Goal: Task Accomplishment & Management: Manage account settings

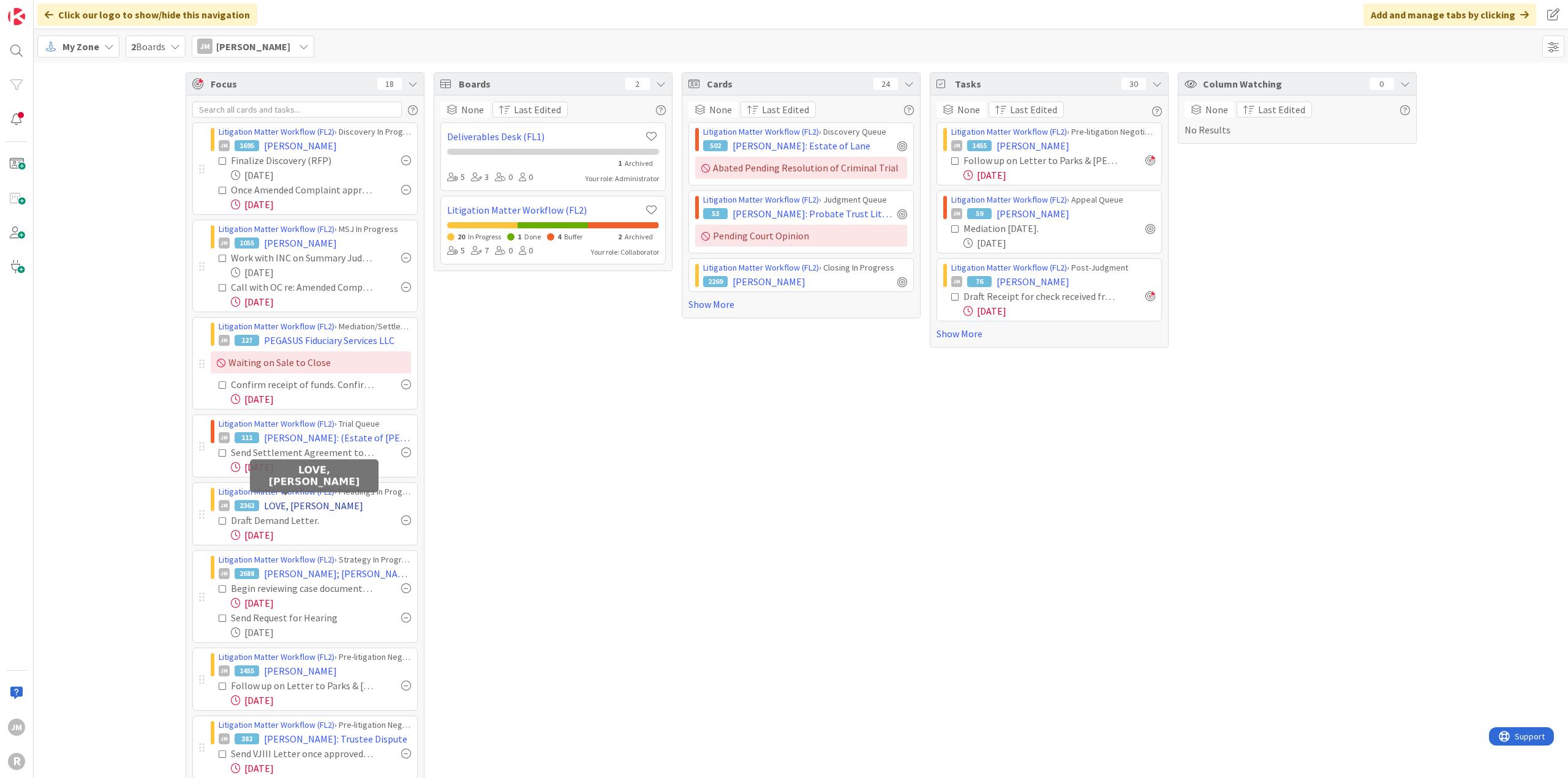
click at [287, 504] on span "LOVE, [PERSON_NAME]" at bounding box center [313, 505] width 99 height 15
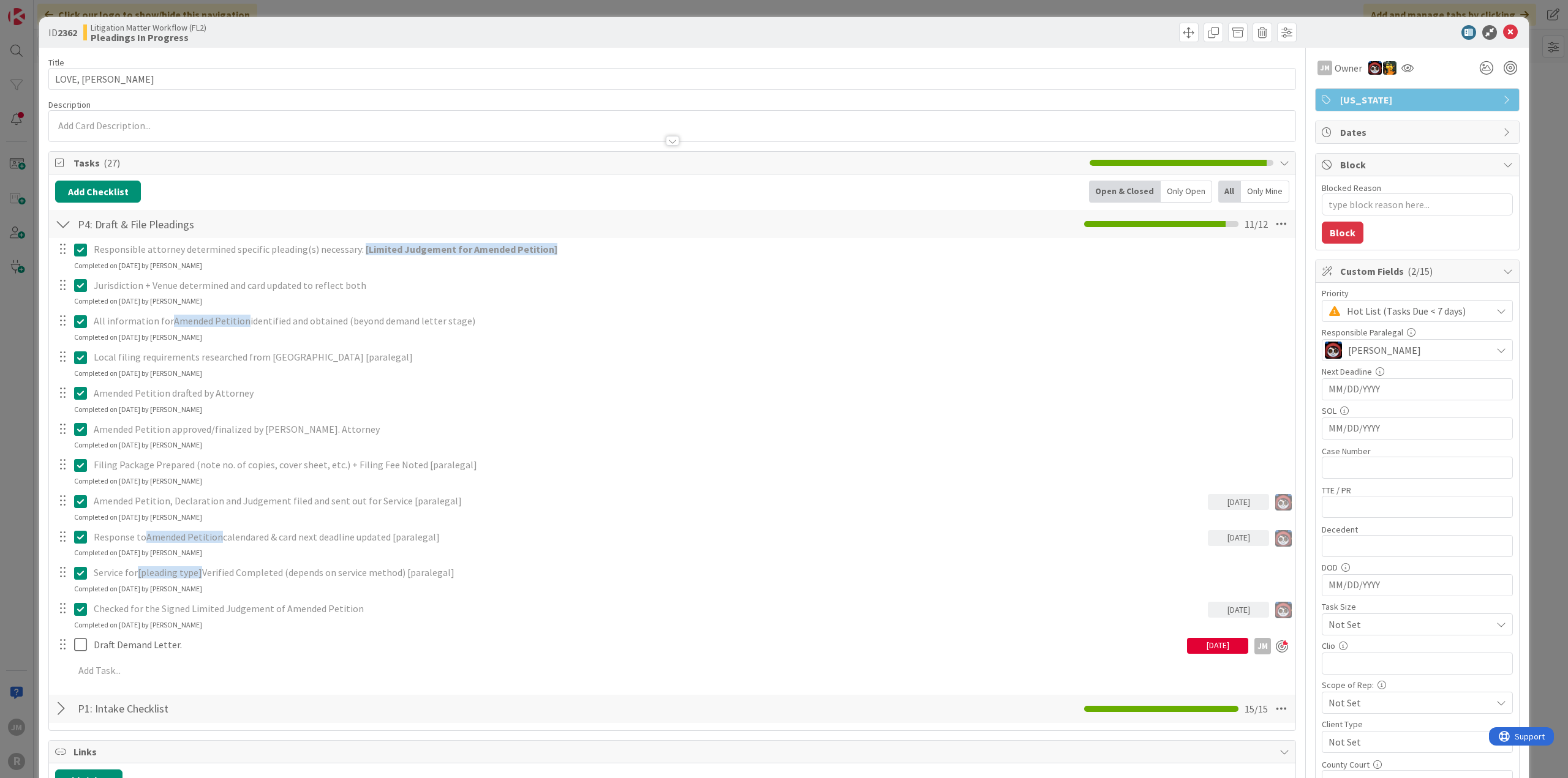
type textarea "x"
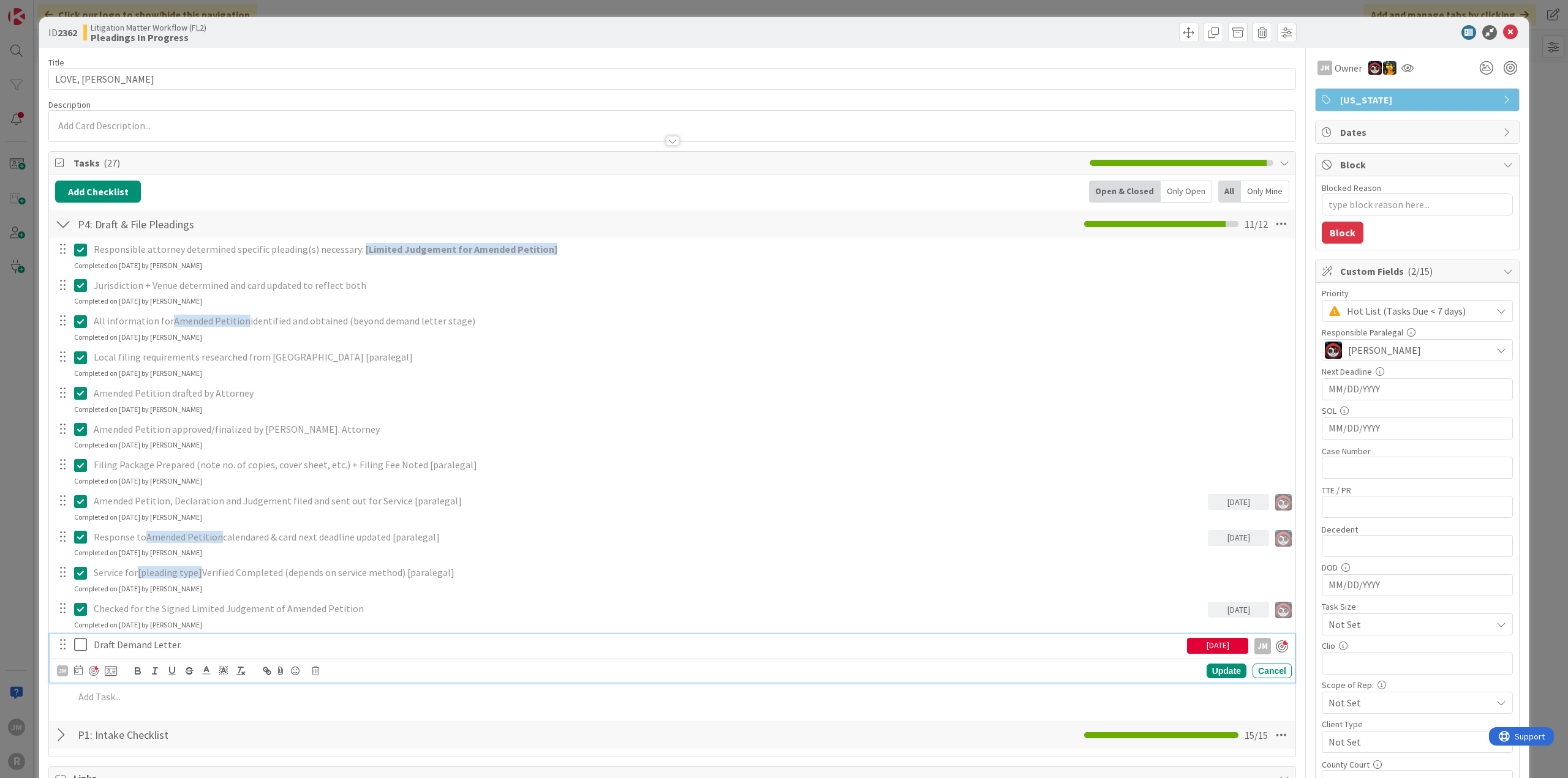
click at [191, 641] on p "Draft Demand Letter." at bounding box center [638, 645] width 1088 height 14
click at [77, 670] on icon at bounding box center [78, 670] width 8 height 10
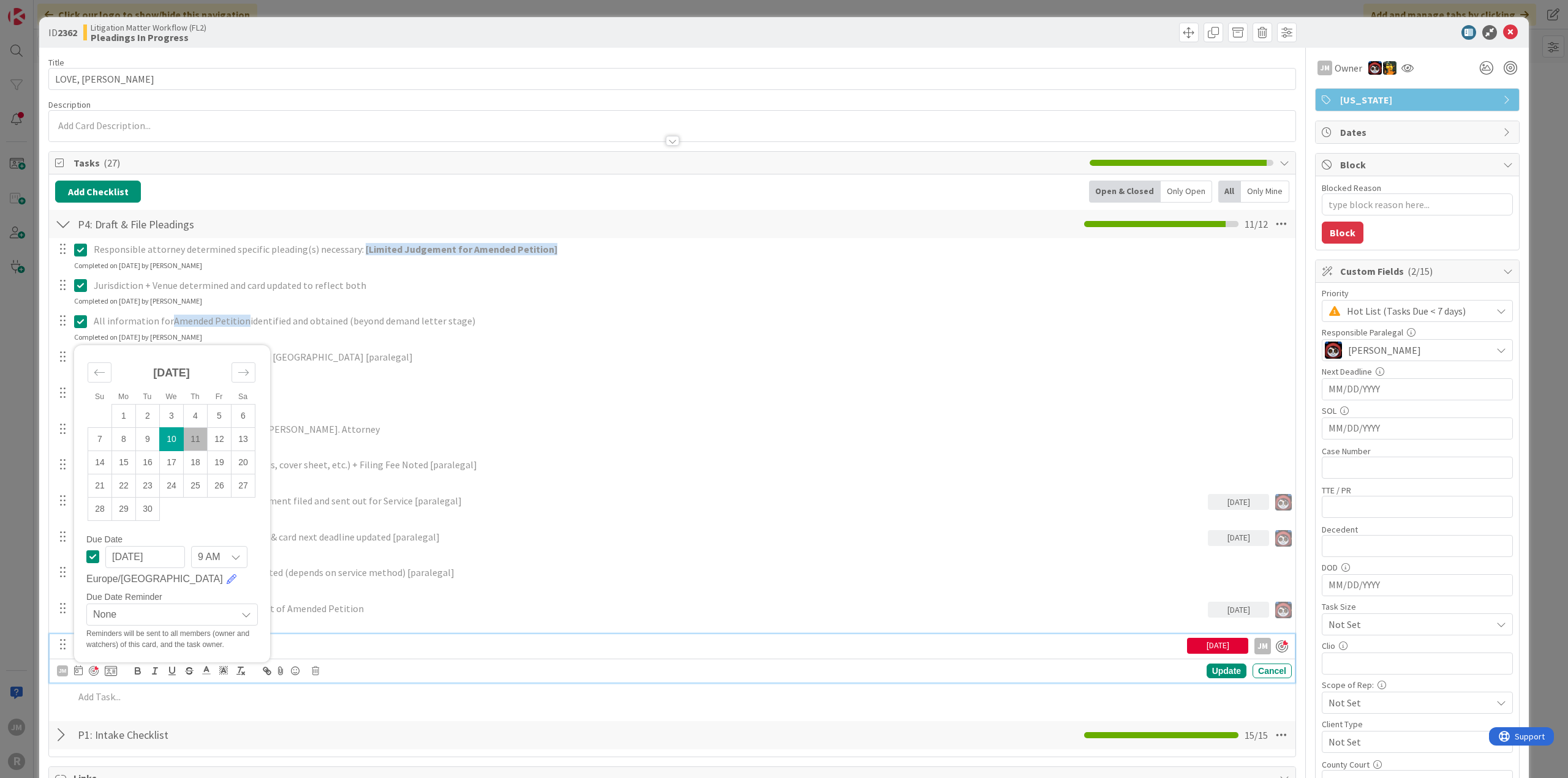
click at [196, 435] on td "11" at bounding box center [195, 439] width 24 height 24
type input "[DATE]"
click at [1215, 669] on div "Update" at bounding box center [1226, 671] width 40 height 15
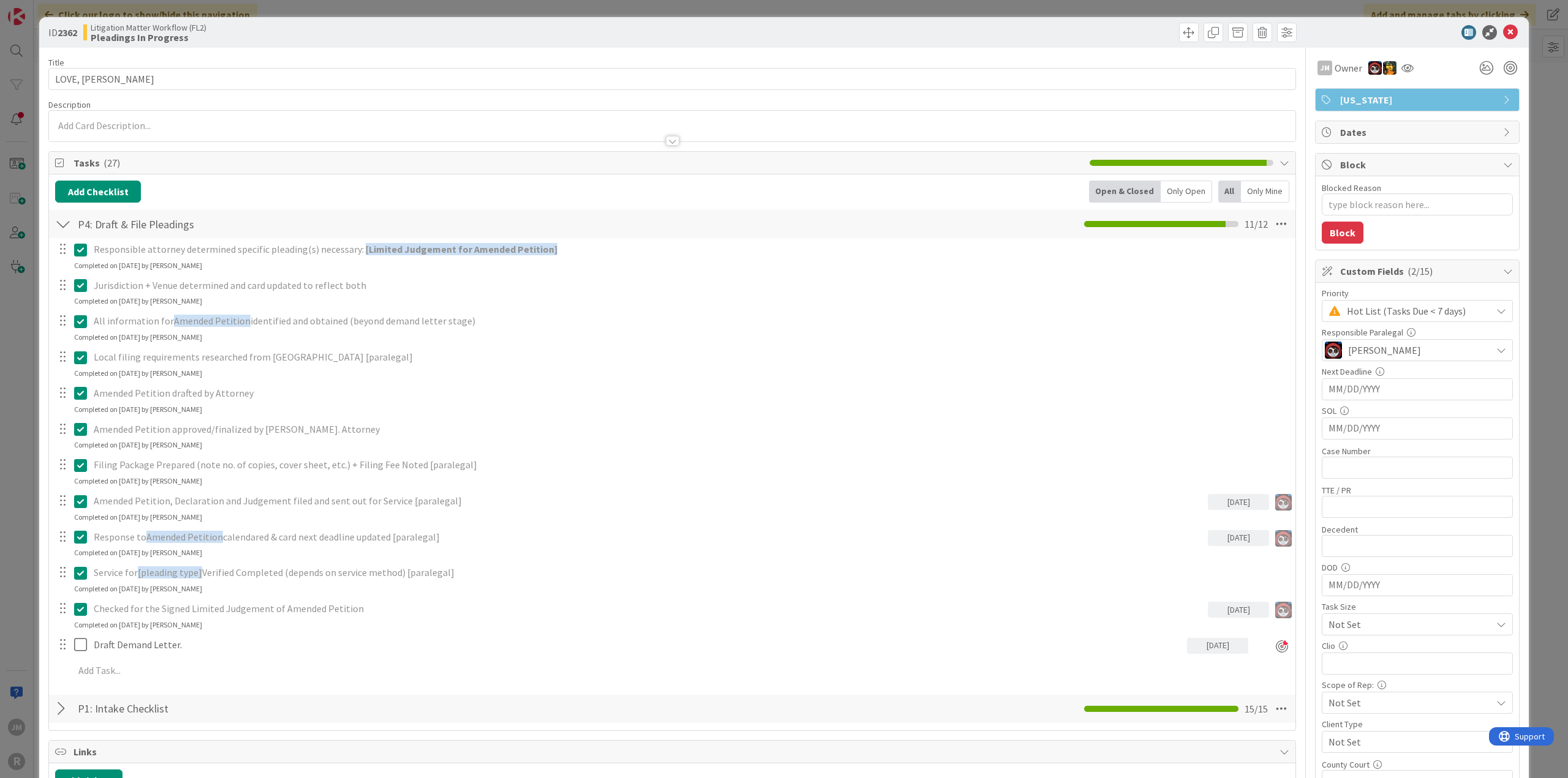
click at [13, 502] on div "ID 2362 Litigation Matter Workflow (FL2) Pleadings In Progress Title 13 / 128 L…" at bounding box center [784, 389] width 1568 height 778
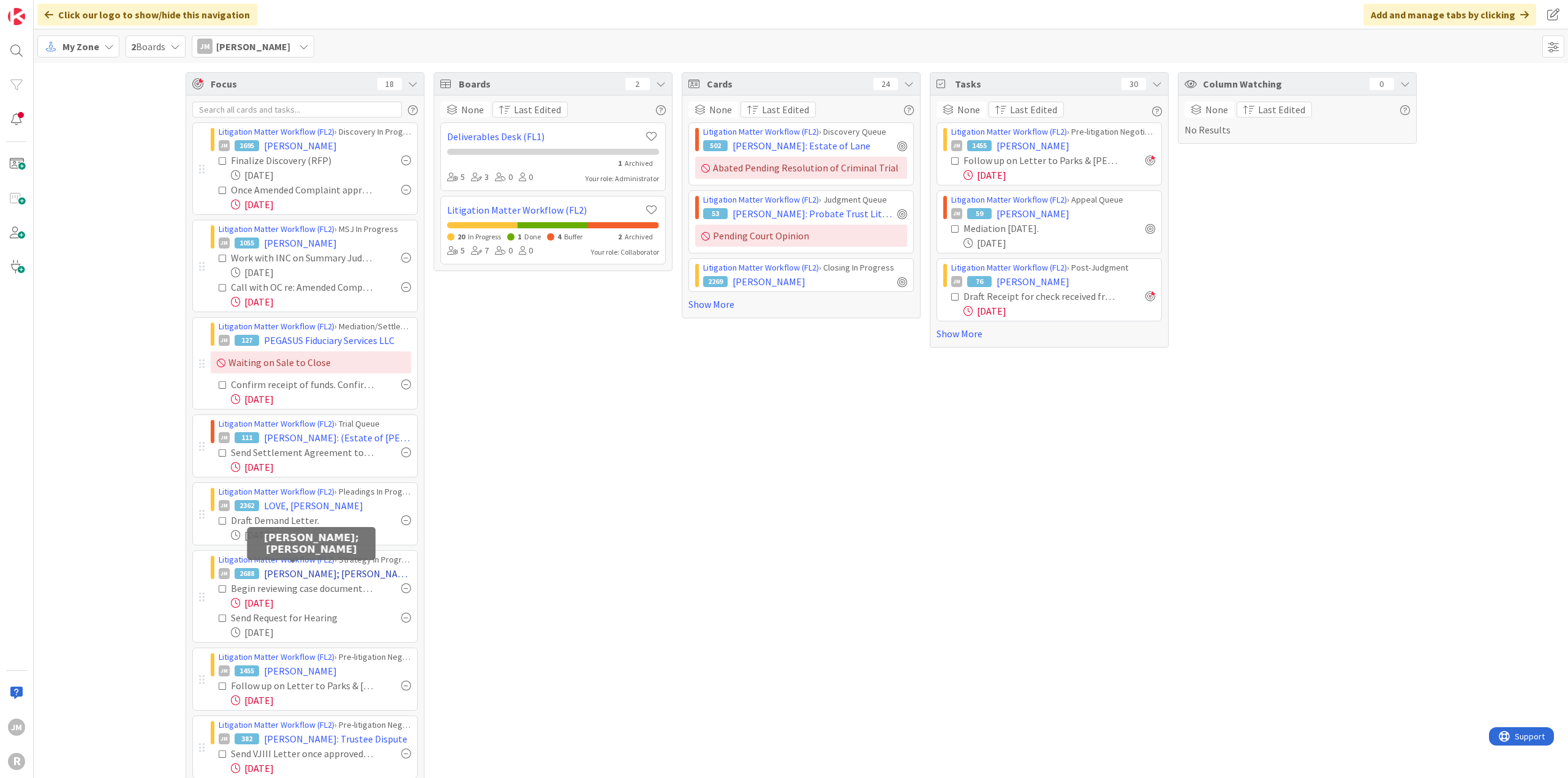
click at [307, 574] on span "[PERSON_NAME]; [PERSON_NAME]" at bounding box center [338, 573] width 147 height 15
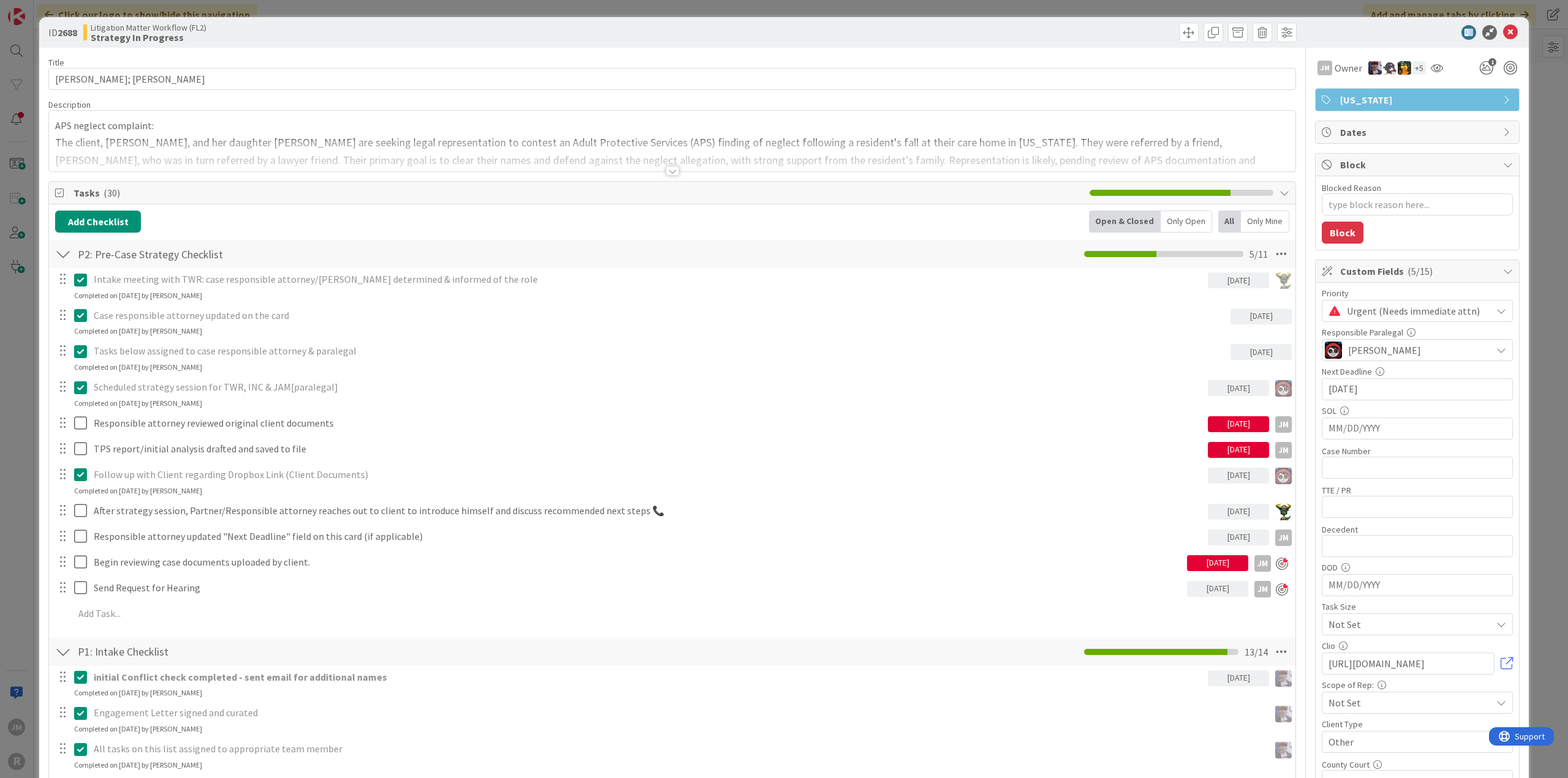
type textarea "x"
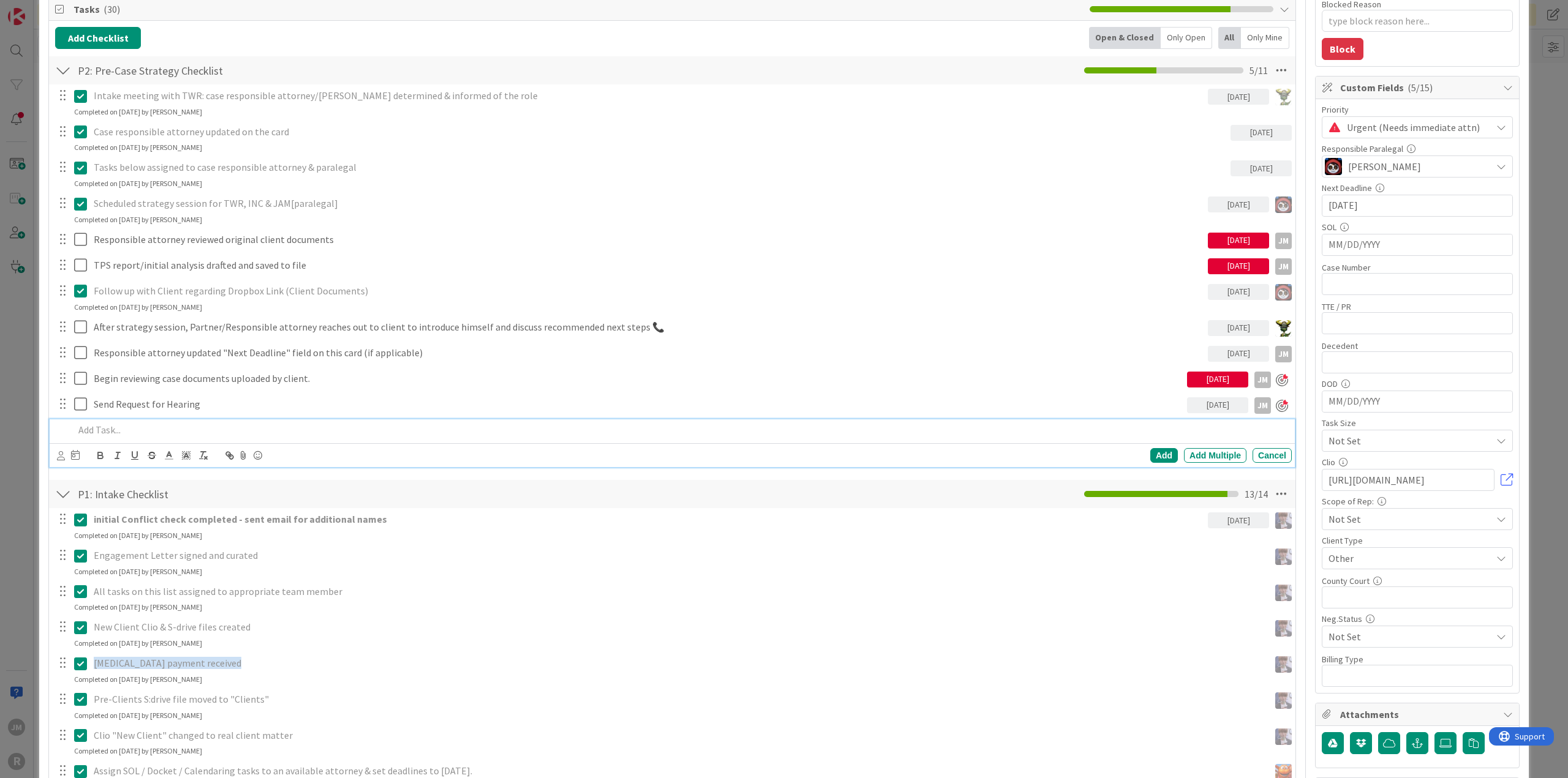
click at [125, 425] on p at bounding box center [680, 430] width 1212 height 14
click at [54, 456] on div "Add Add Multiple Cancel" at bounding box center [672, 455] width 1245 height 24
click at [59, 454] on icon at bounding box center [60, 455] width 8 height 9
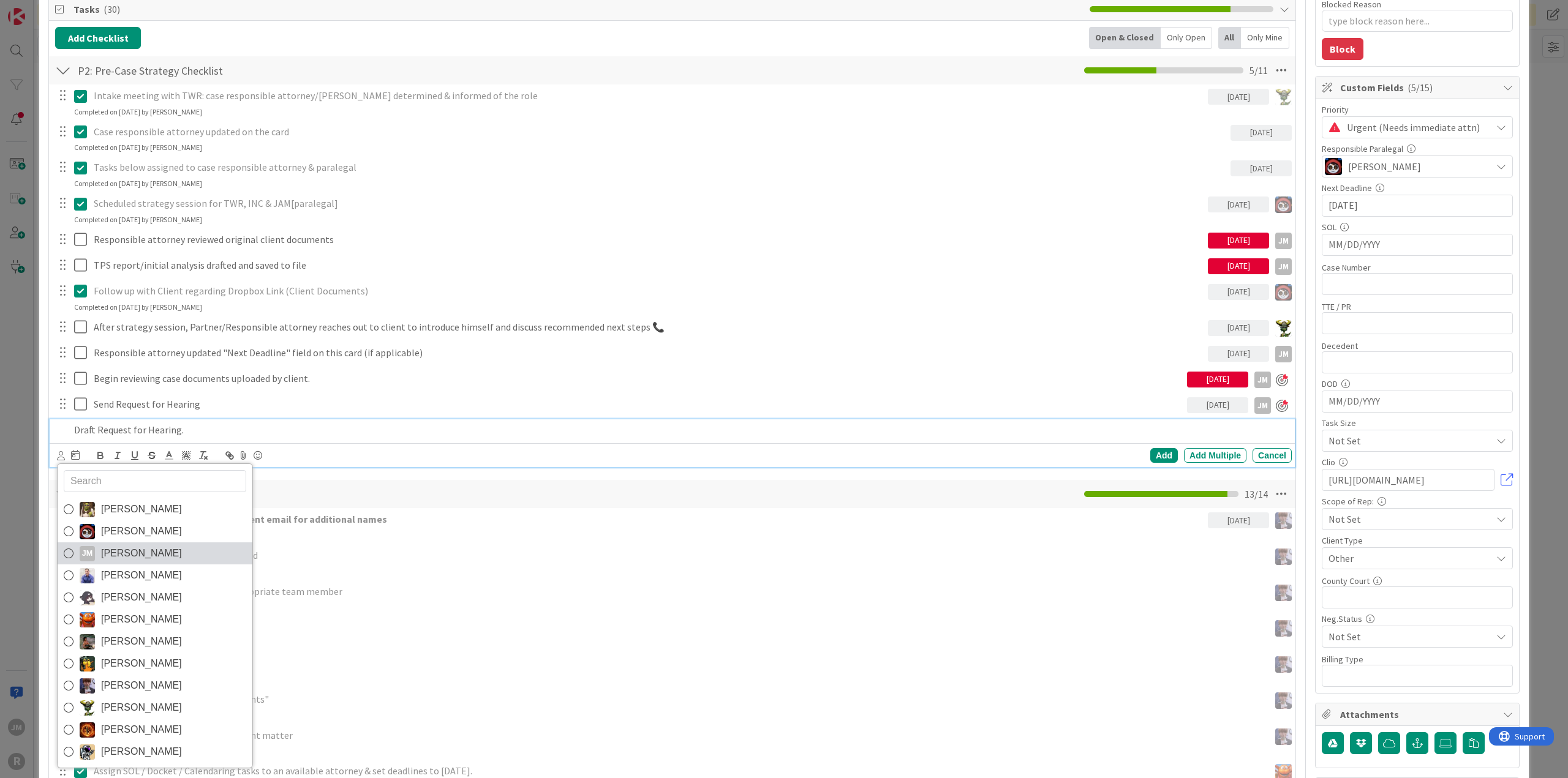
click at [67, 551] on icon at bounding box center [69, 553] width 10 height 19
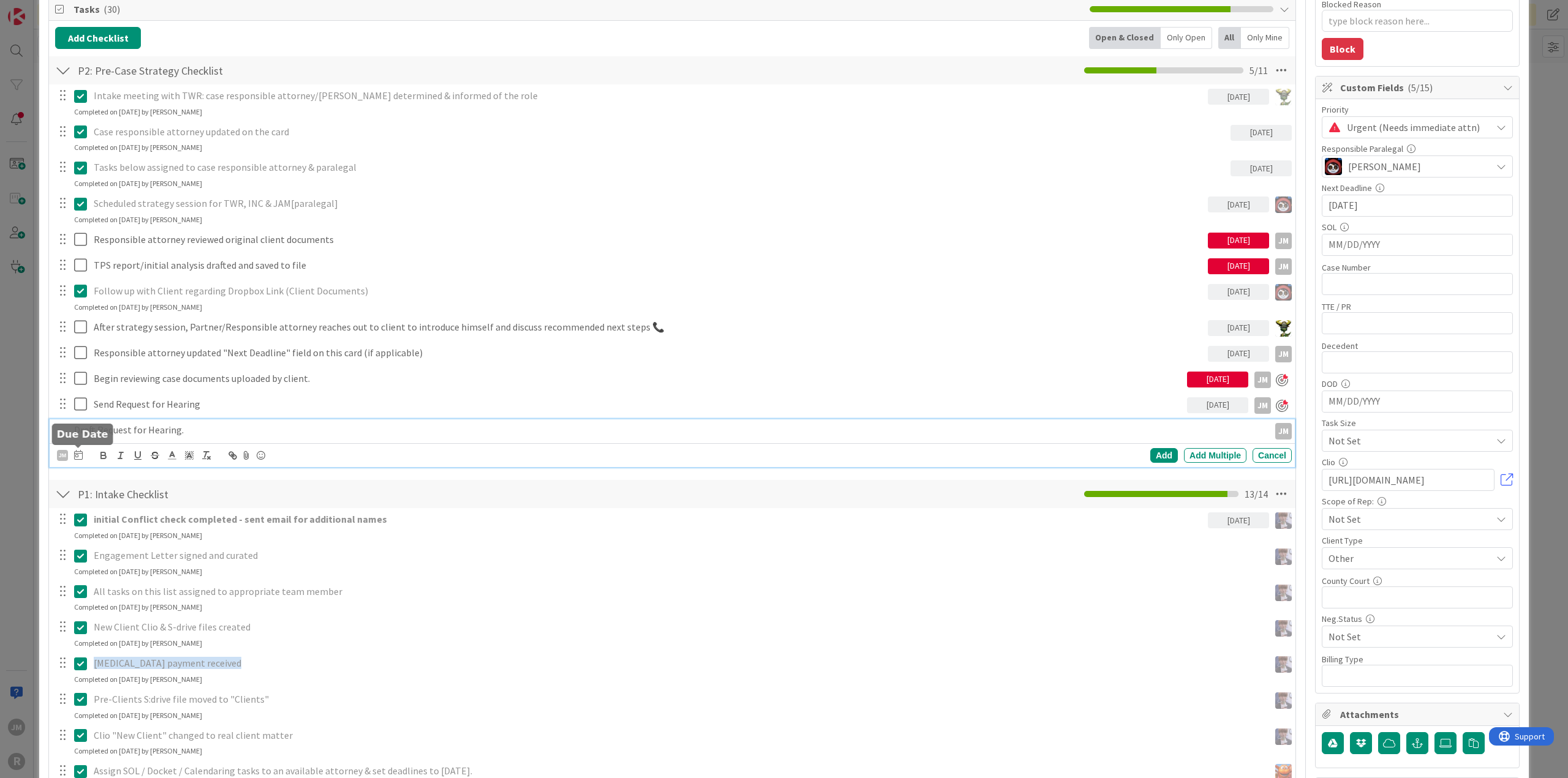
click at [76, 451] on icon at bounding box center [78, 454] width 8 height 10
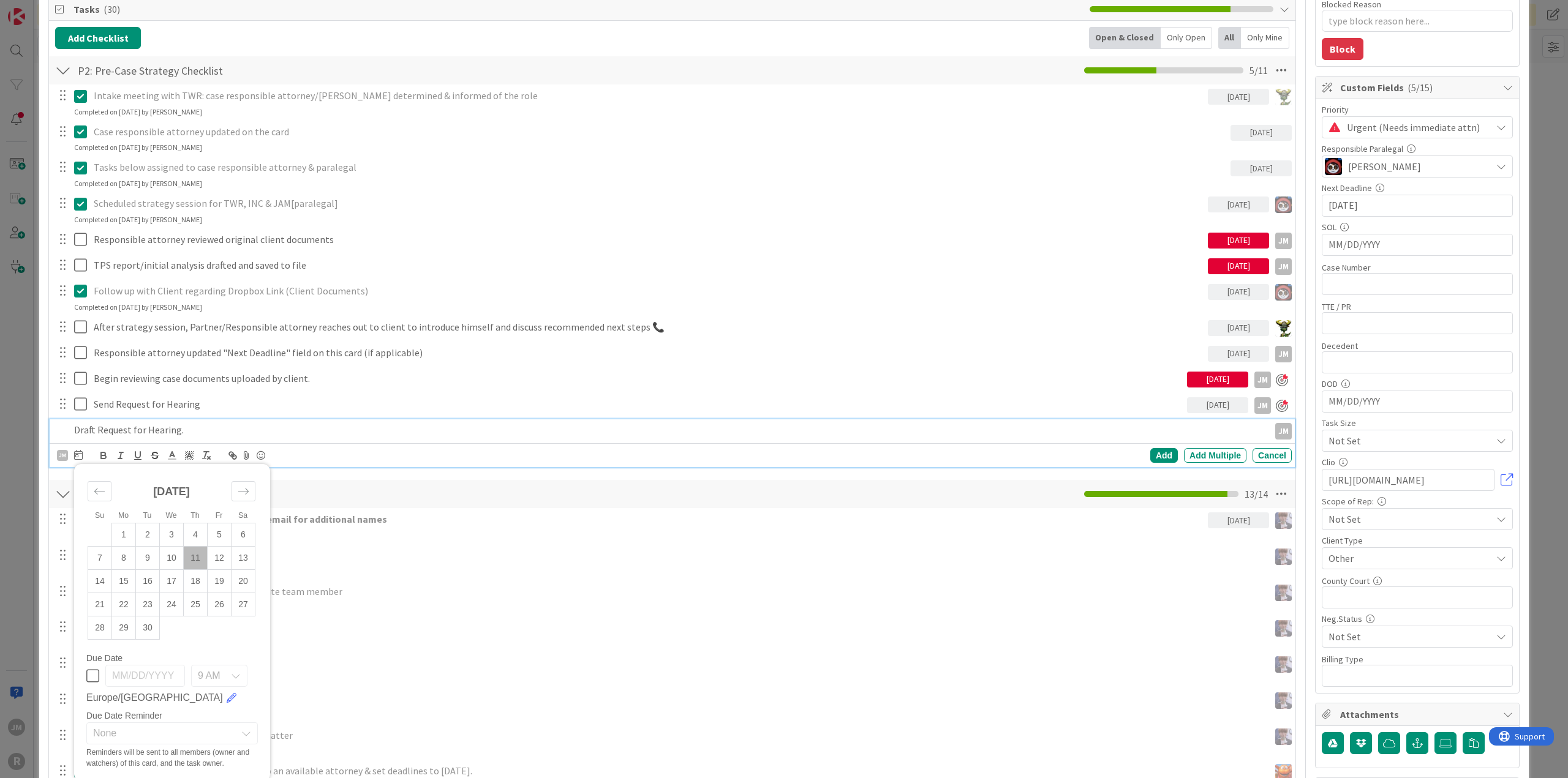
click at [192, 558] on td "11" at bounding box center [195, 558] width 24 height 24
click at [1155, 450] on div "Add" at bounding box center [1164, 455] width 28 height 15
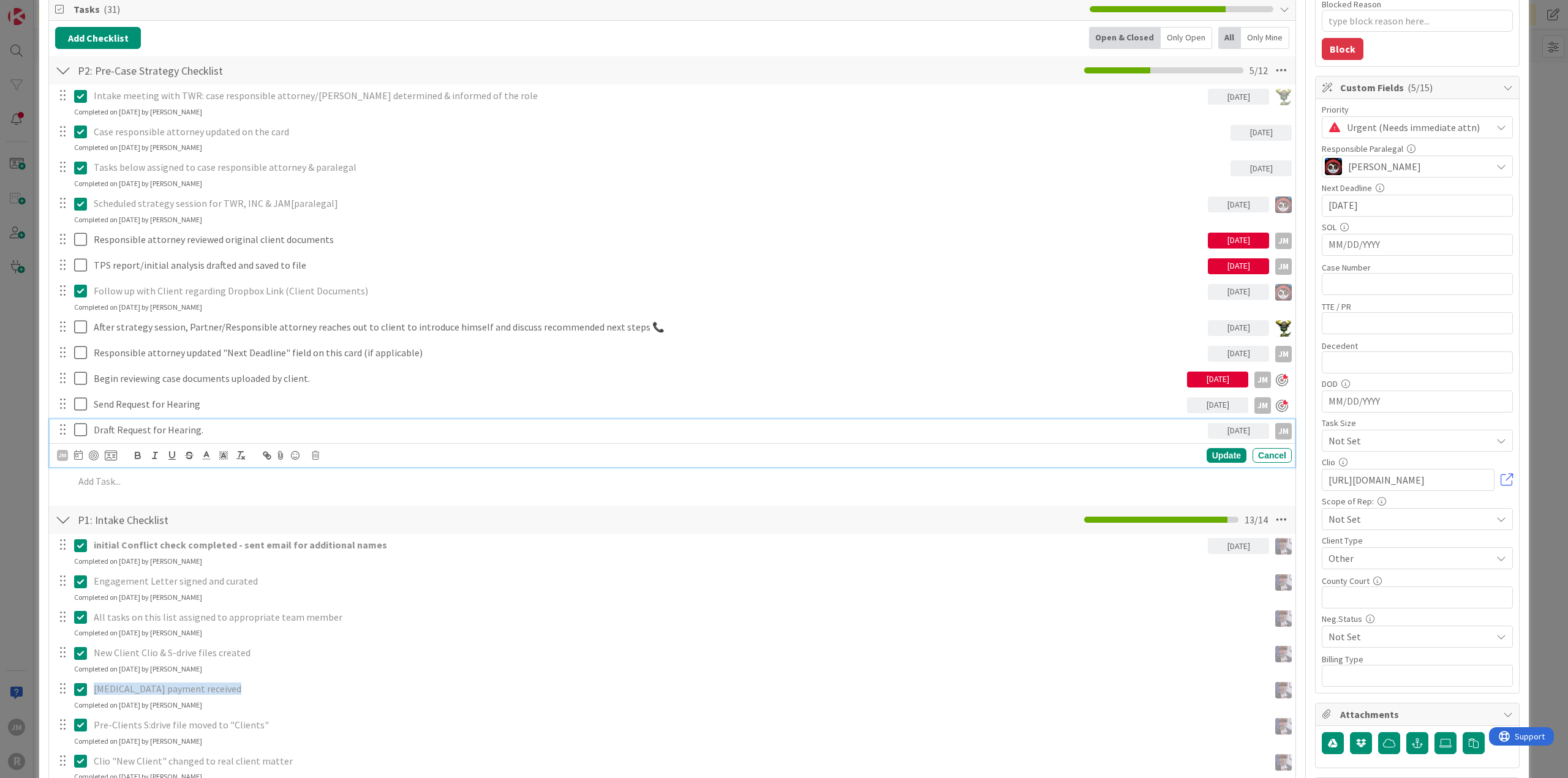
click at [182, 427] on p "Draft Request for Hearing." at bounding box center [648, 430] width 1109 height 14
click at [92, 454] on div at bounding box center [94, 455] width 10 height 10
click at [15, 470] on div "ID 2688 Litigation Matter Workflow (FL2) Strategy In Progress Title 14 / 128 [P…" at bounding box center [784, 389] width 1568 height 778
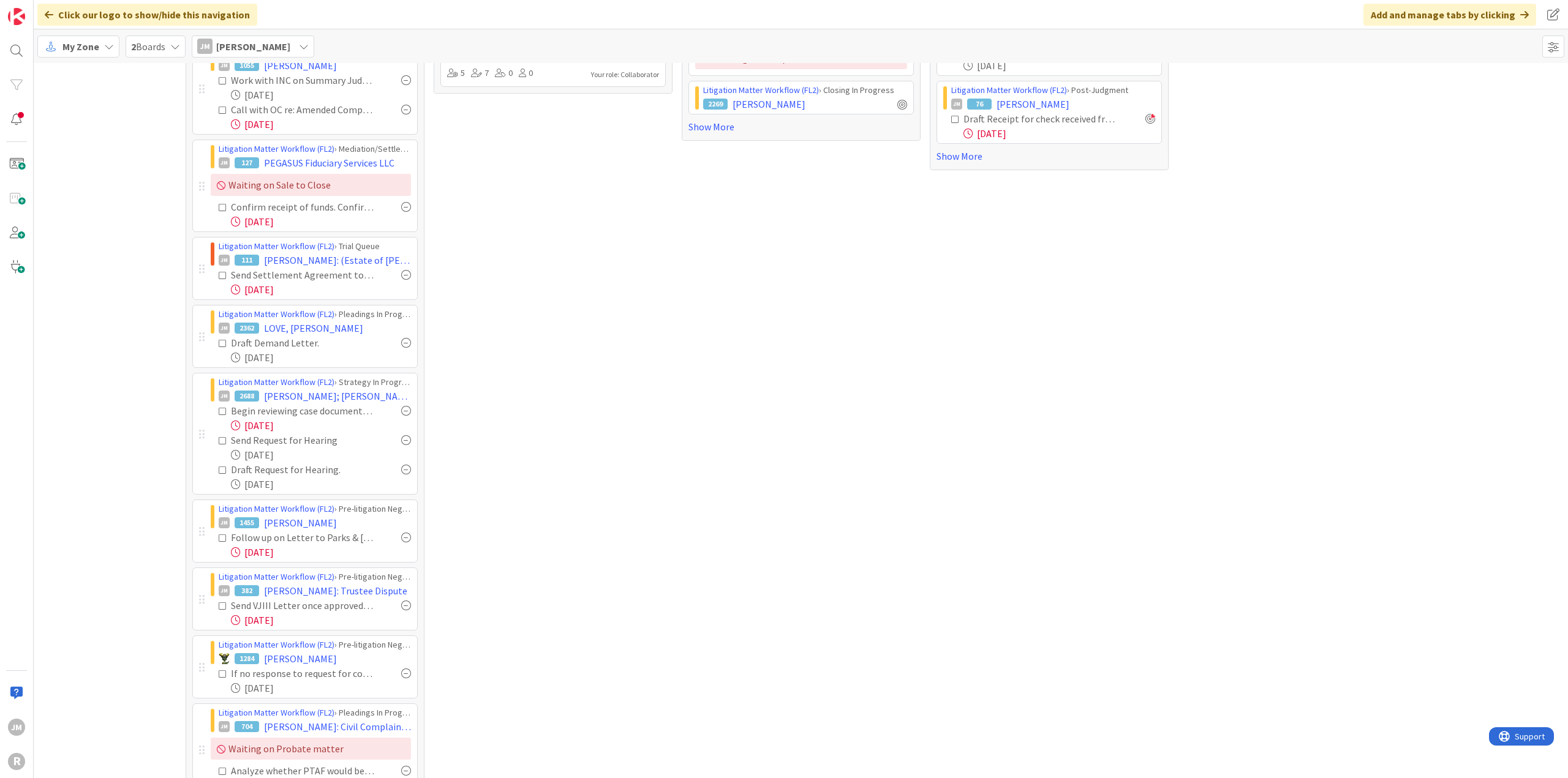
scroll to position [245, 0]
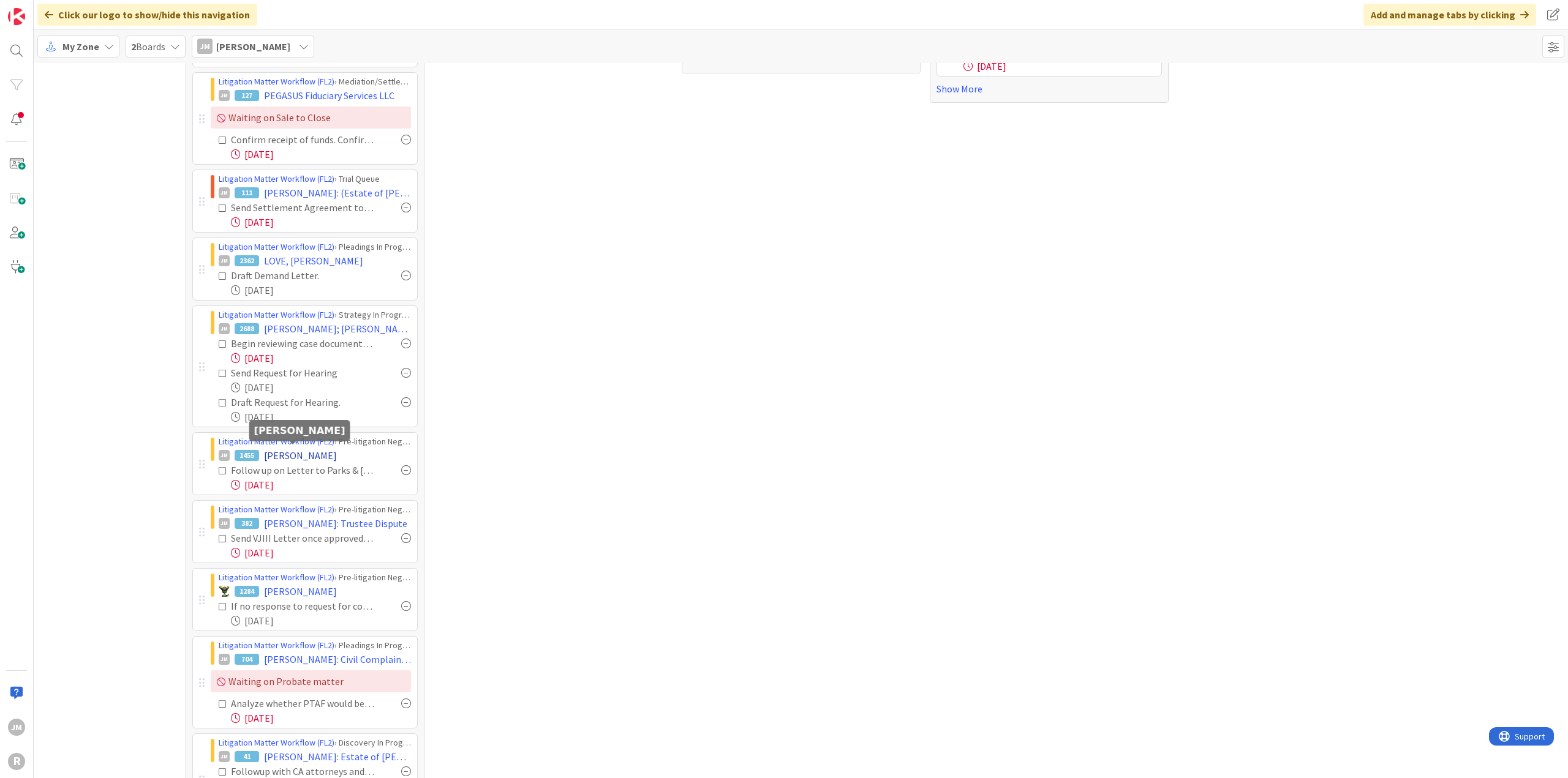
click at [308, 454] on span "[PERSON_NAME]" at bounding box center [300, 455] width 73 height 15
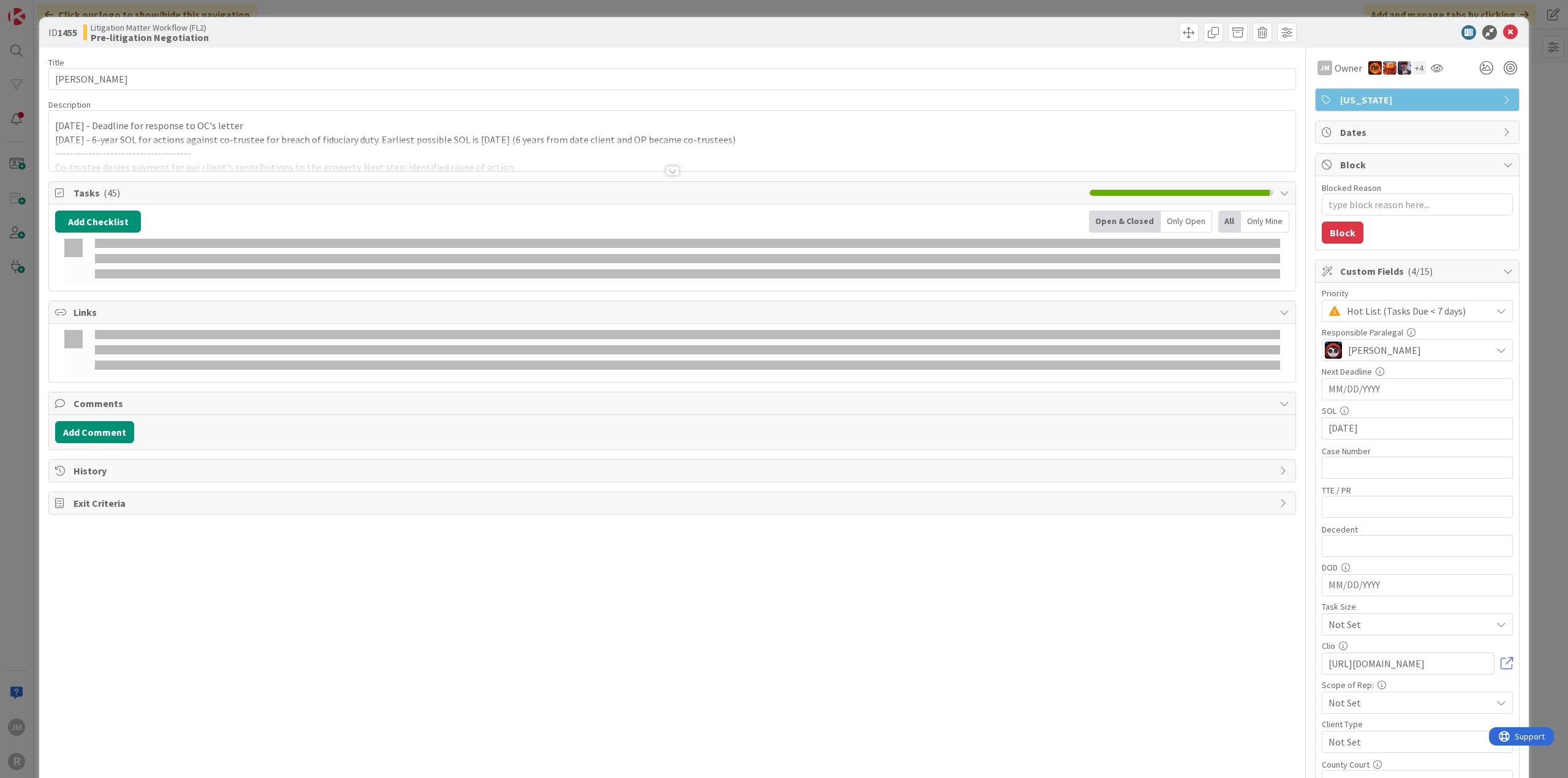
type textarea "x"
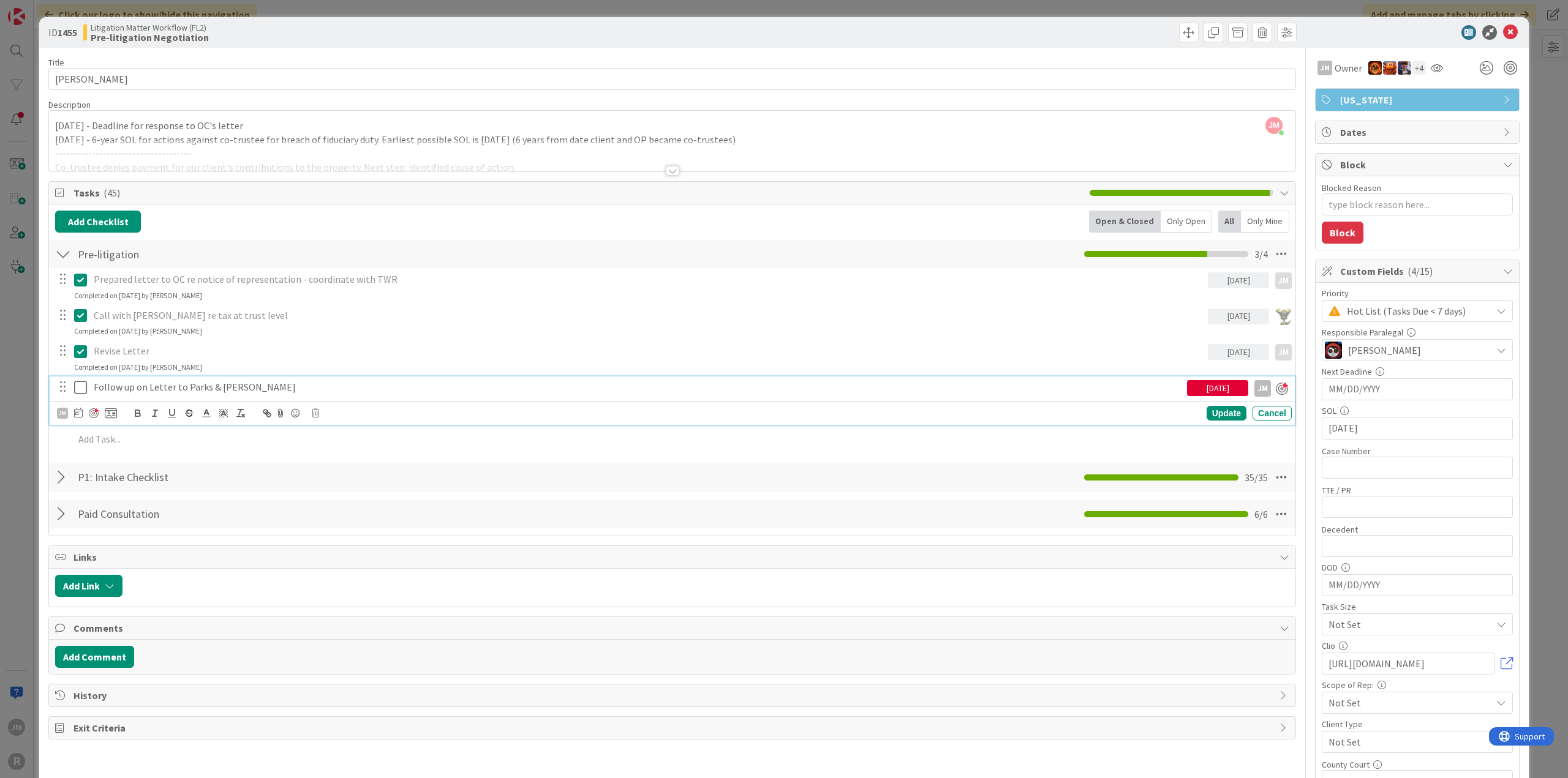
click at [107, 387] on p "Follow up on Letter to Parks & [PERSON_NAME]" at bounding box center [638, 387] width 1088 height 14
click at [78, 413] on icon at bounding box center [78, 412] width 8 height 10
click at [197, 515] on td "11" at bounding box center [195, 515] width 24 height 24
type input "[DATE]"
type textarea "x"
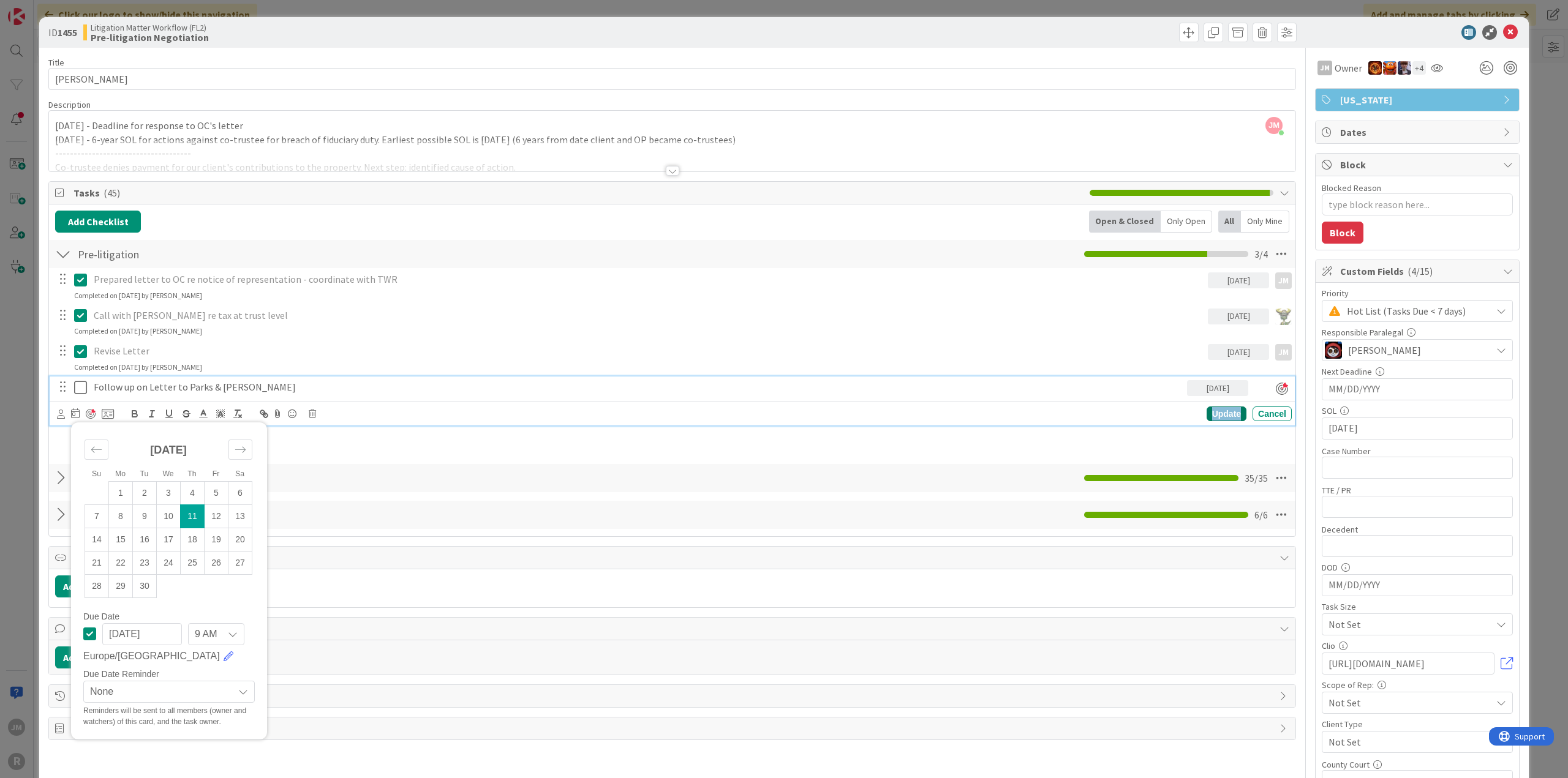
click at [1224, 412] on div "Update" at bounding box center [1226, 414] width 40 height 15
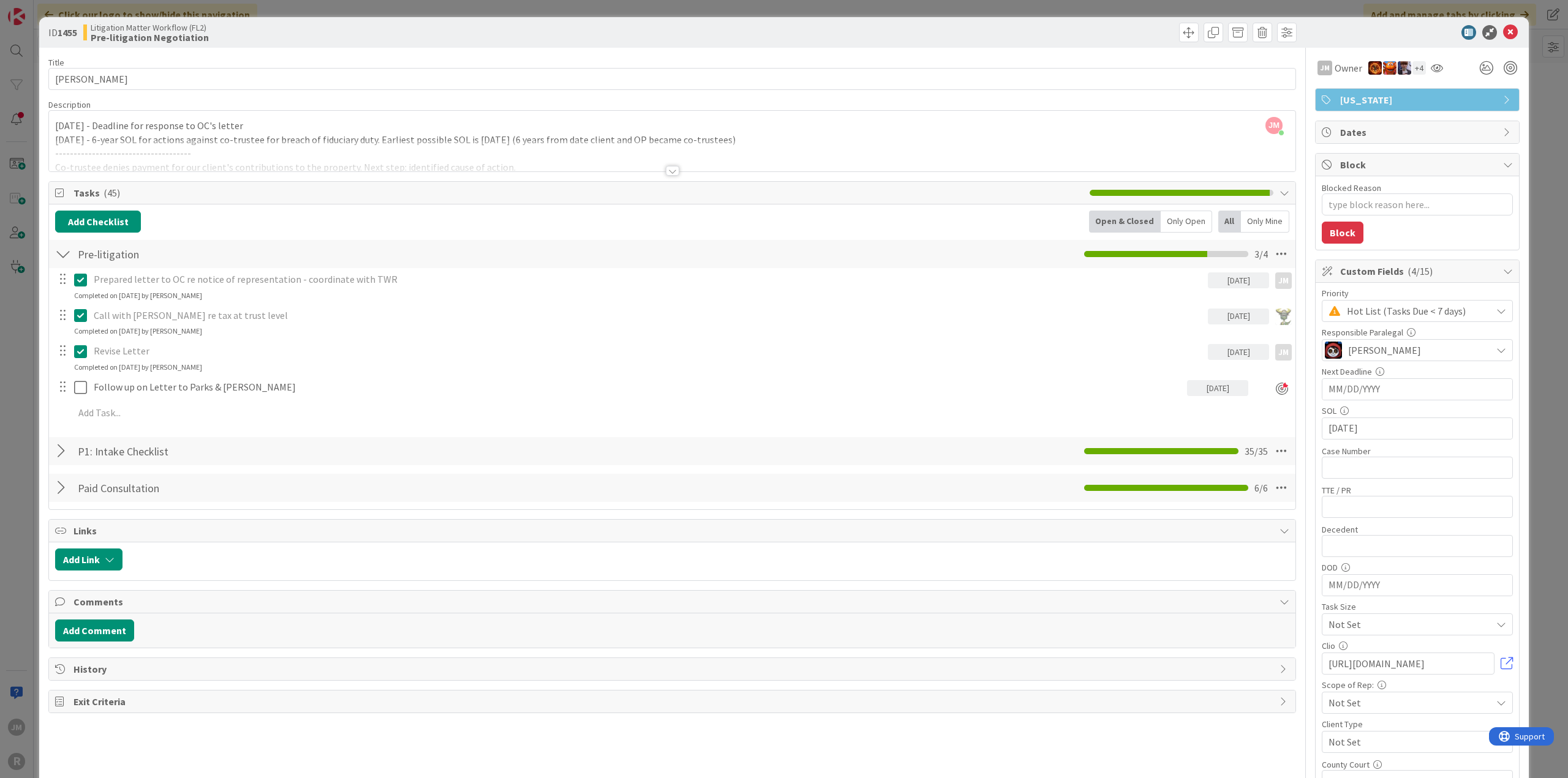
click at [19, 461] on div "ID 1455 Litigation Matter Workflow (FL2) Pre-litigation Negotiation Title 13 / …" at bounding box center [784, 389] width 1568 height 778
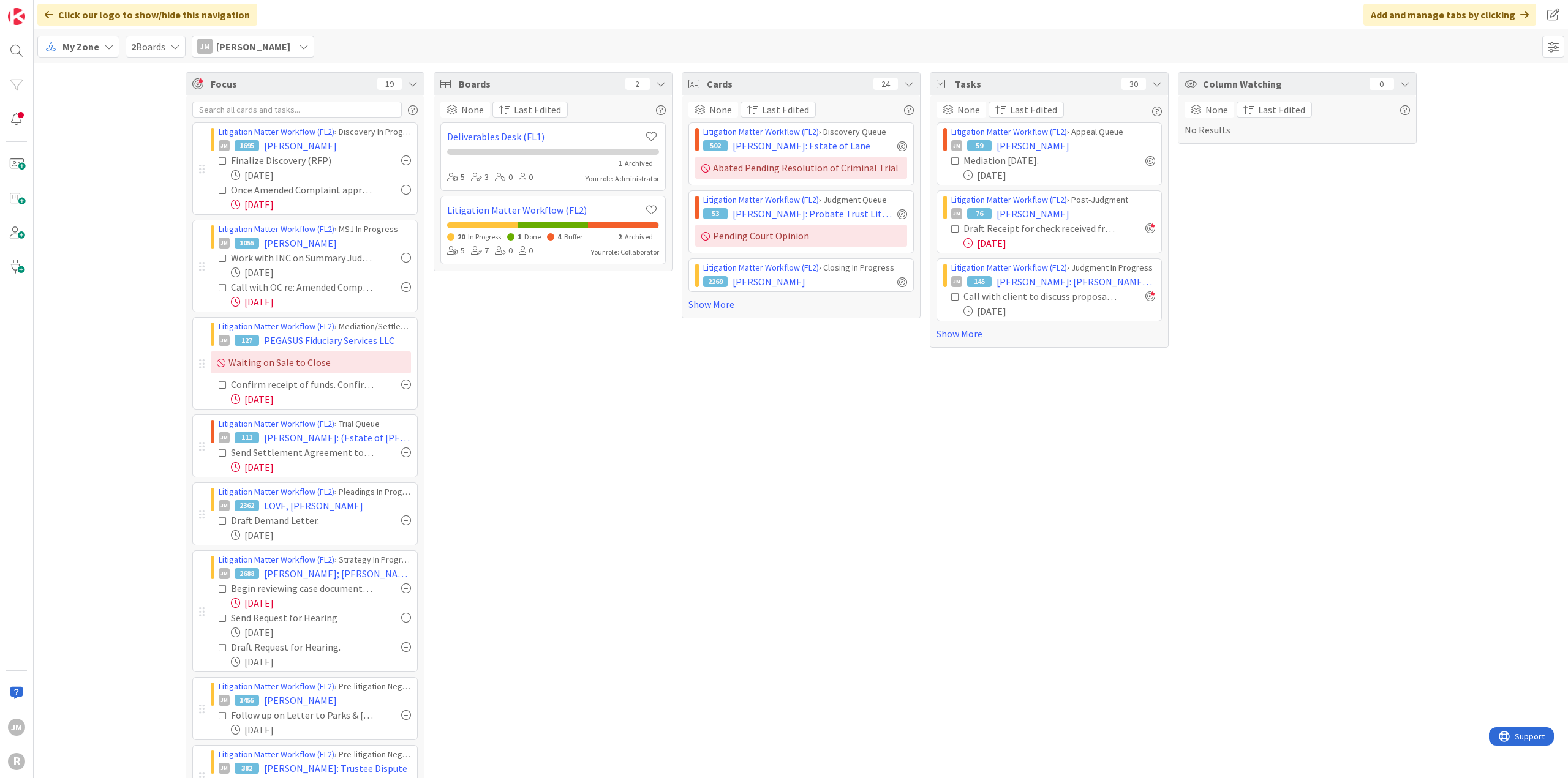
click at [107, 46] on icon at bounding box center [109, 46] width 10 height 10
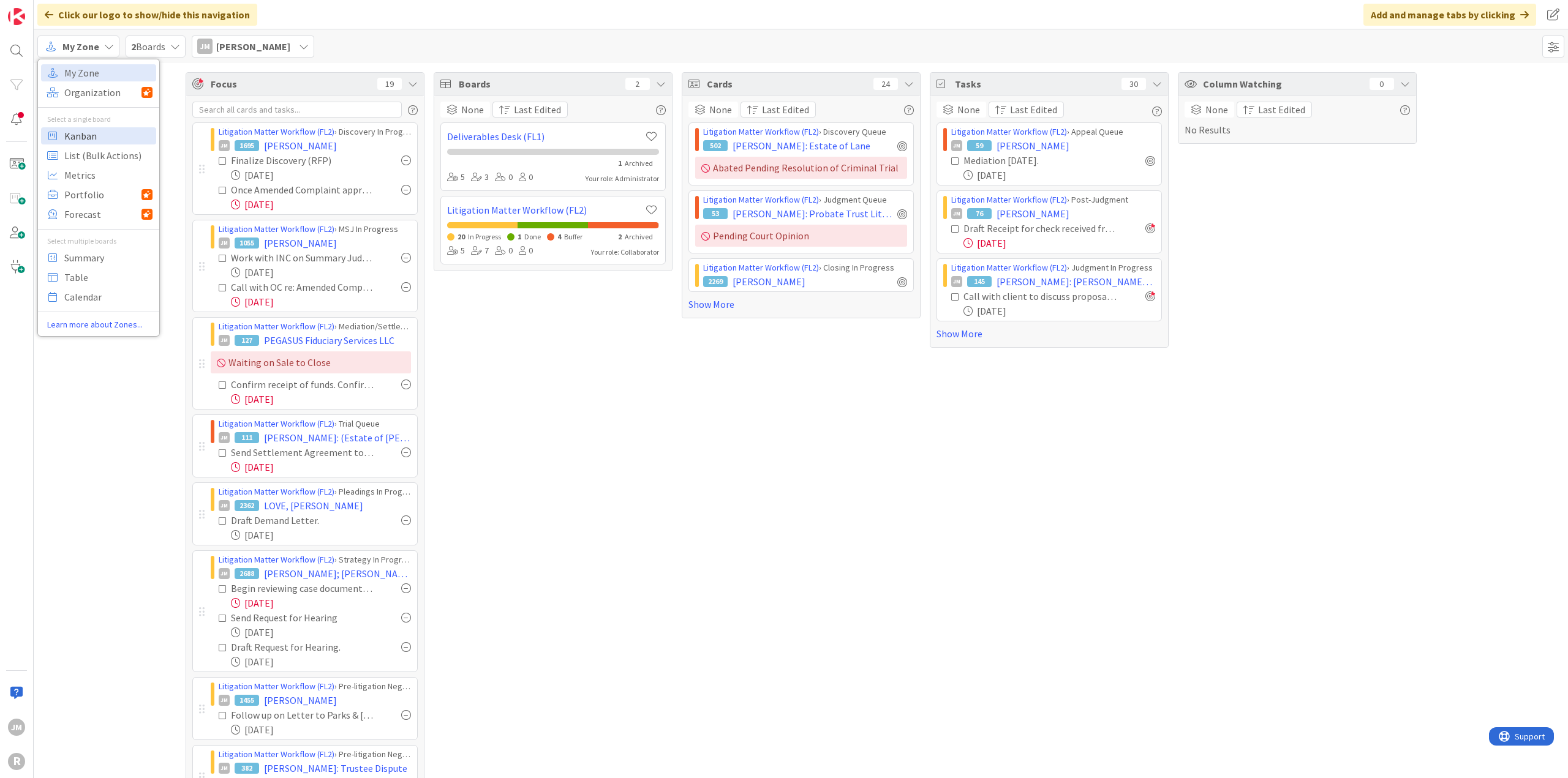
click at [92, 134] on span "Kanban" at bounding box center [108, 136] width 88 height 19
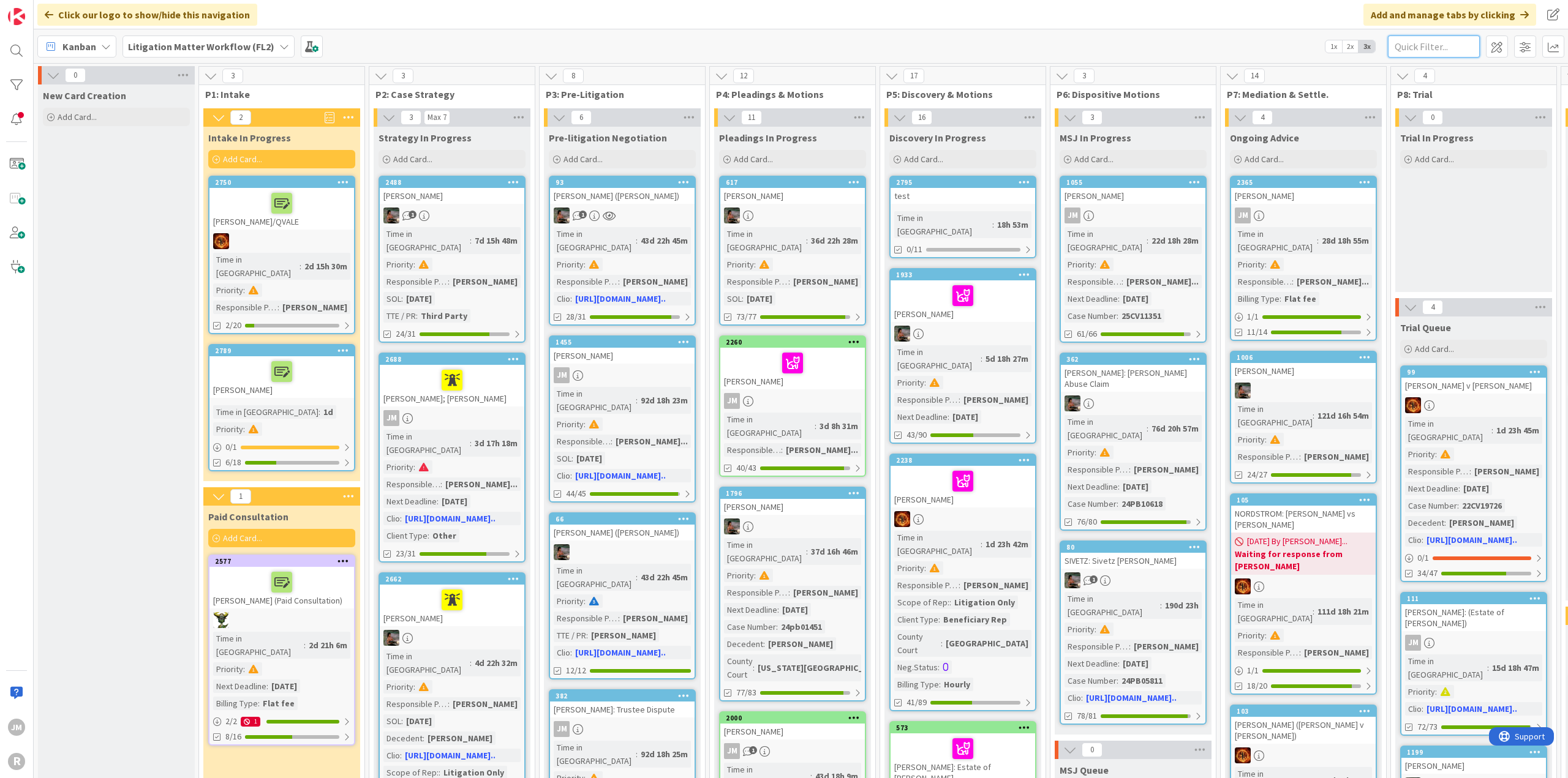
click at [1438, 41] on input "text" at bounding box center [1434, 46] width 92 height 22
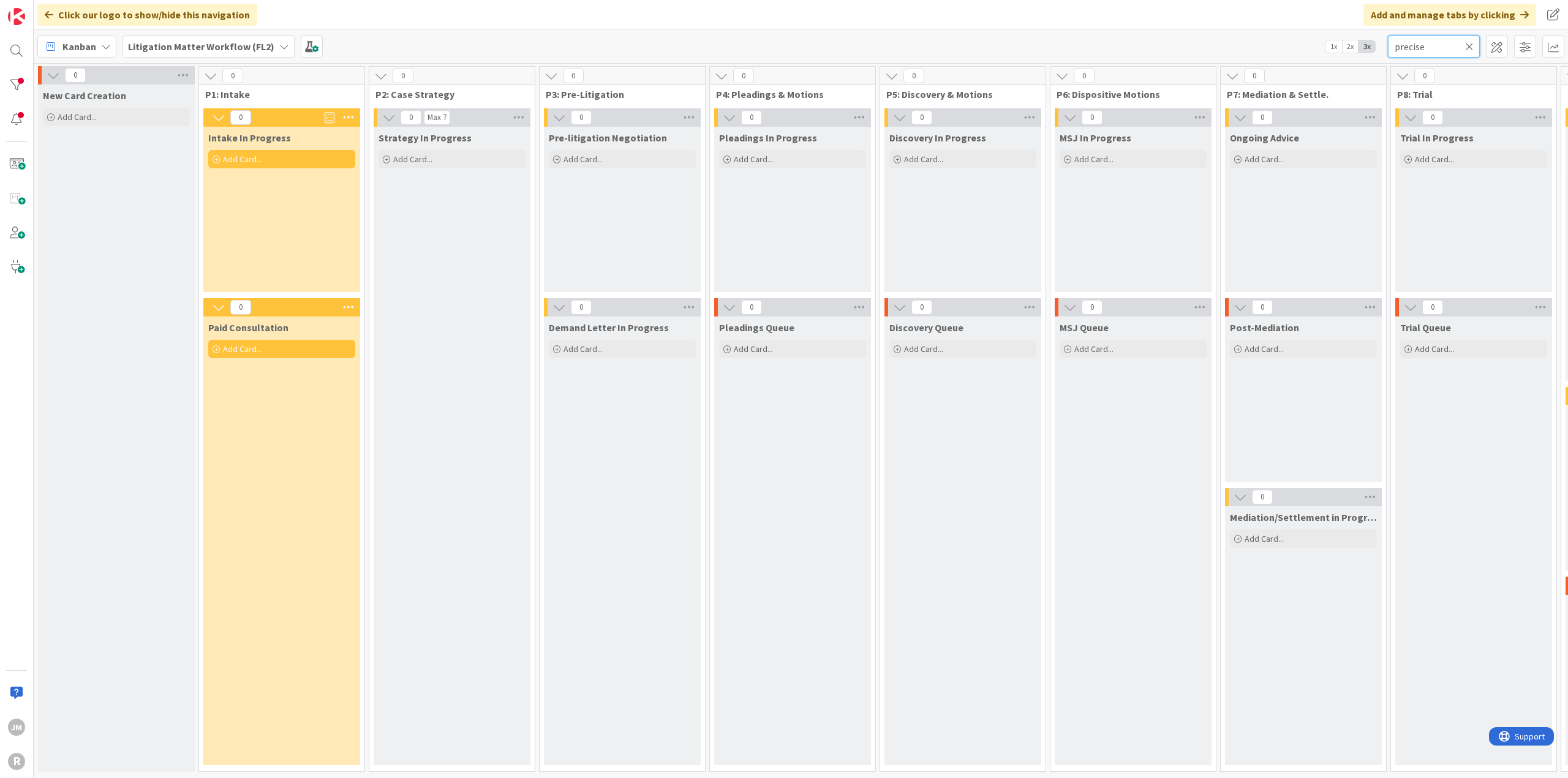
scroll to position [0, 743]
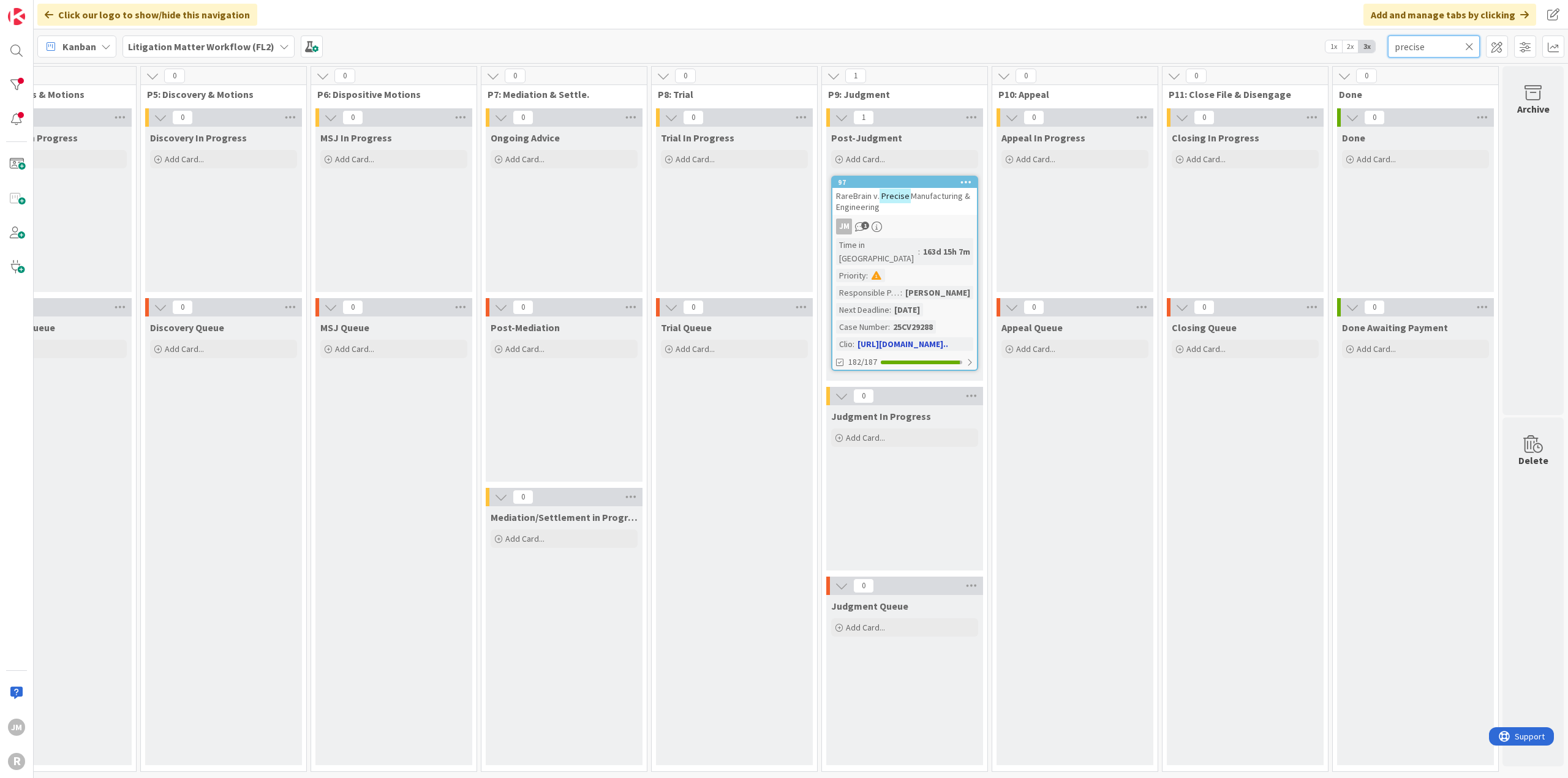
type input "precise"
click at [936, 219] on div "JM 1" at bounding box center [905, 226] width 144 height 16
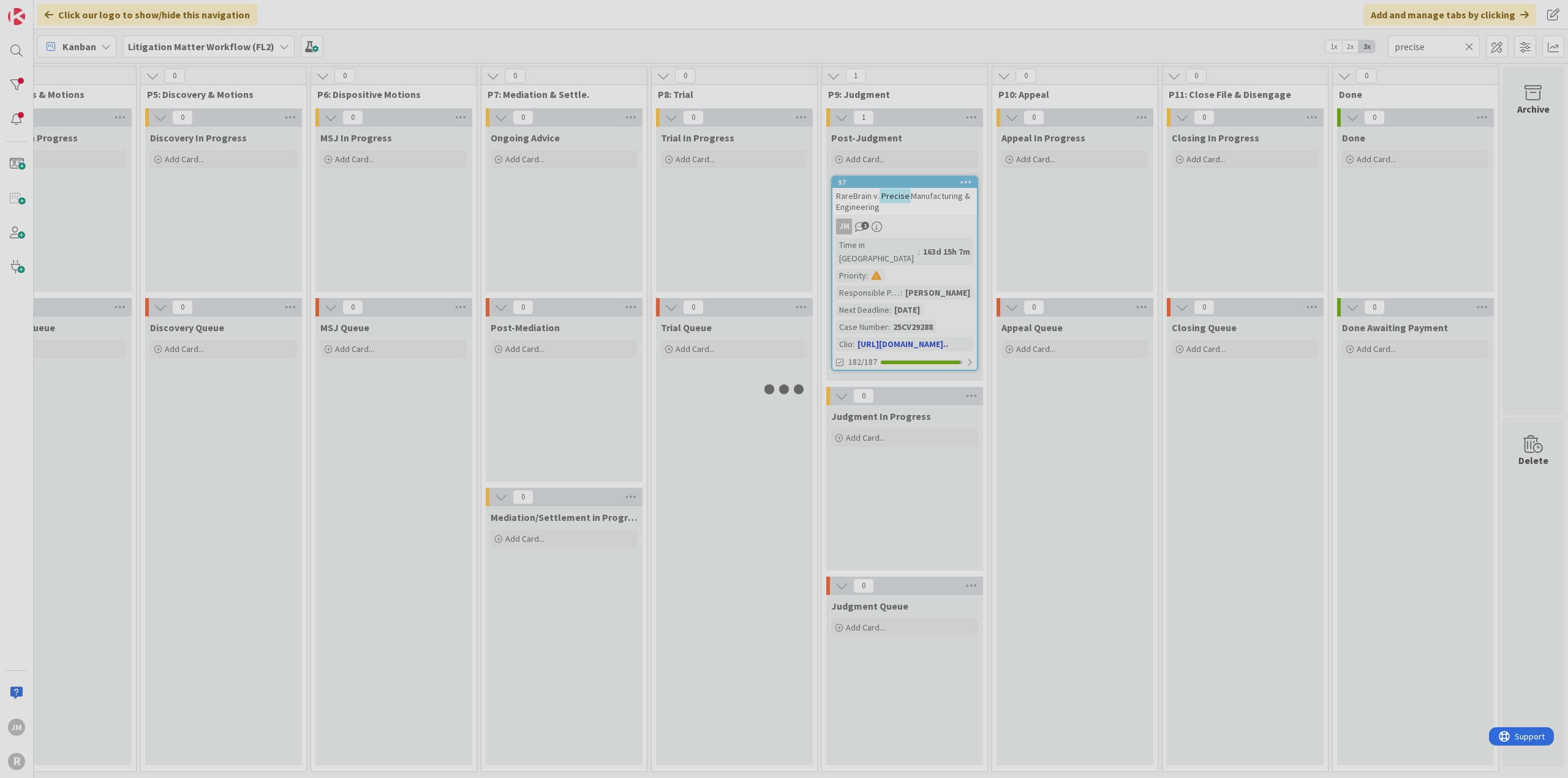
click at [936, 219] on div at bounding box center [784, 389] width 1568 height 778
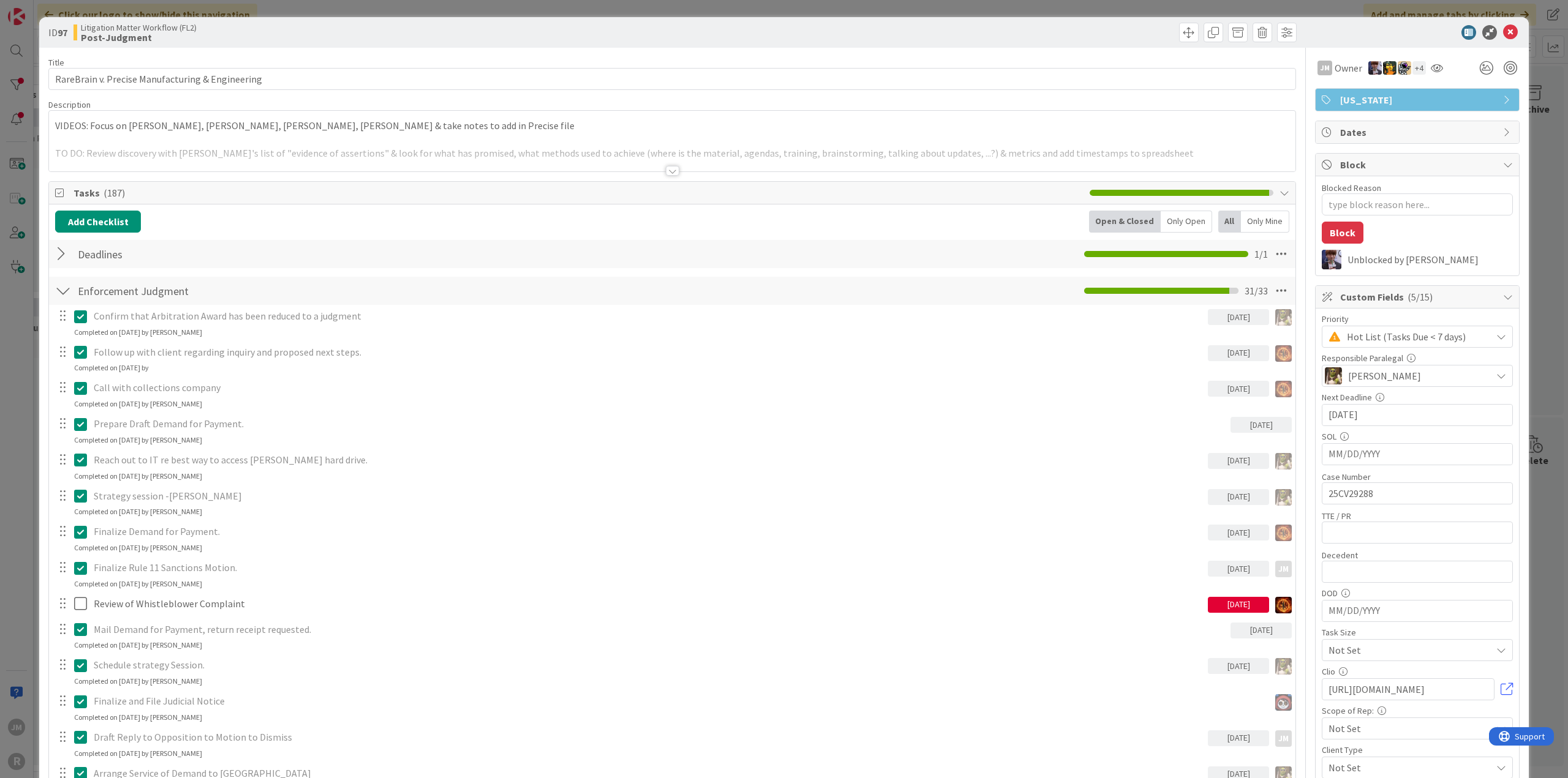
type textarea "x"
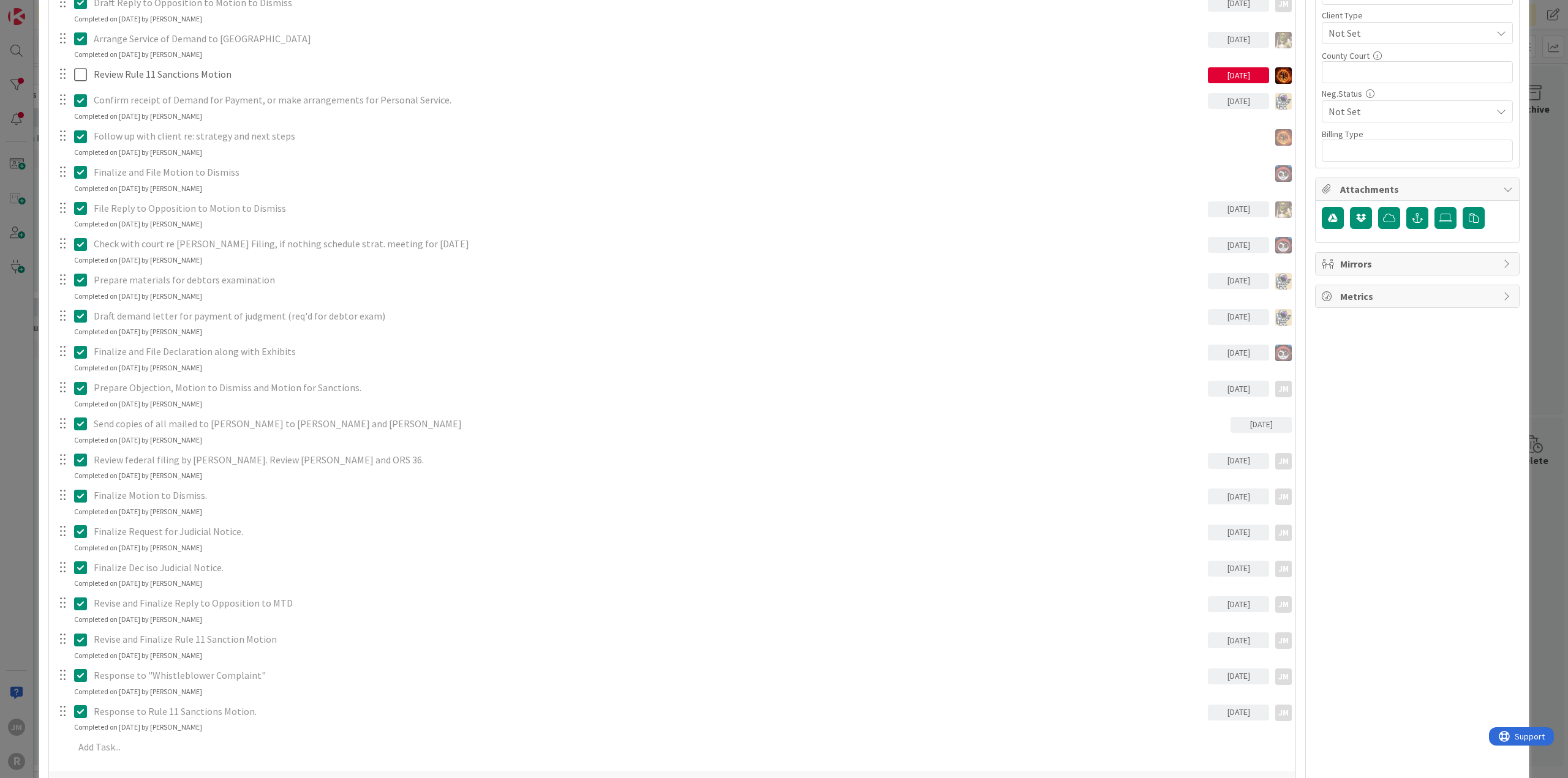
scroll to position [857, 0]
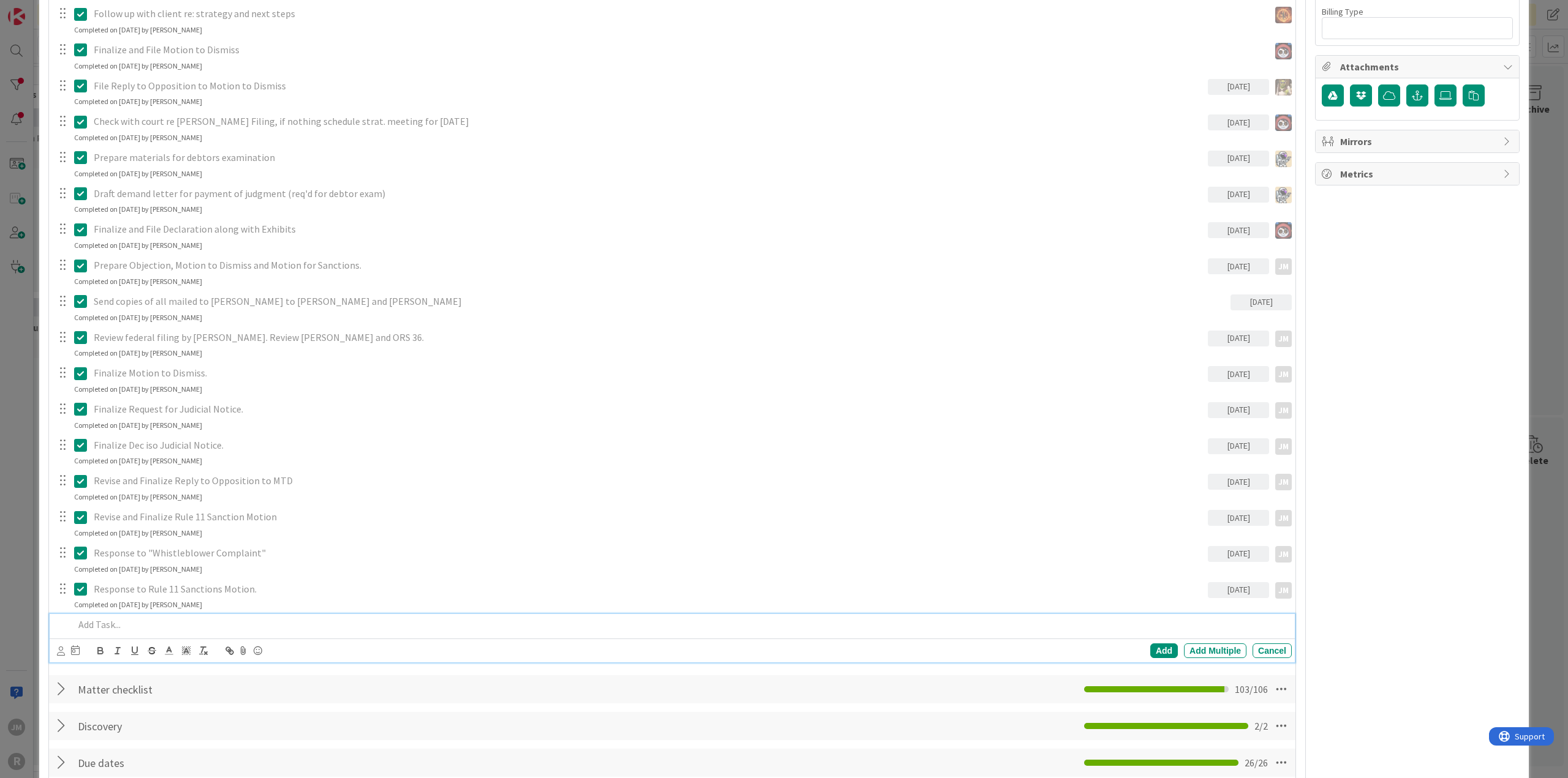
click at [173, 614] on div at bounding box center [680, 624] width 1222 height 21
click at [112, 623] on p "File Reply, File Response to Motion for Sanctions" at bounding box center [680, 624] width 1212 height 14
click at [1159, 646] on div "Add" at bounding box center [1164, 650] width 28 height 15
type textarea "x"
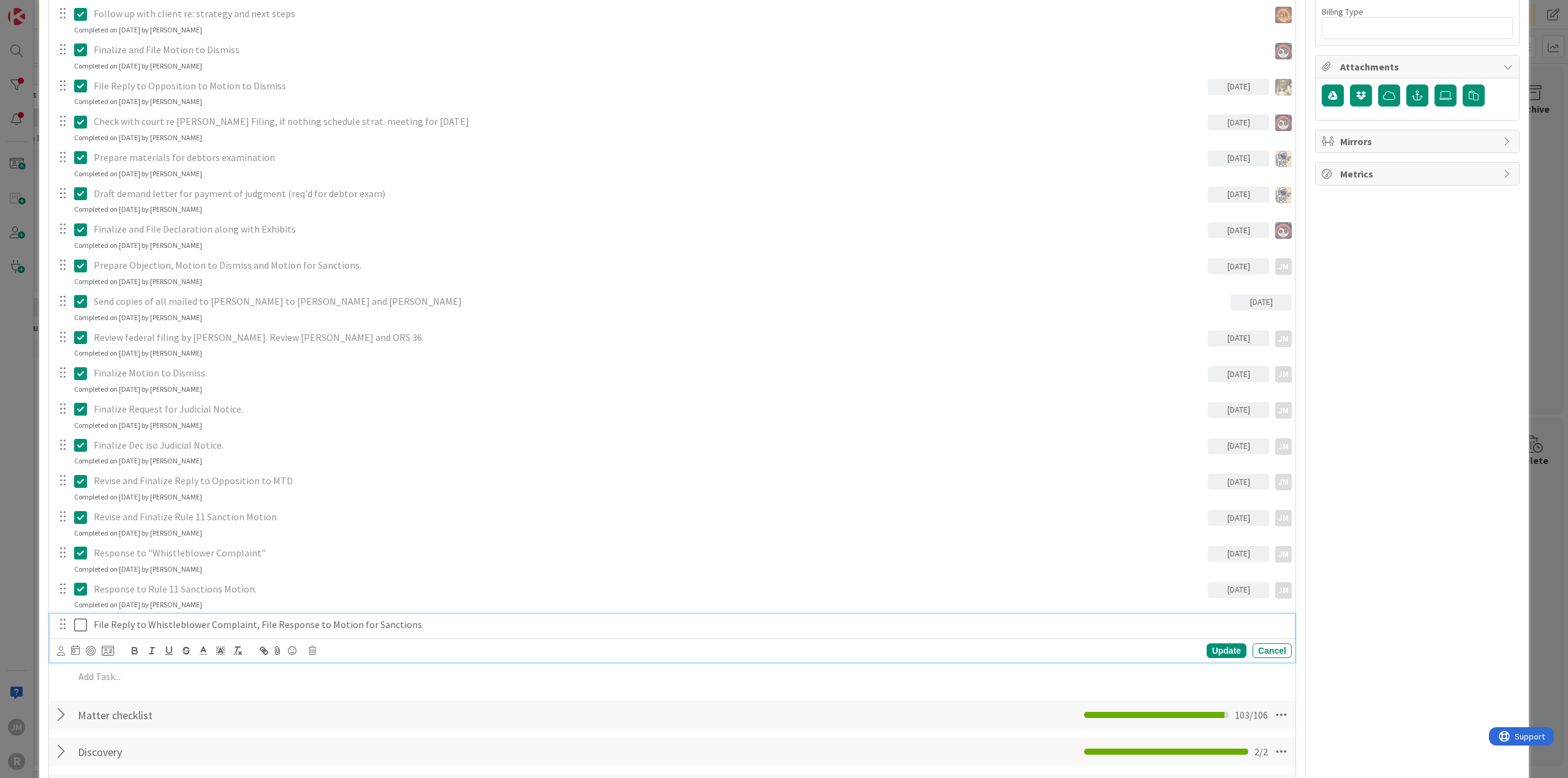
click at [115, 620] on p "File Reply to Whistleblower Complaint, File Response to Motion for Sanctions" at bounding box center [690, 624] width 1193 height 14
click at [72, 648] on icon at bounding box center [75, 650] width 8 height 10
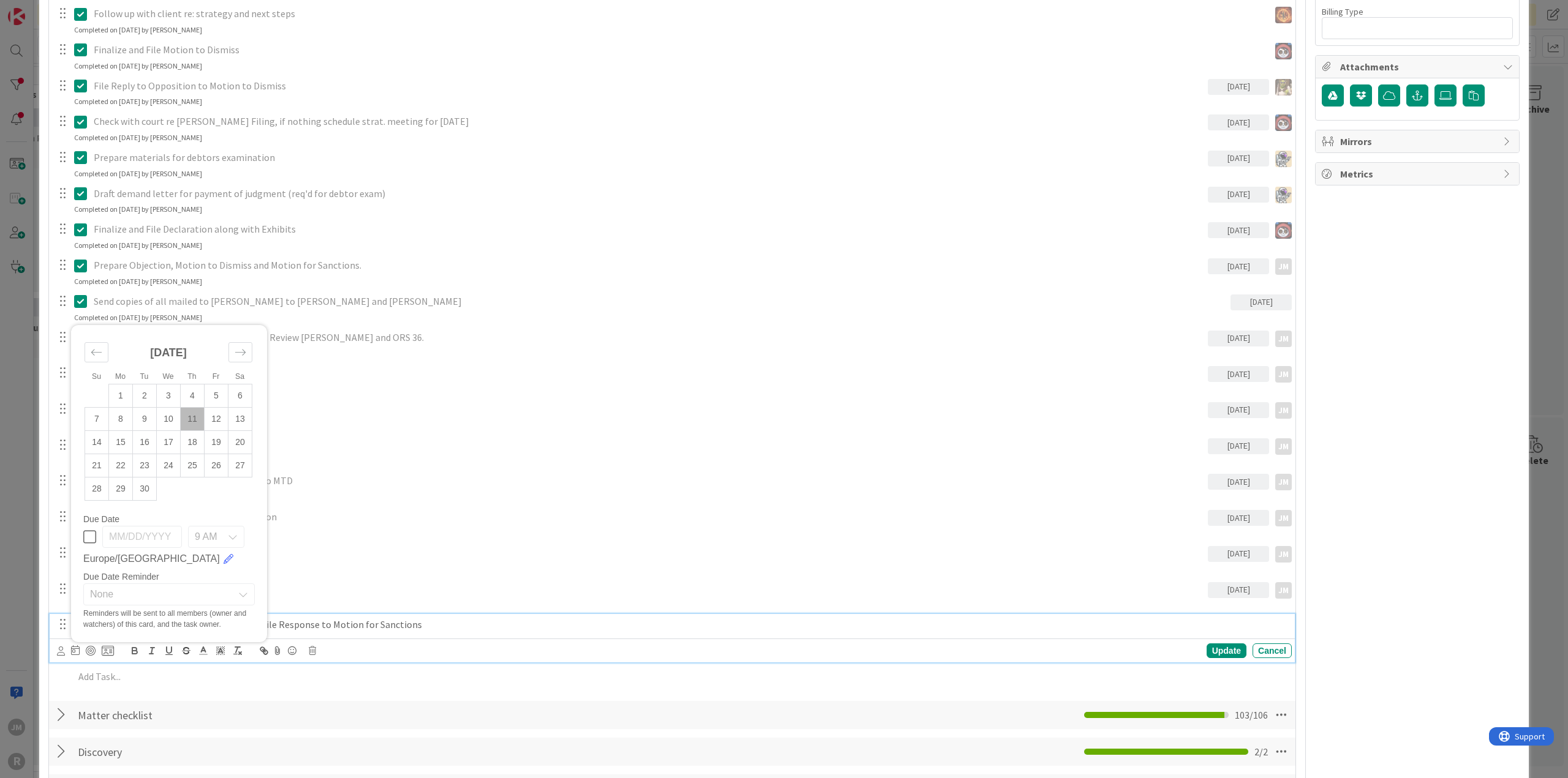
click at [191, 418] on td "11" at bounding box center [193, 419] width 24 height 24
type input "[DATE]"
click at [88, 646] on div at bounding box center [91, 651] width 10 height 10
click at [1210, 652] on div "Update" at bounding box center [1226, 650] width 40 height 15
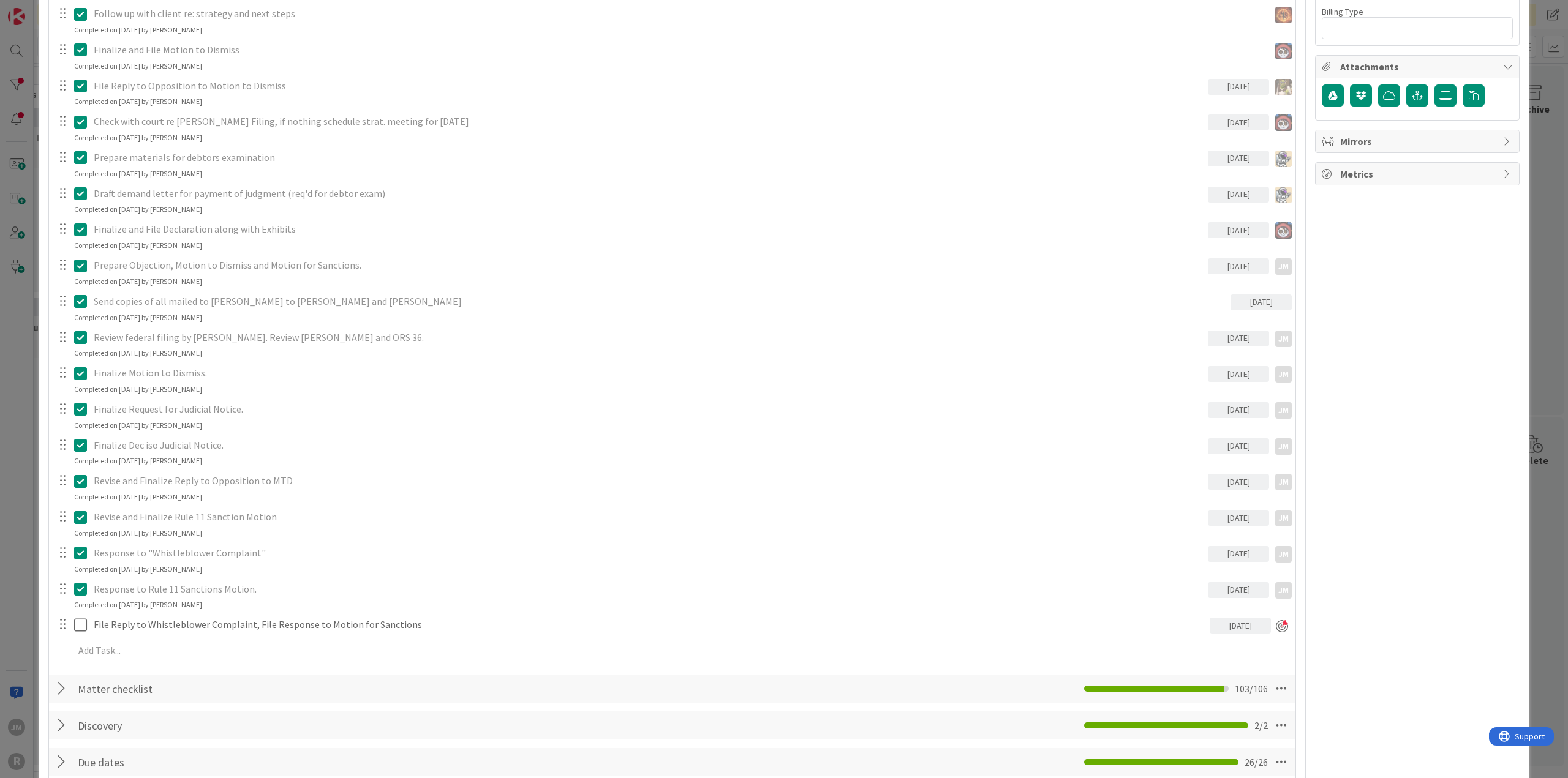
click at [24, 583] on div "ID 97 Litigation Matter Workflow (FL2) Post-Judgment Title 48 / 128 RareBrain v…" at bounding box center [784, 389] width 1568 height 778
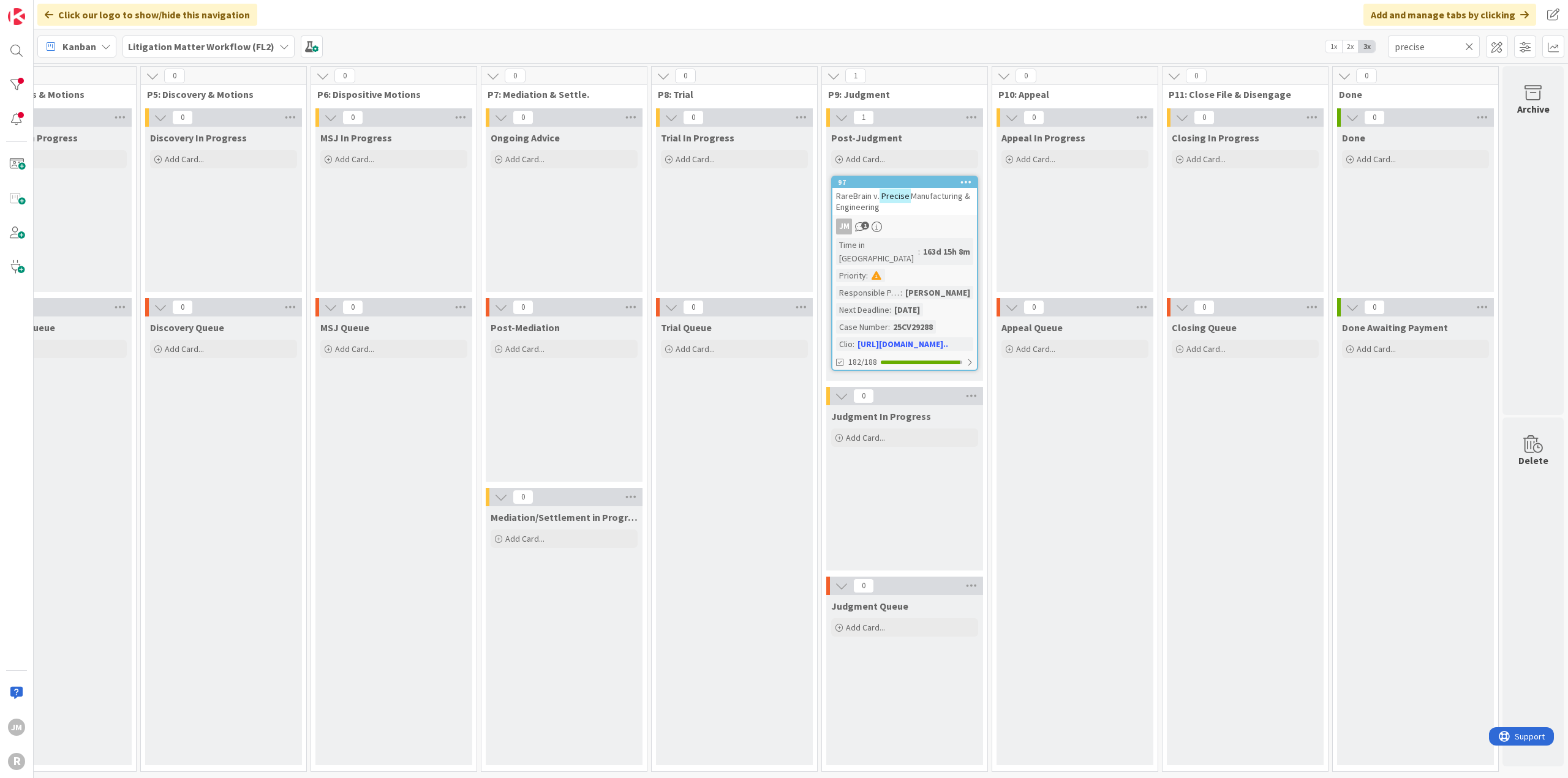
click at [103, 44] on icon at bounding box center [106, 46] width 10 height 10
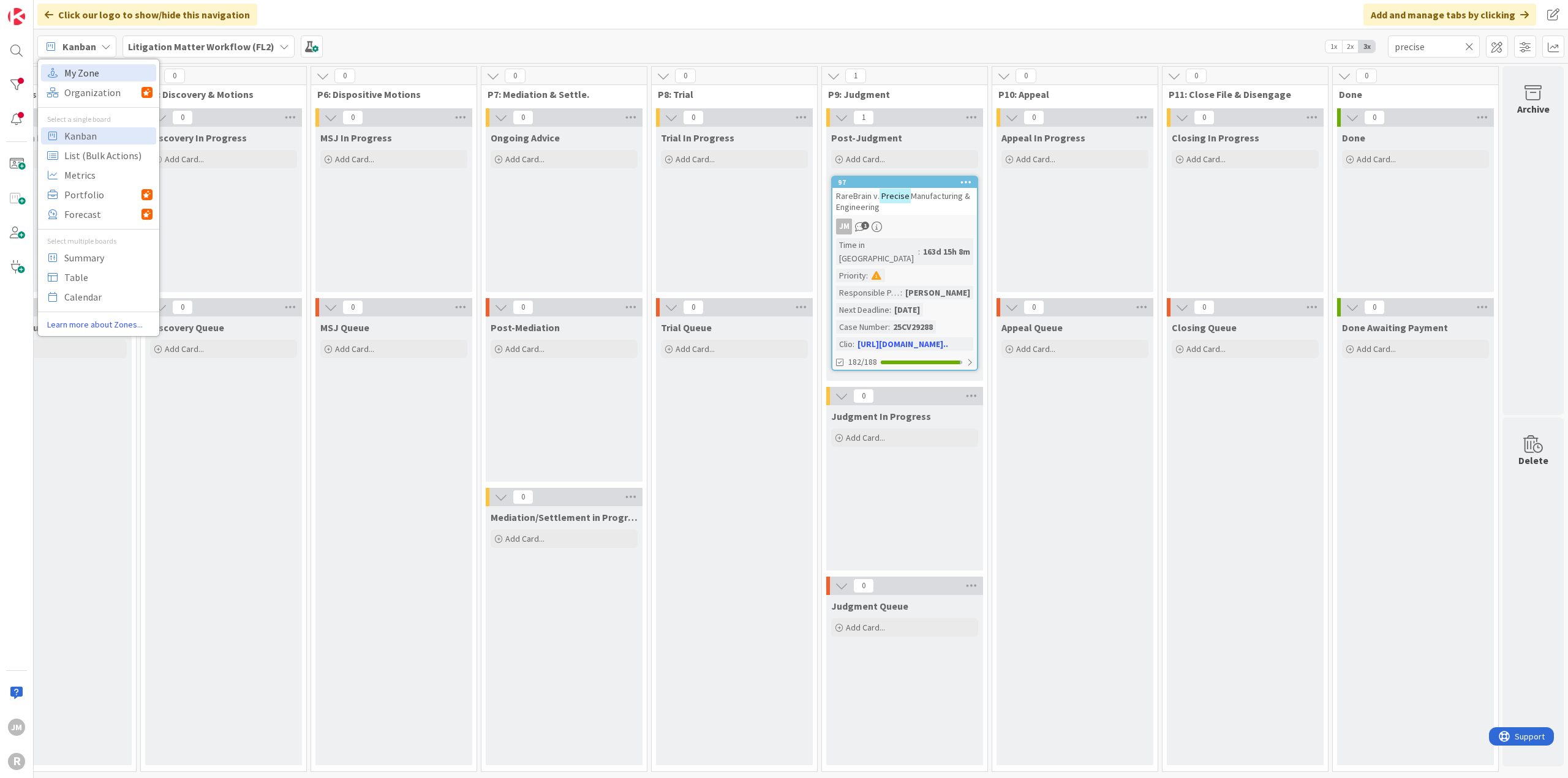
click at [107, 69] on span "My Zone" at bounding box center [108, 73] width 88 height 19
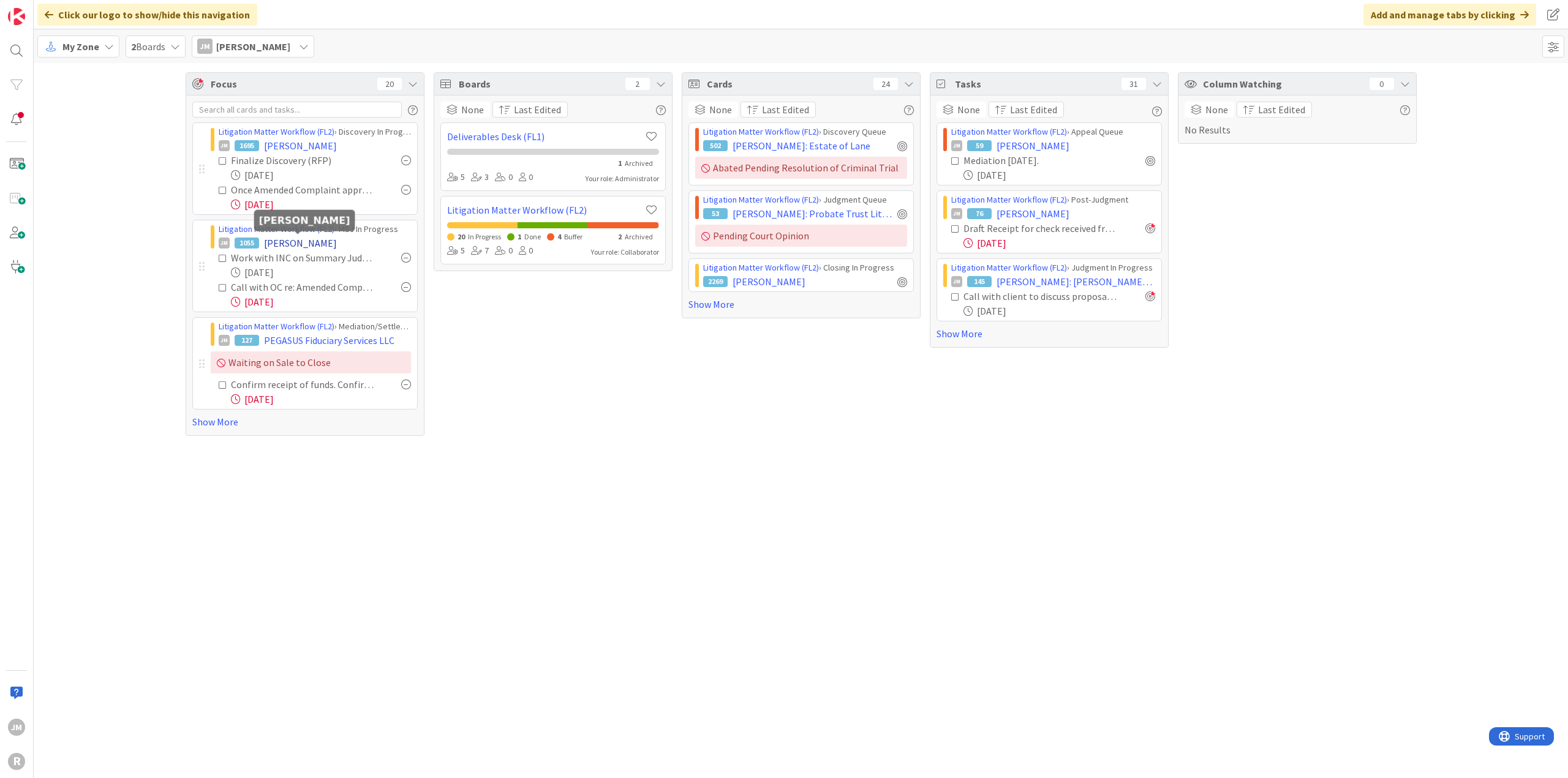
click at [295, 243] on span "[PERSON_NAME]" at bounding box center [300, 242] width 73 height 15
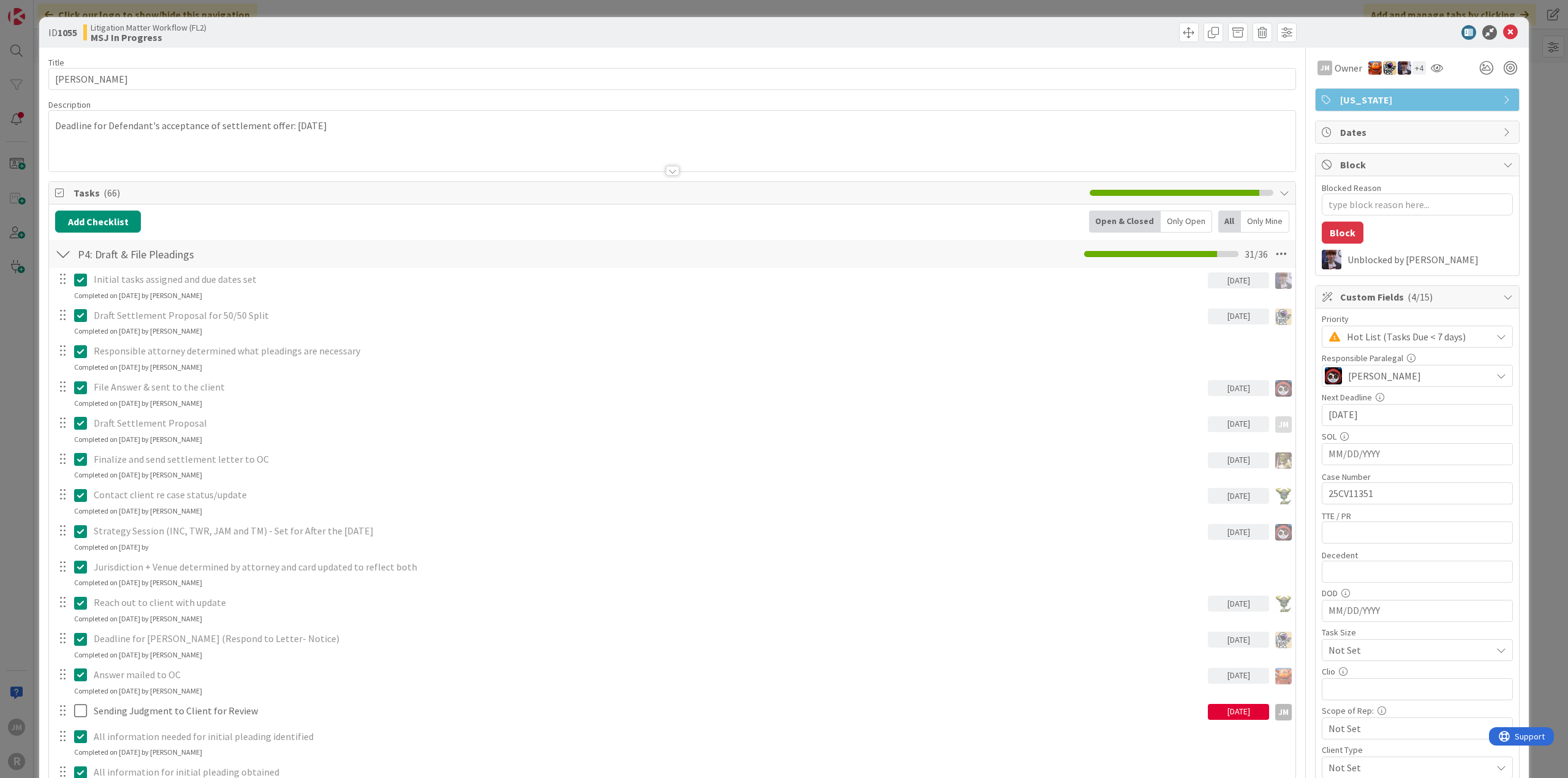
type textarea "x"
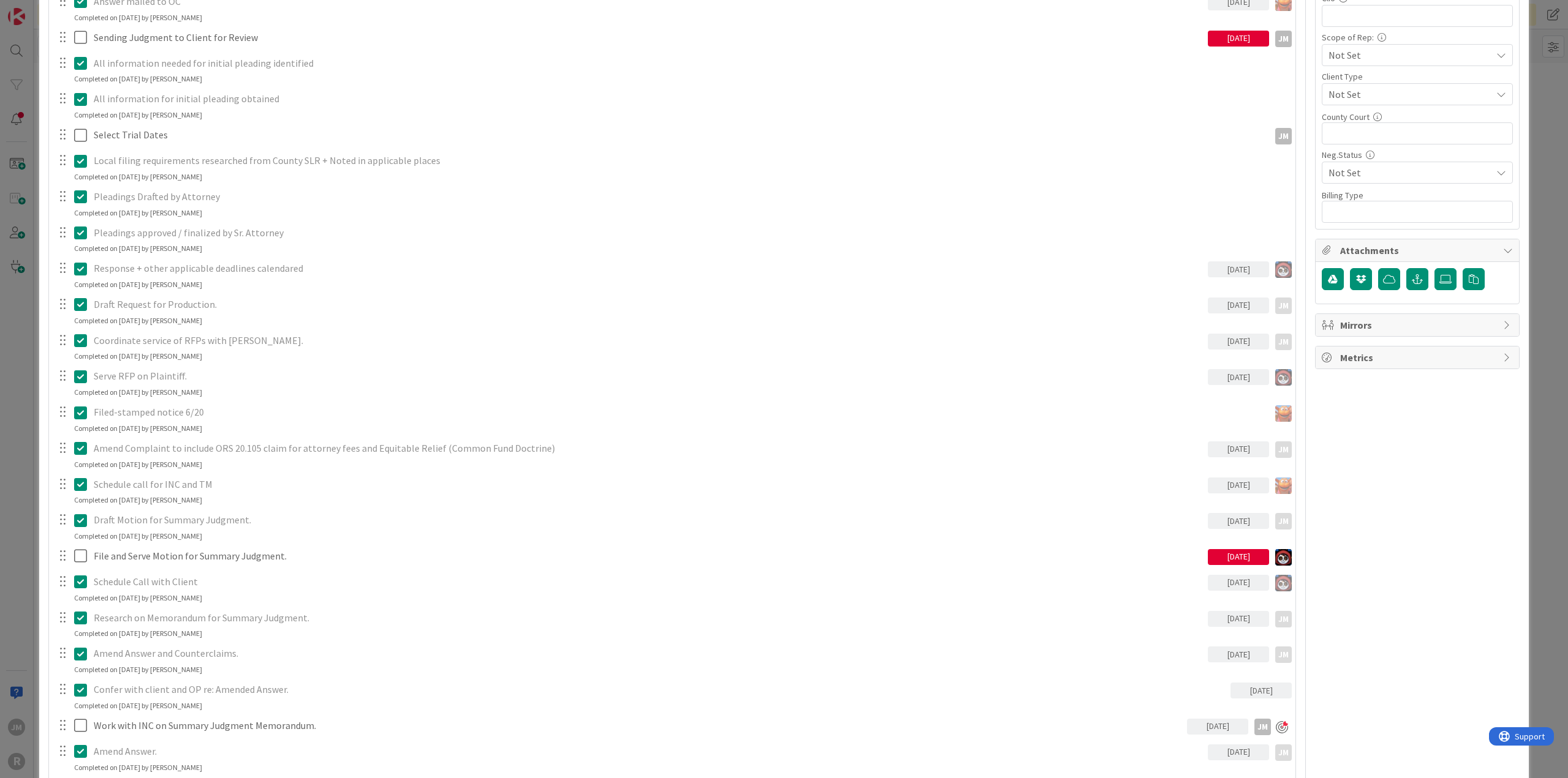
scroll to position [979, 0]
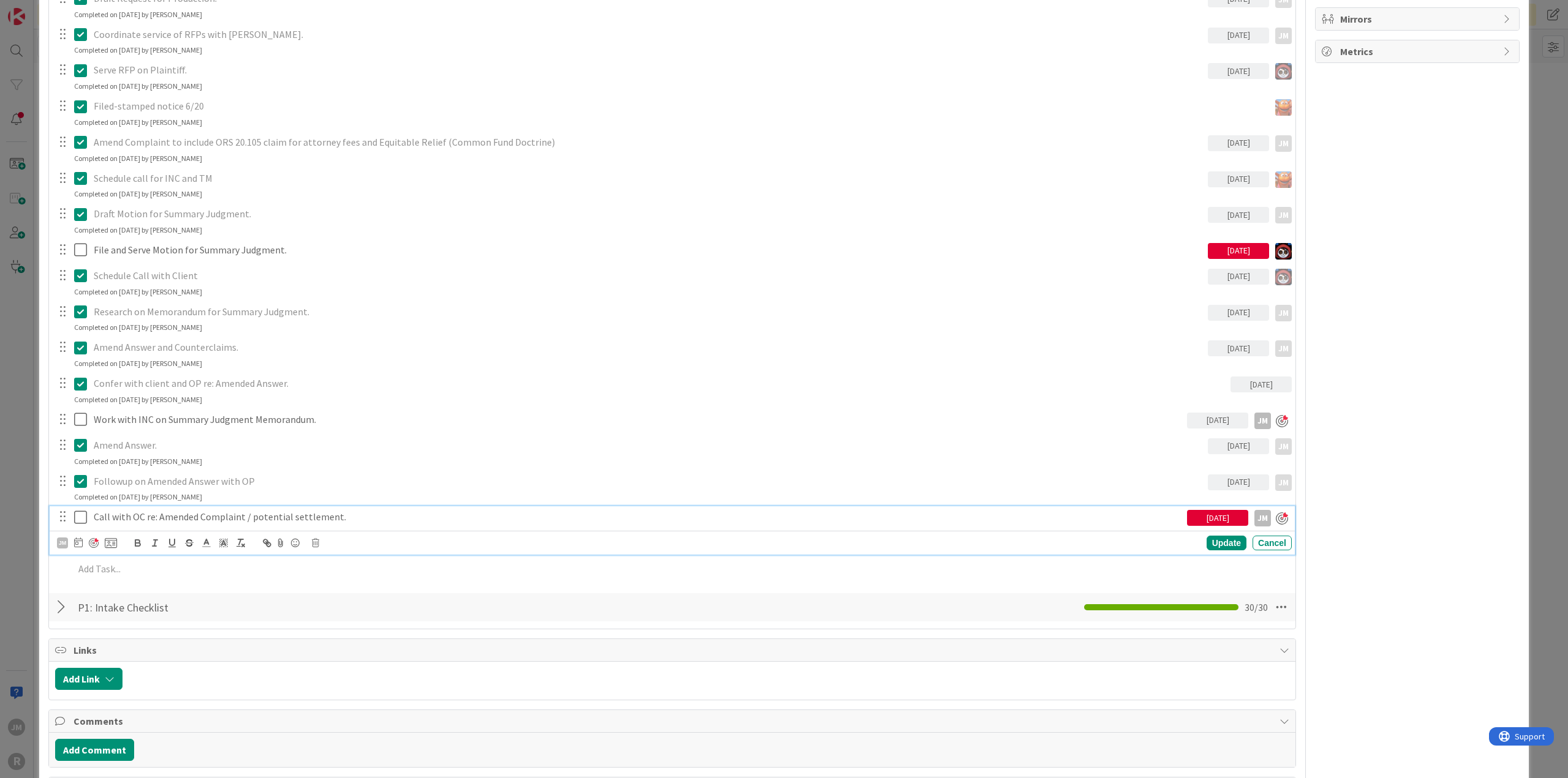
drag, startPoint x: 351, startPoint y: 513, endPoint x: 409, endPoint y: 471, distance: 71.6
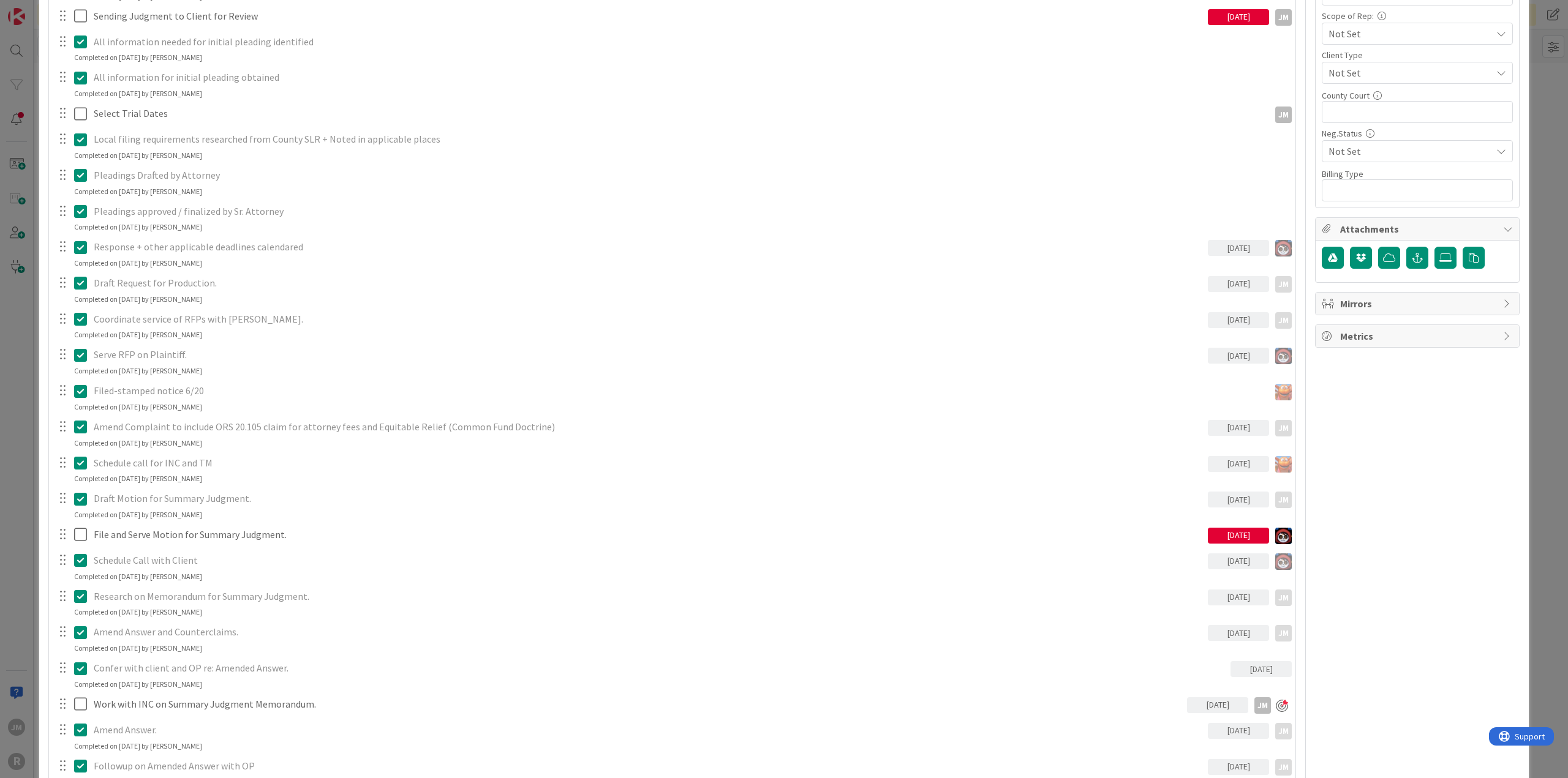
scroll to position [673, 0]
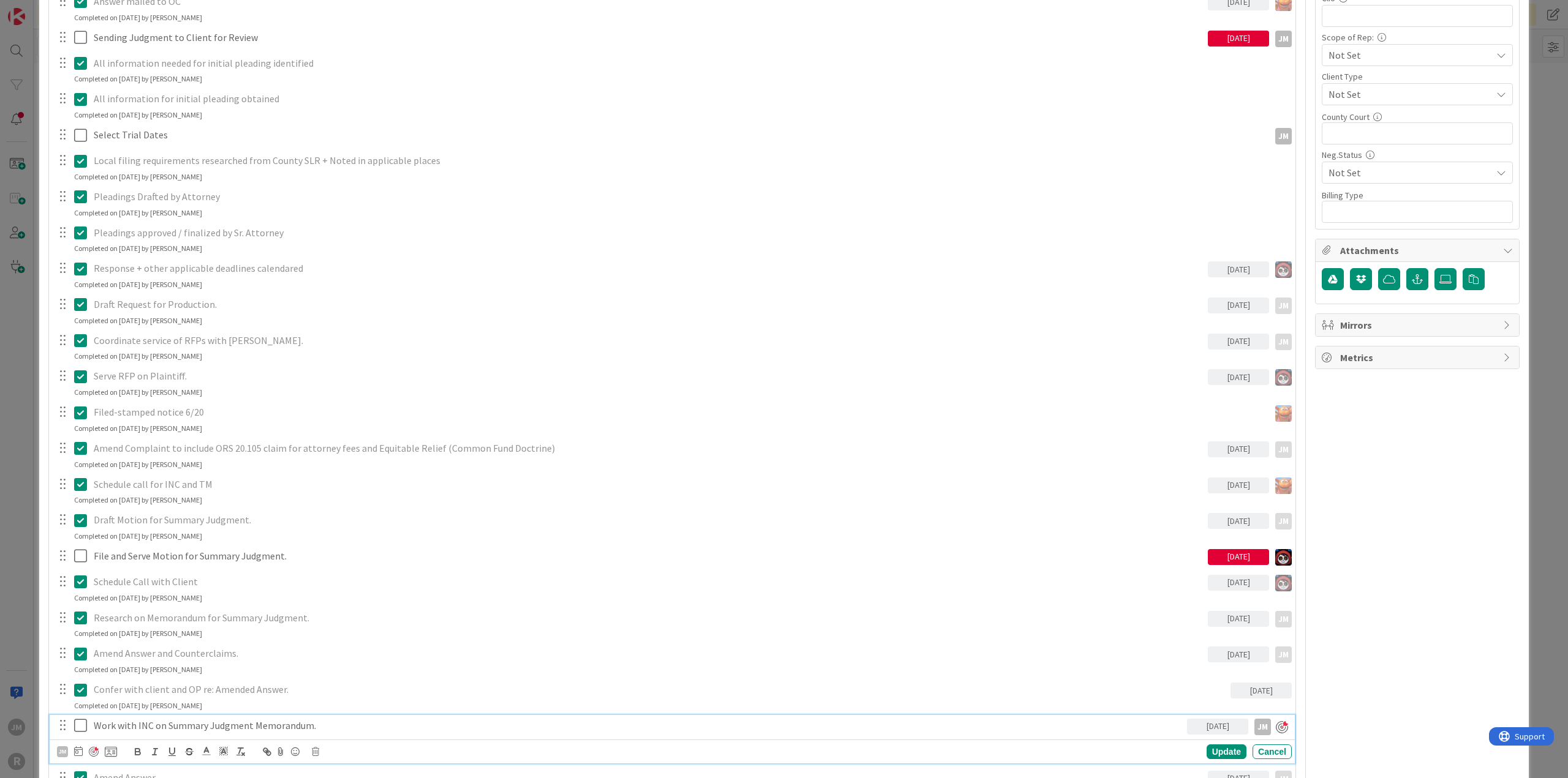
click at [321, 721] on p "Work with INC on Summary Judgment Memorandum." at bounding box center [638, 725] width 1088 height 14
drag, startPoint x: 330, startPoint y: 720, endPoint x: 86, endPoint y: 723, distance: 244.0
click at [86, 724] on div "Work with INC on Summary Judgment Memorandum. [DATE] JM" at bounding box center [673, 725] width 1237 height 21
click at [1229, 748] on div "Update" at bounding box center [1226, 751] width 40 height 15
click at [18, 583] on div "ID 1055 Litigation Matter Workflow (FL2) MSJ In Progress Title 15 / 128 [PERSON…" at bounding box center [784, 389] width 1568 height 778
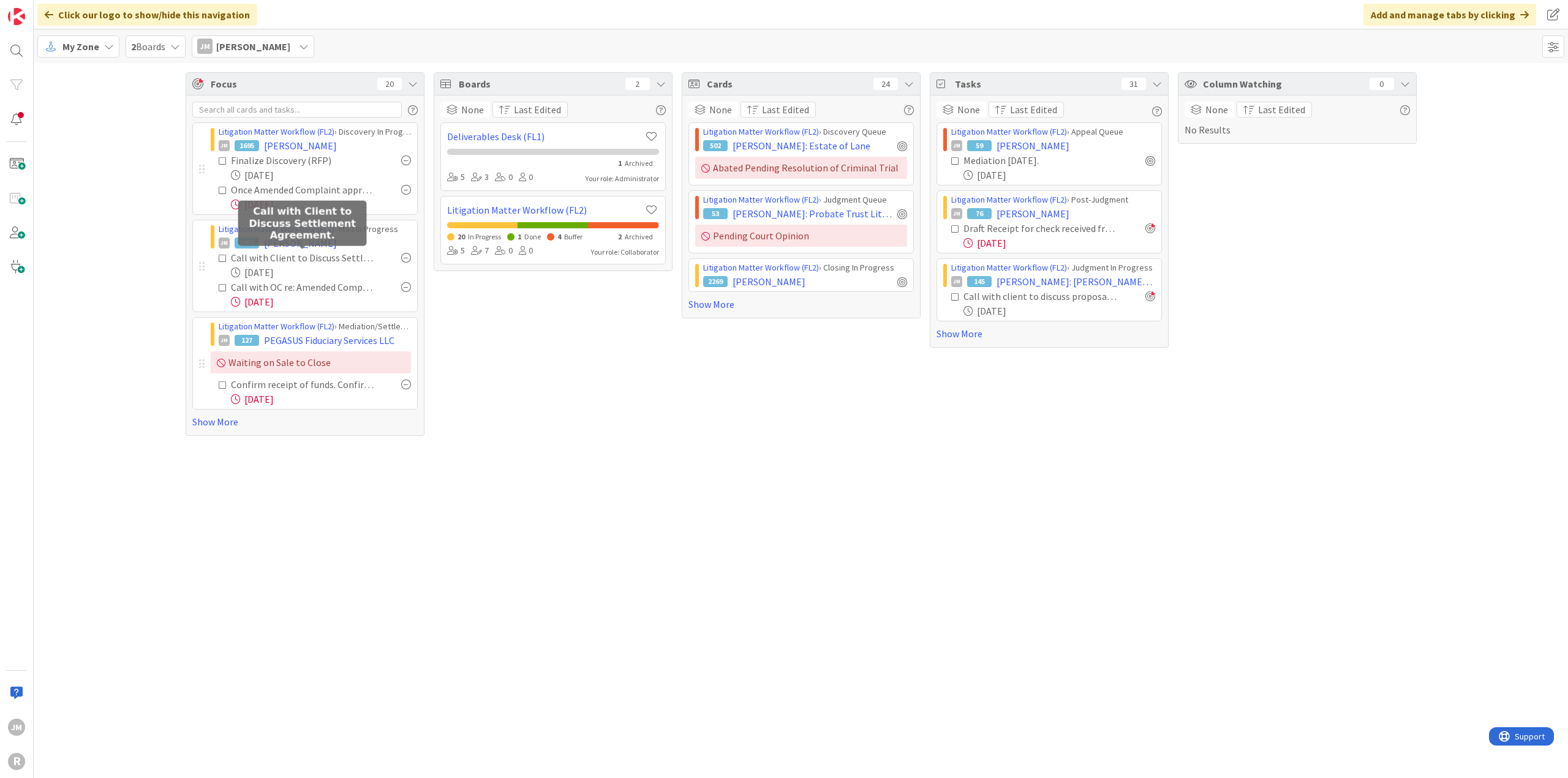
click at [326, 260] on div "Call with Client to Discuss Settlement Agreement." at bounding box center [302, 257] width 143 height 15
click at [300, 239] on span "[PERSON_NAME]" at bounding box center [300, 242] width 73 height 15
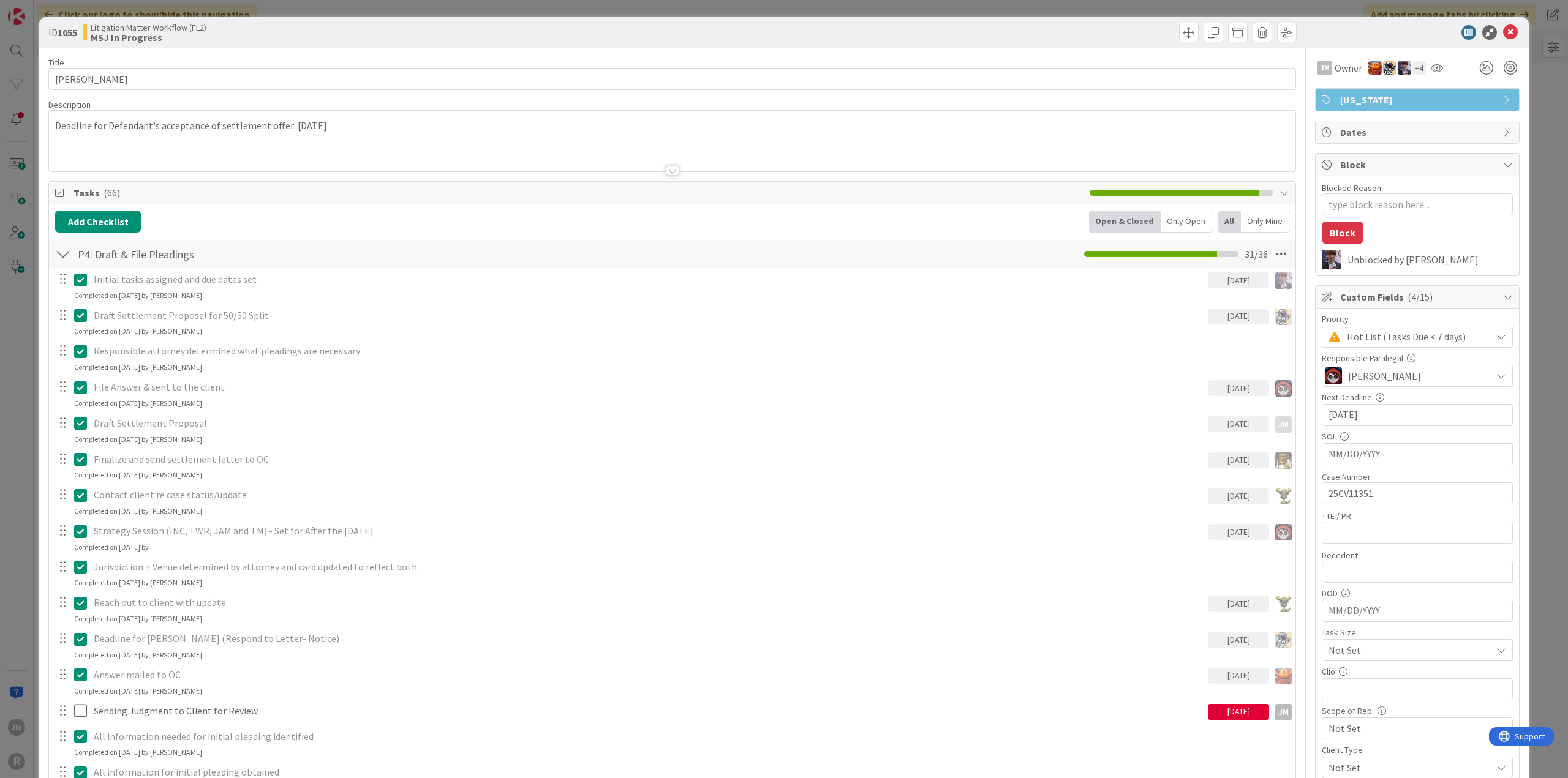
type textarea "x"
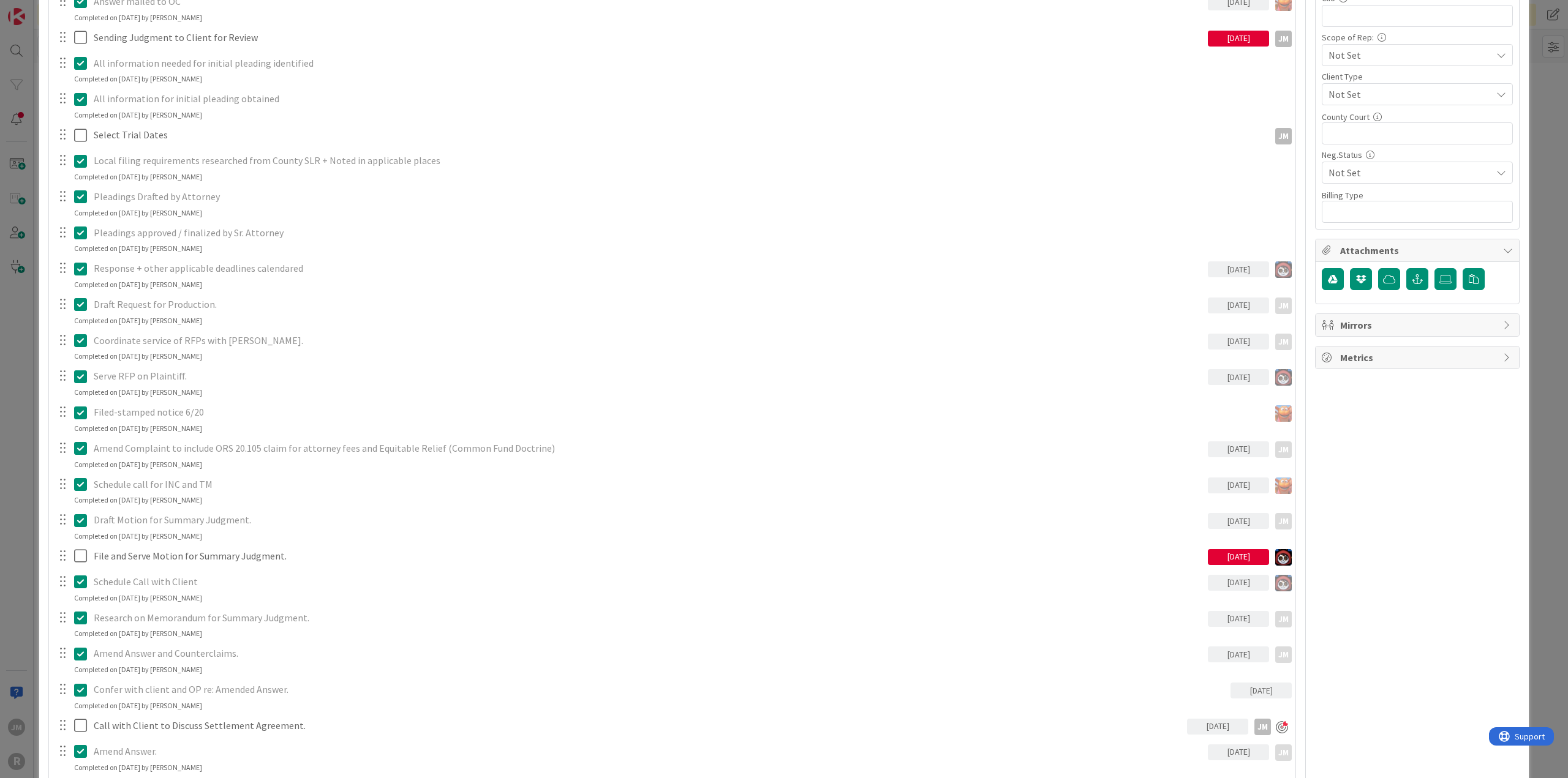
scroll to position [857, 0]
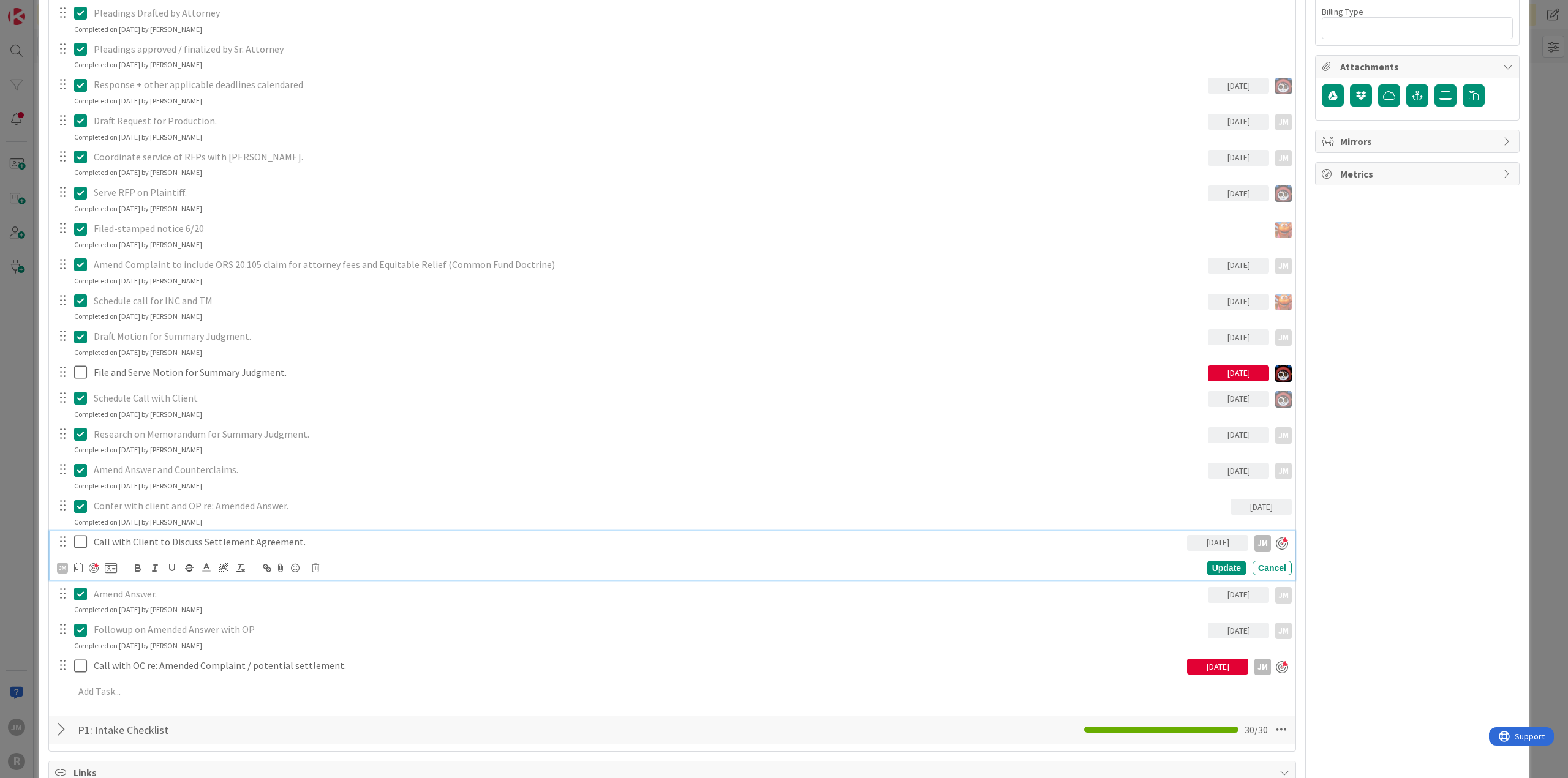
click at [159, 540] on p "Call with Client to Discuss Settlement Agreement." at bounding box center [638, 542] width 1088 height 14
click at [78, 565] on icon at bounding box center [78, 567] width 8 height 10
click at [196, 665] on td "11" at bounding box center [195, 671] width 24 height 24
type input "[DATE]"
click at [1228, 565] on div "Update" at bounding box center [1226, 568] width 40 height 15
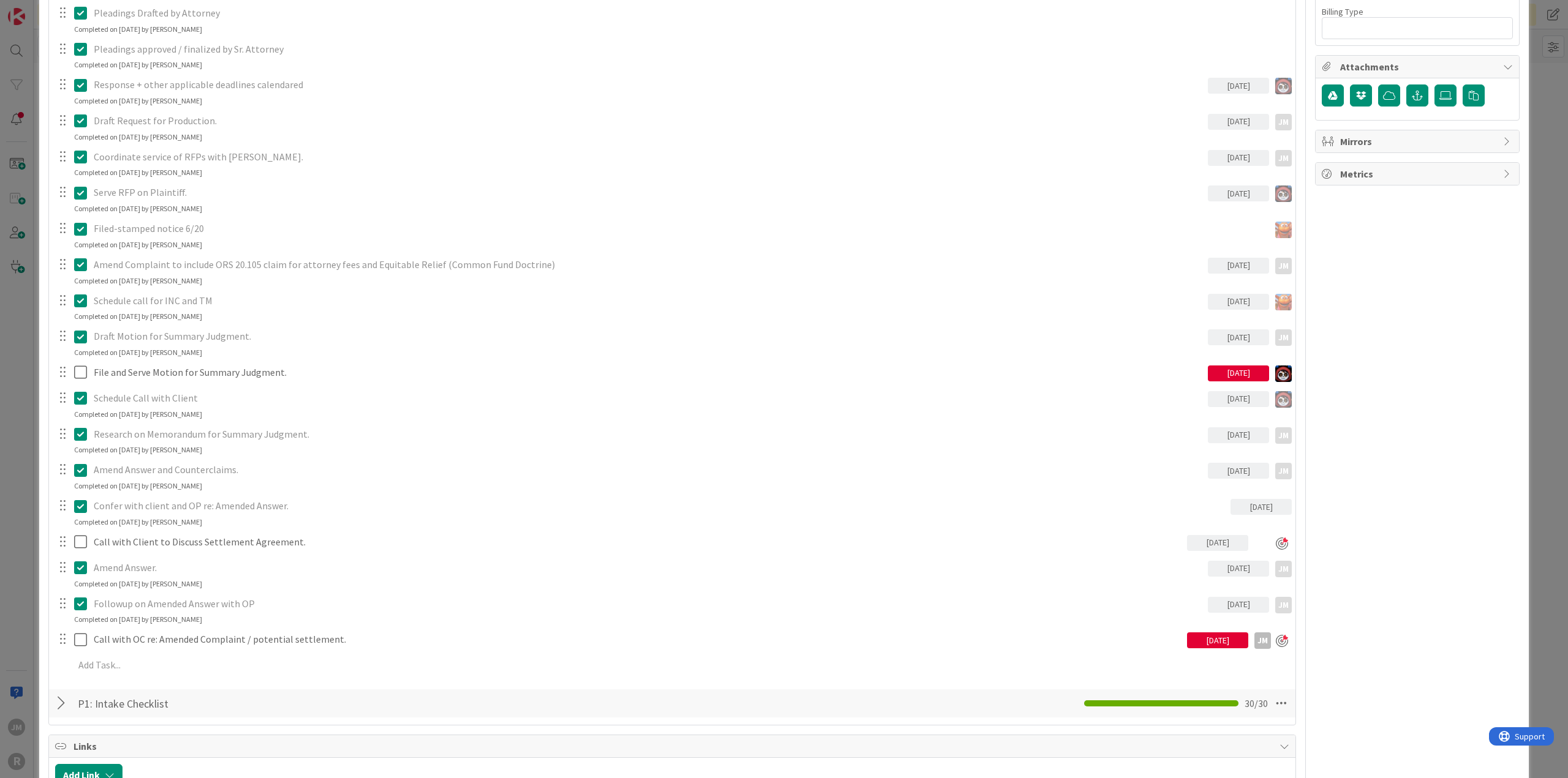
click at [17, 420] on div "ID 1055 Litigation Matter Workflow (FL2) MSJ In Progress Title 15 / 128 [PERSON…" at bounding box center [784, 389] width 1568 height 778
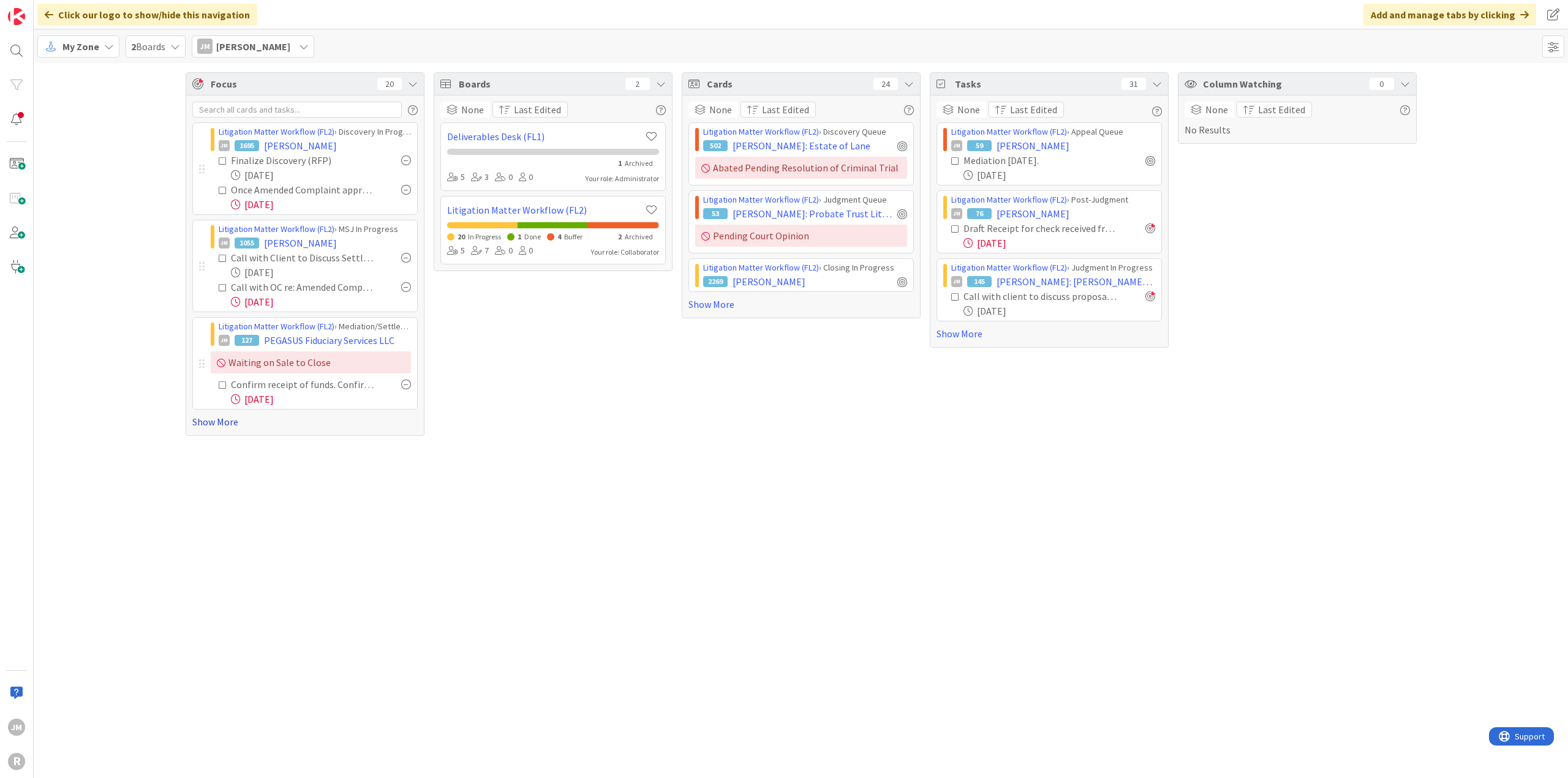
click at [204, 422] on link "Show More" at bounding box center [304, 421] width 225 height 15
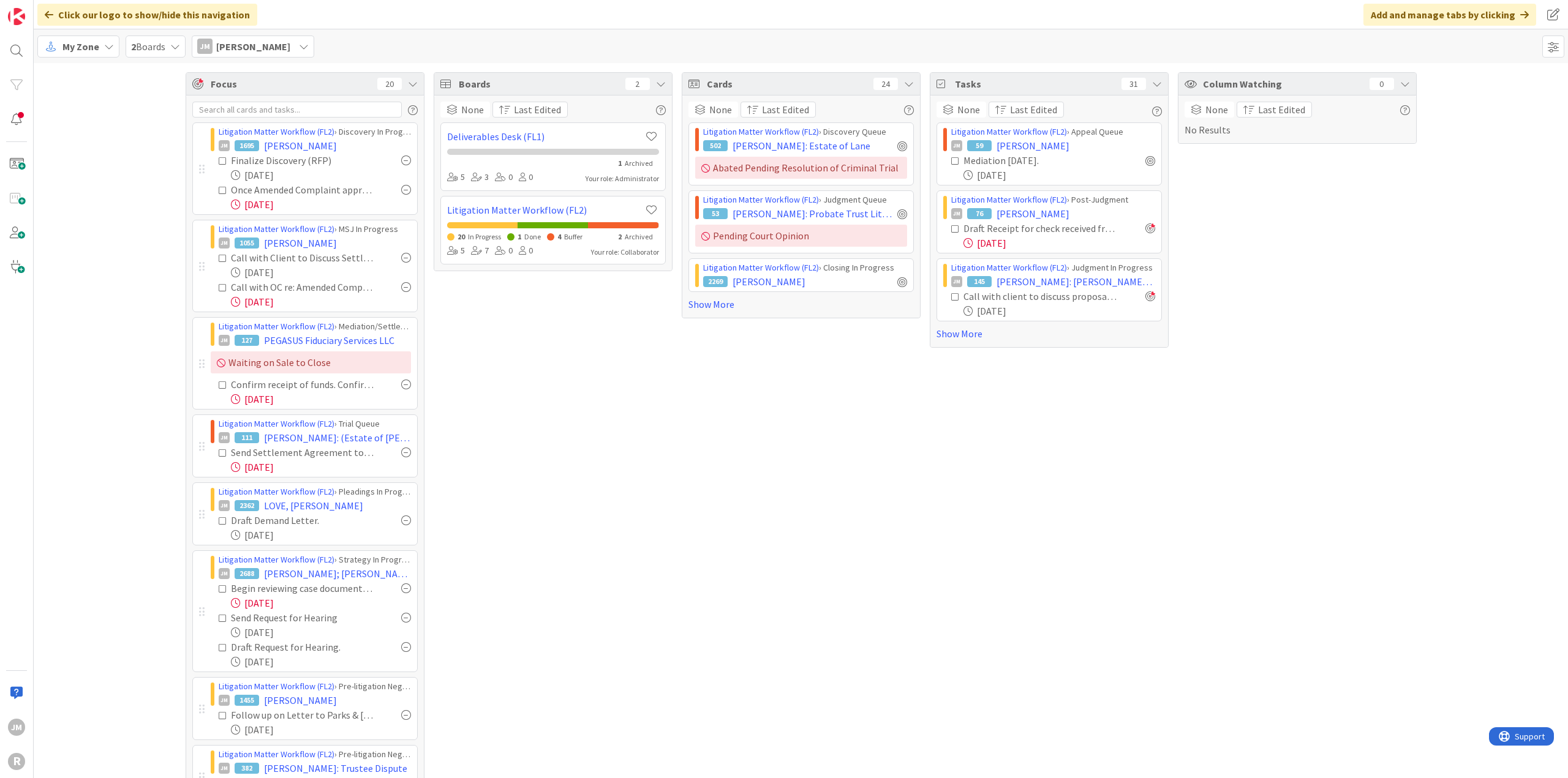
click at [88, 45] on span "My Zone" at bounding box center [80, 46] width 37 height 15
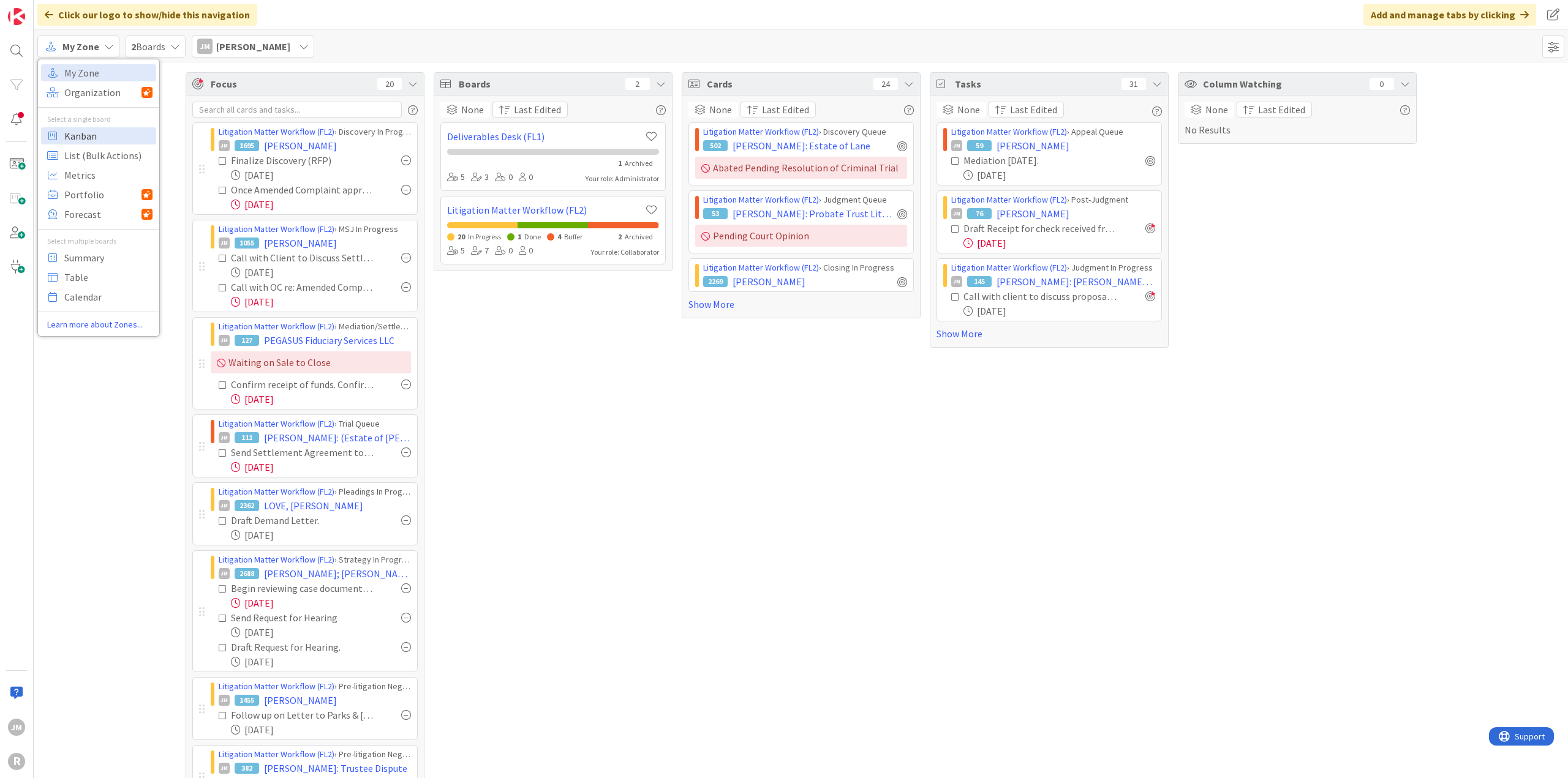
click at [94, 138] on span "Kanban" at bounding box center [108, 136] width 88 height 19
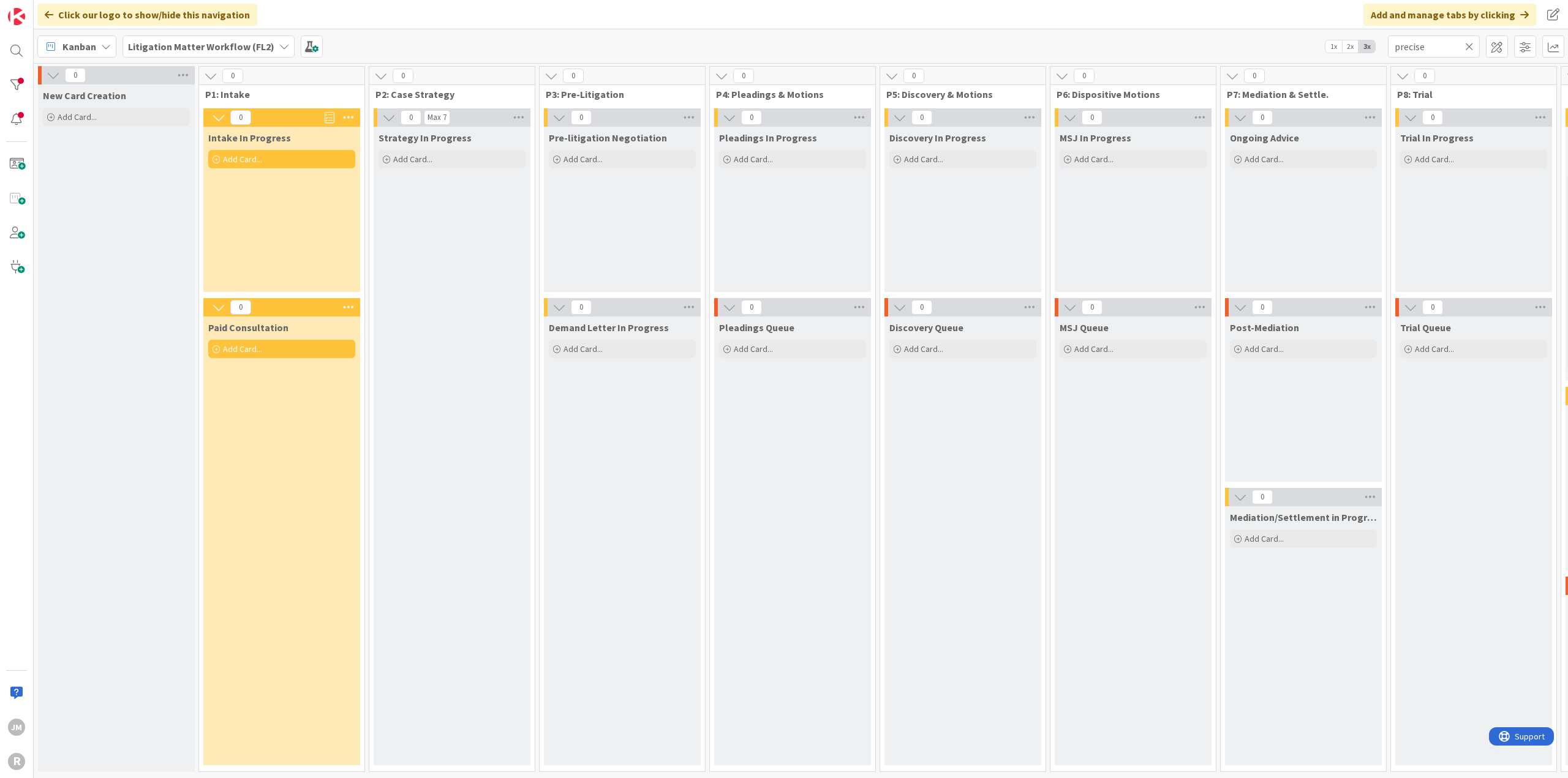
scroll to position [0, 743]
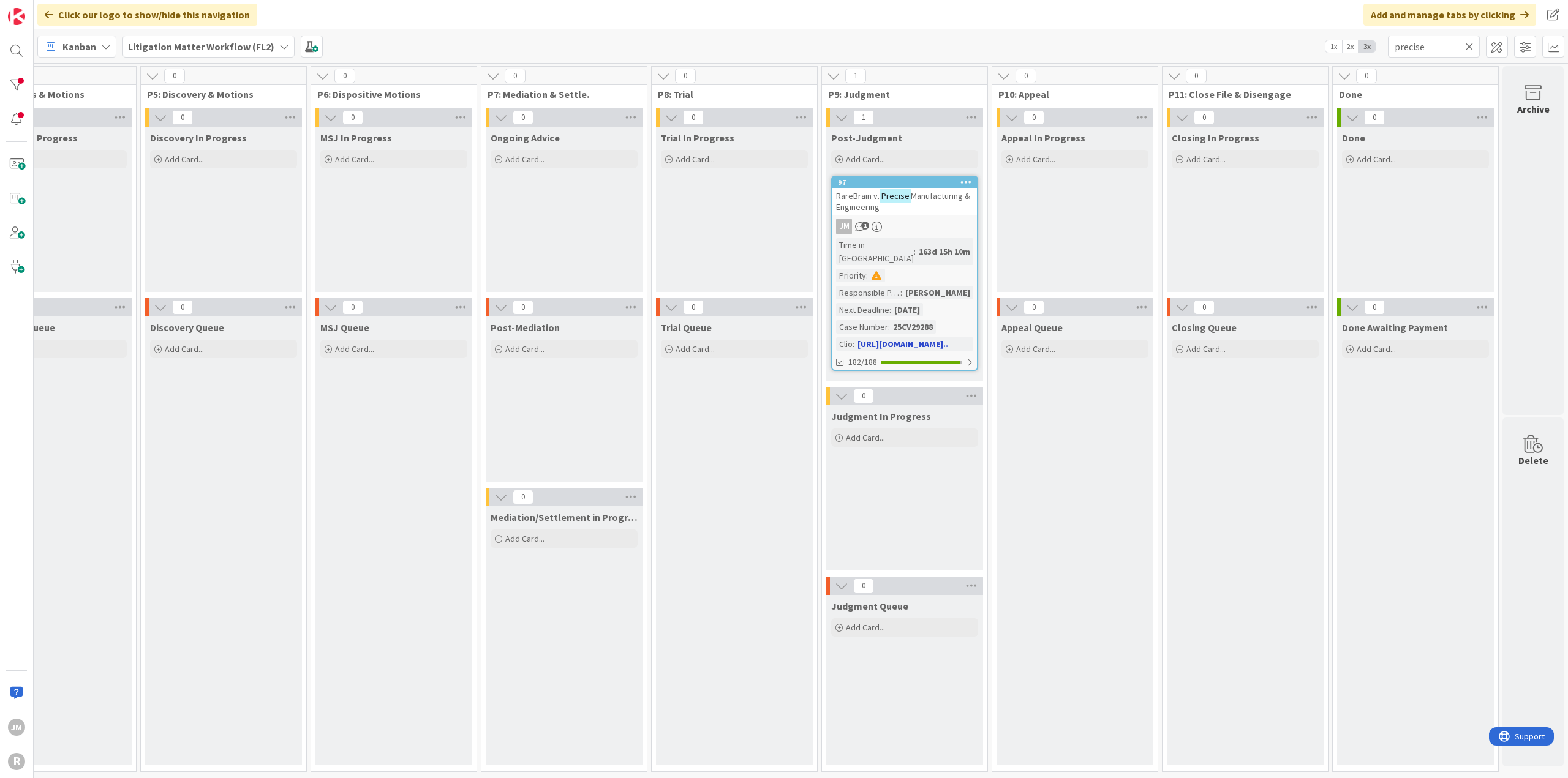
click at [943, 223] on div "JM 1" at bounding box center [905, 226] width 144 height 16
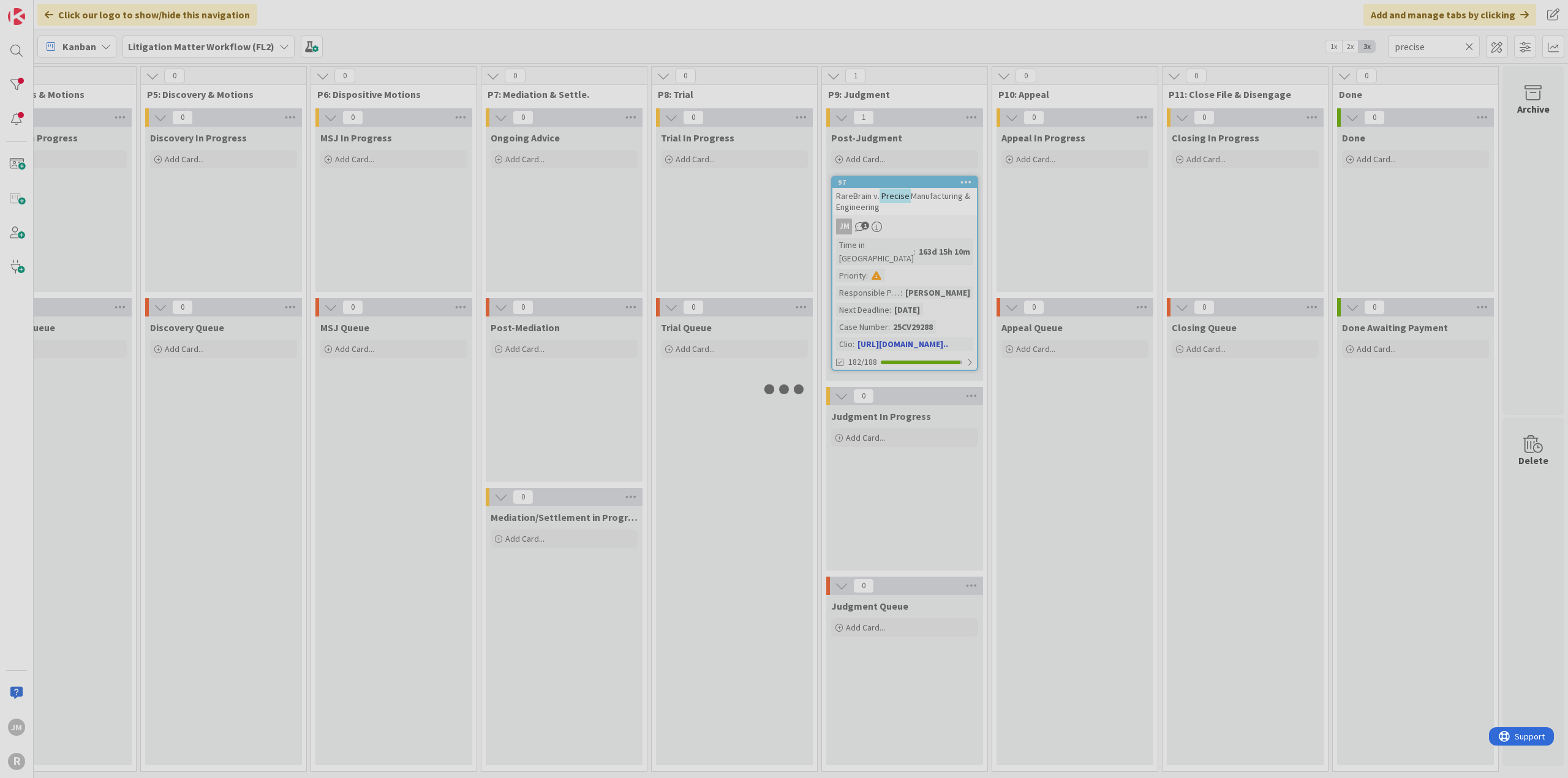
click at [943, 223] on div at bounding box center [784, 389] width 1568 height 778
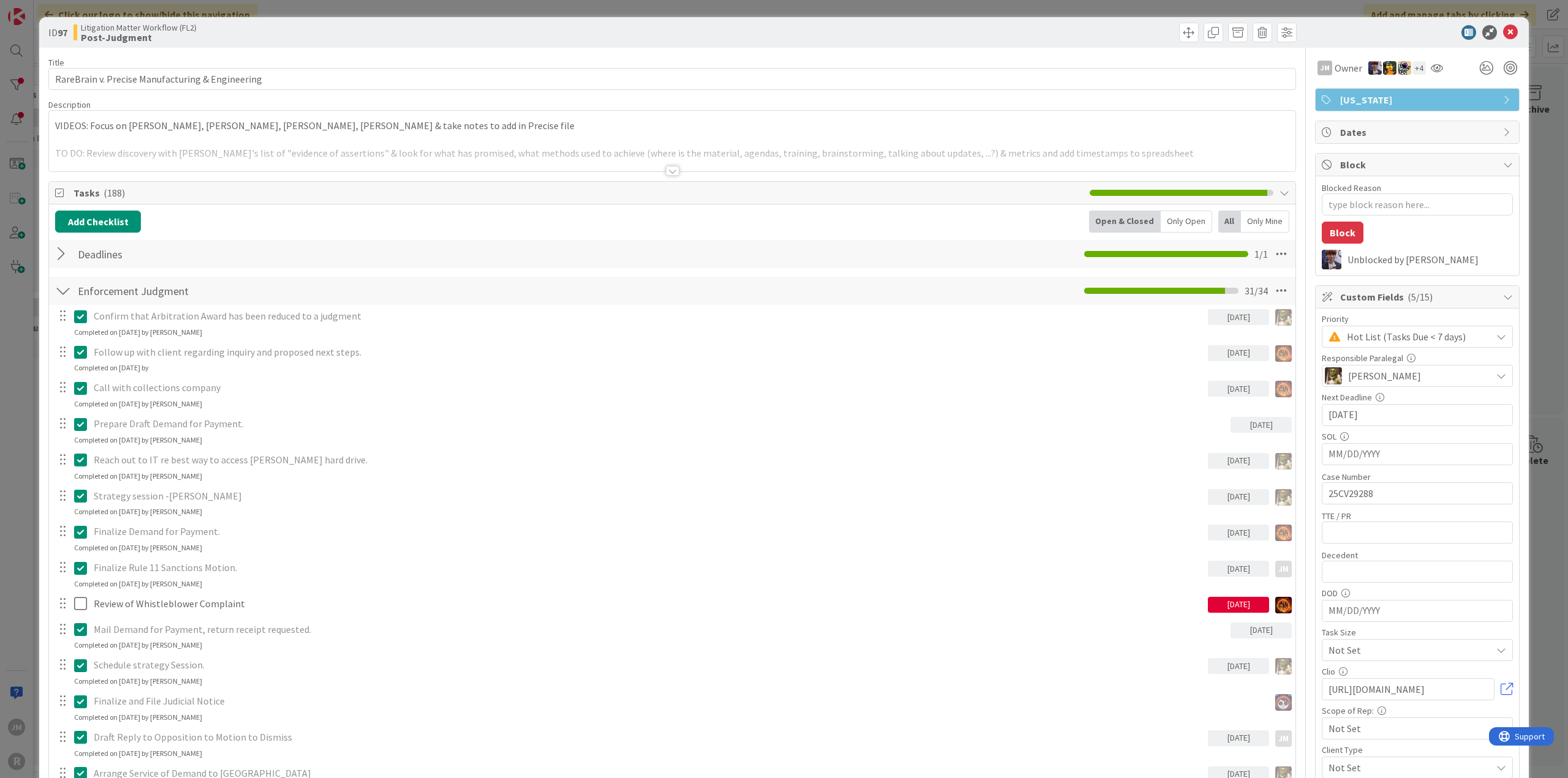
type textarea "x"
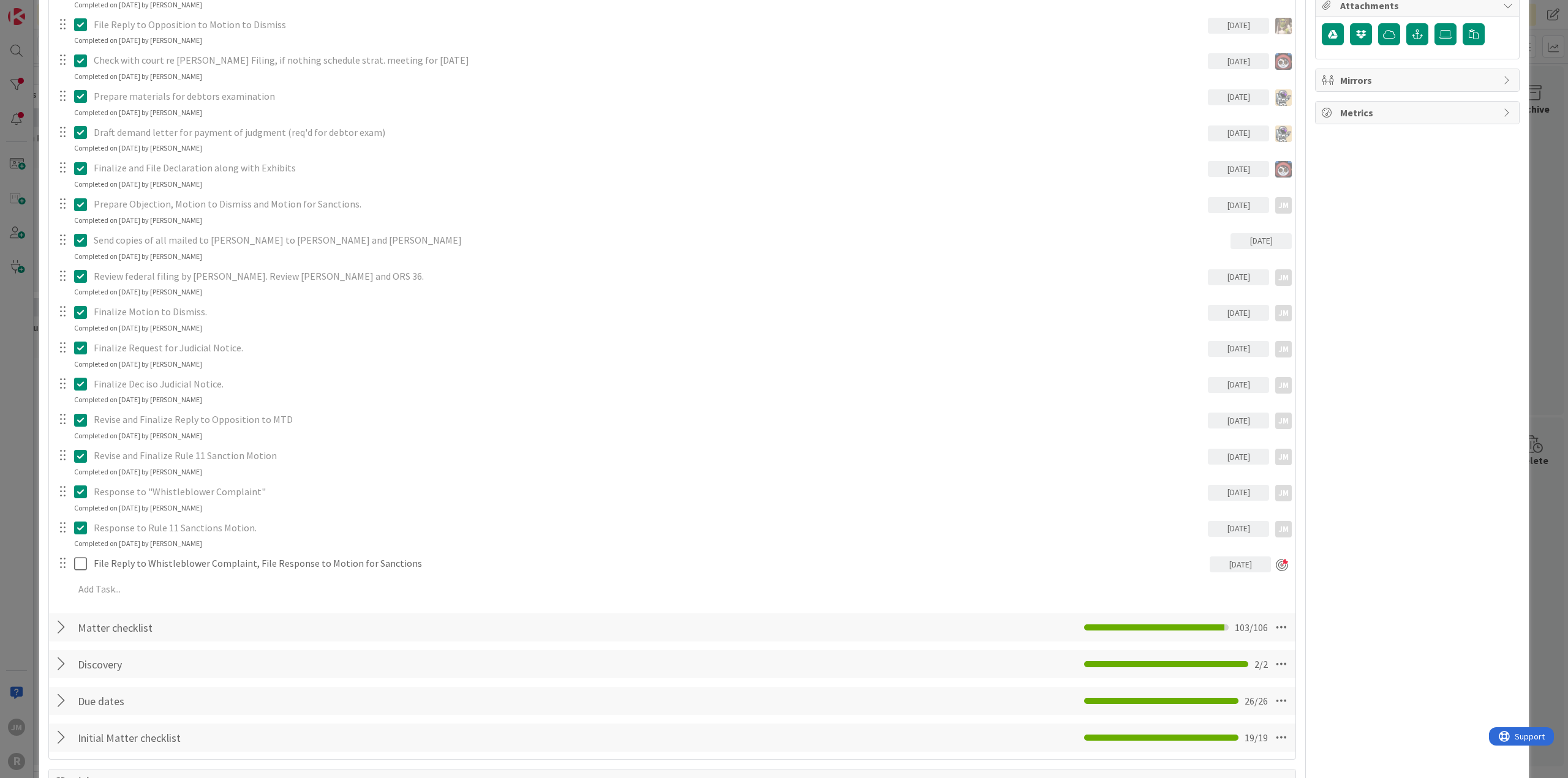
scroll to position [1041, 0]
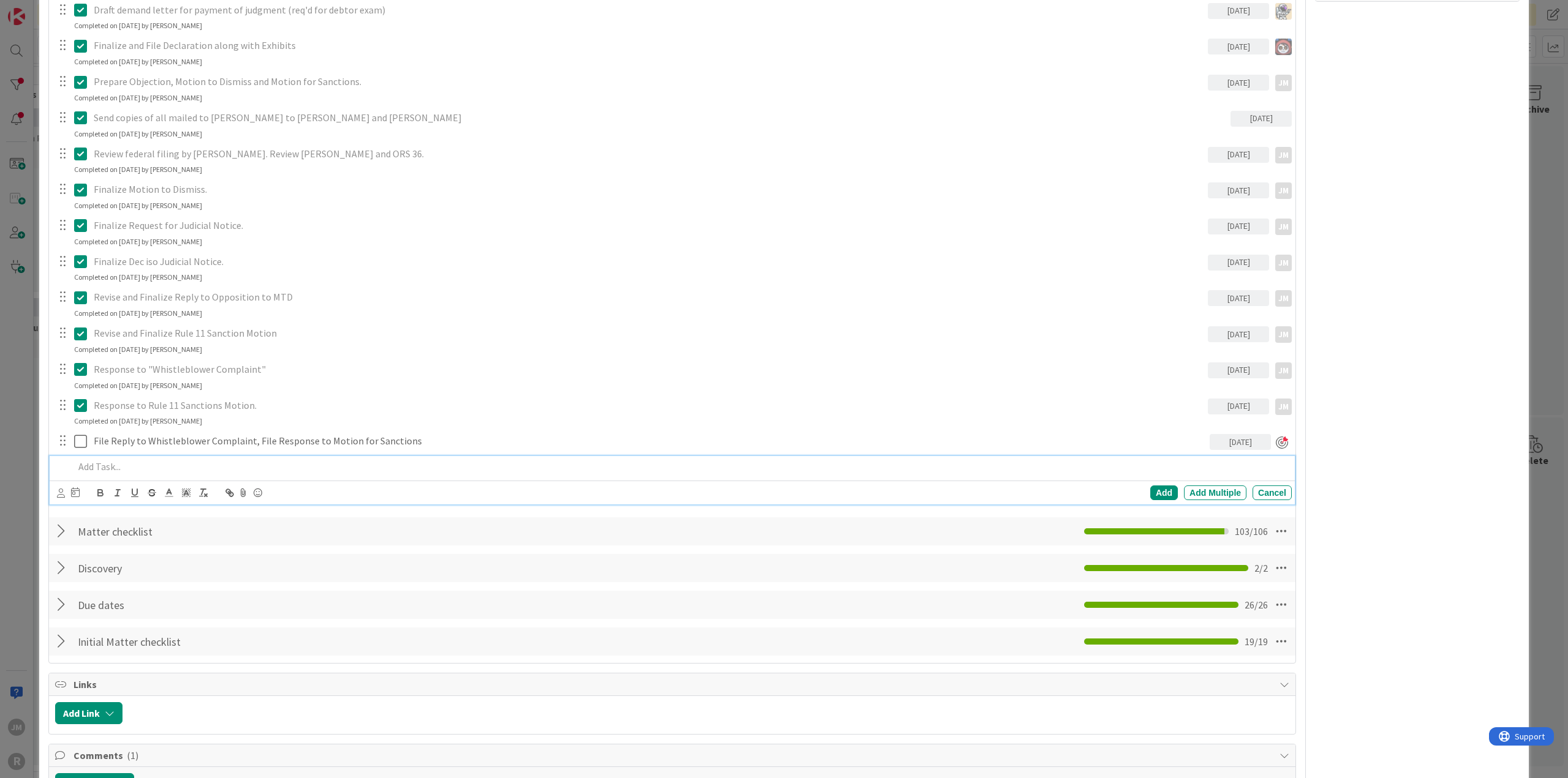
click at [178, 459] on p at bounding box center [680, 466] width 1212 height 14
click at [60, 486] on body "JM R Click our logo to show/hide this navigation Add and manage tabs by clickin…" at bounding box center [784, 389] width 1568 height 778
click at [58, 490] on icon at bounding box center [60, 493] width 8 height 9
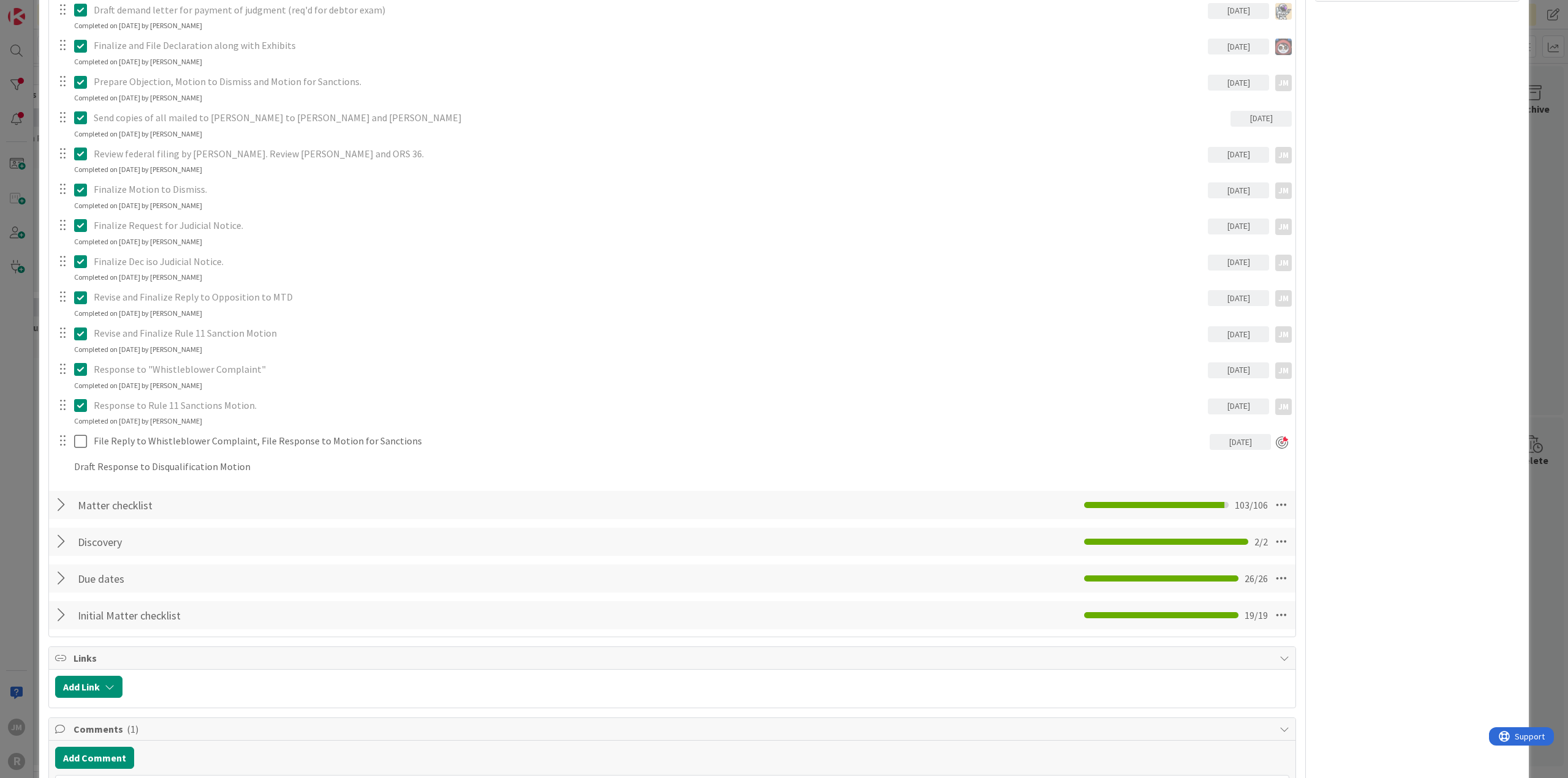
click at [0, 0] on span "[PERSON_NAME]" at bounding box center [0, 0] width 0 height 0
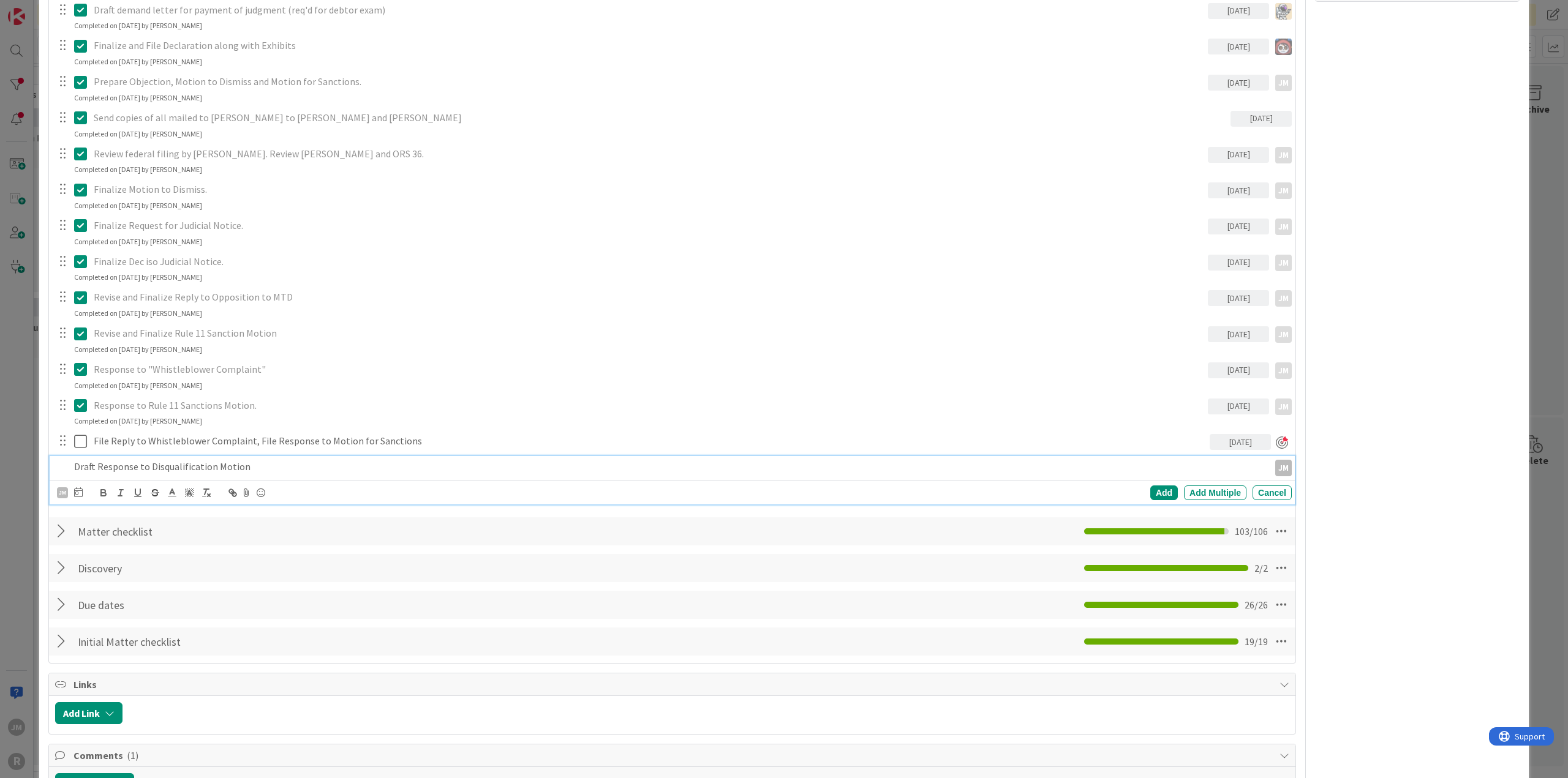
click at [134, 465] on p "Draft Response to Disqualification Motion" at bounding box center [669, 466] width 1190 height 14
click at [78, 489] on icon at bounding box center [78, 492] width 8 height 10
click at [216, 591] on td "12" at bounding box center [219, 596] width 24 height 24
click at [193, 592] on td "11" at bounding box center [195, 596] width 24 height 24
click at [1165, 491] on div "Add" at bounding box center [1164, 493] width 28 height 15
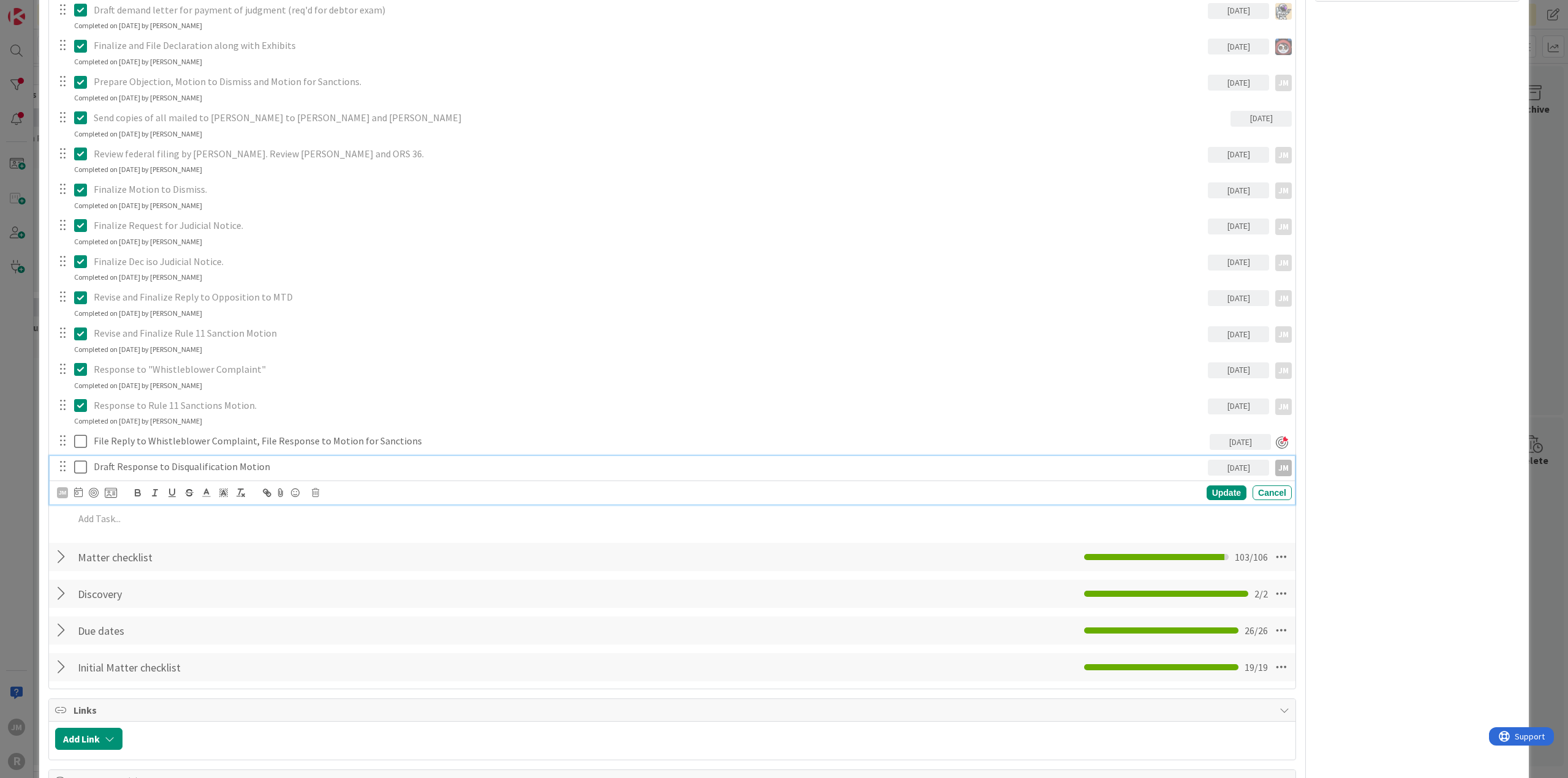
click at [141, 465] on p "Draft Response to Disqualification Motion" at bounding box center [648, 466] width 1109 height 14
click at [89, 491] on div at bounding box center [94, 493] width 10 height 10
click at [1219, 490] on div "Update" at bounding box center [1226, 493] width 40 height 15
click at [223, 489] on p at bounding box center [680, 493] width 1212 height 14
click at [57, 516] on icon at bounding box center [60, 518] width 8 height 9
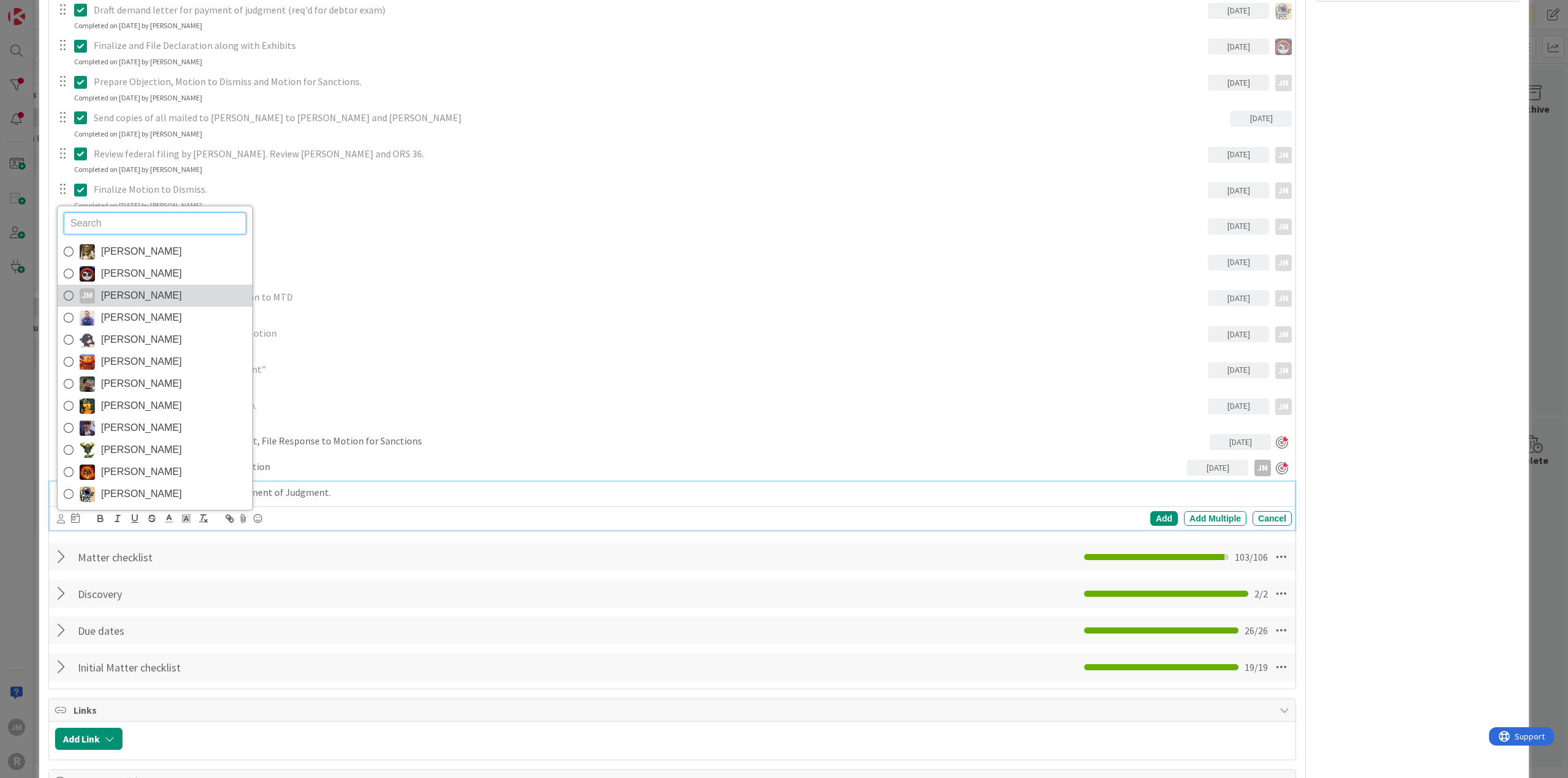
click at [99, 290] on link "[PERSON_NAME] [PERSON_NAME]" at bounding box center [155, 296] width 195 height 22
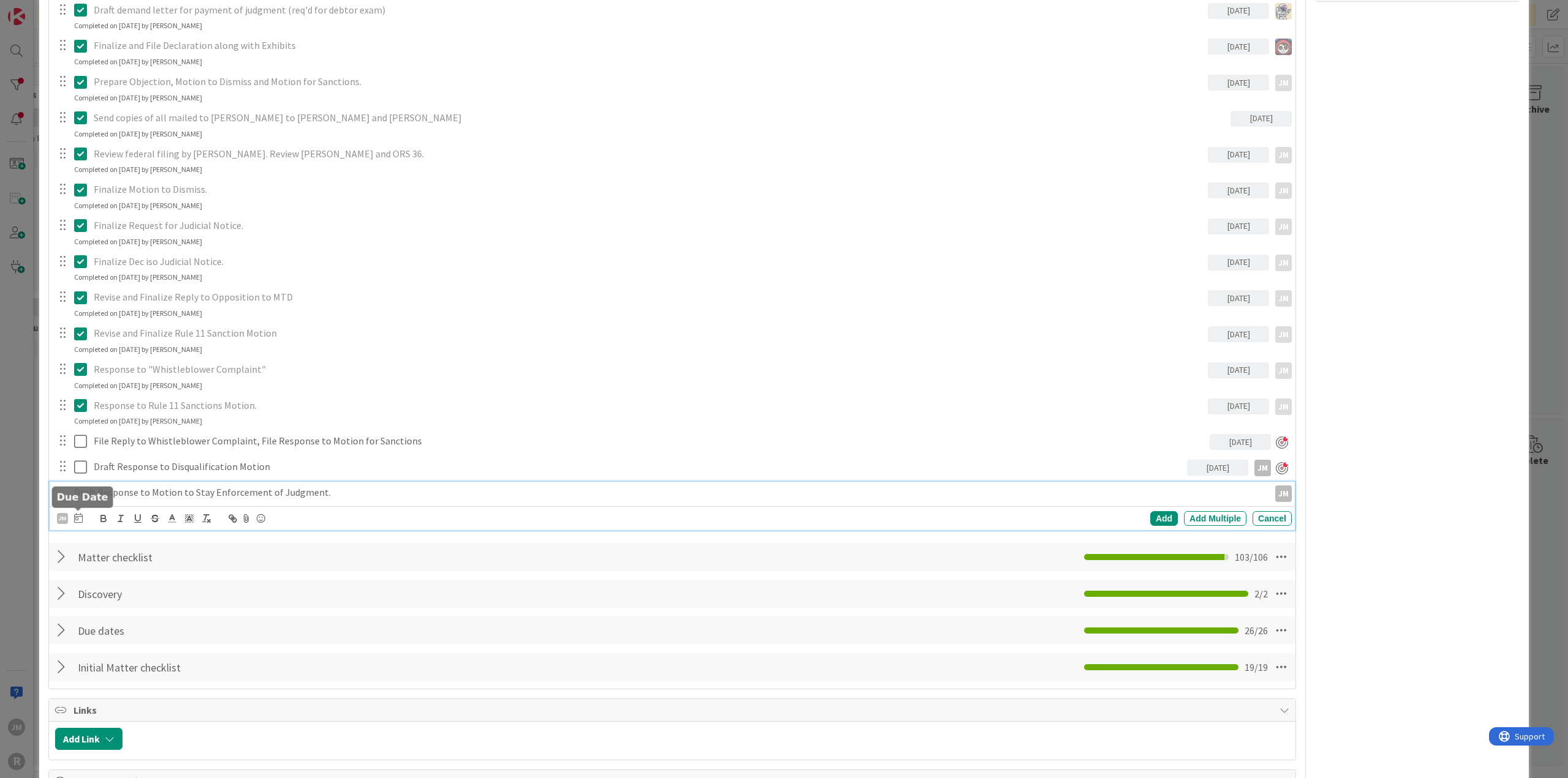
click at [79, 516] on icon at bounding box center [78, 518] width 8 height 10
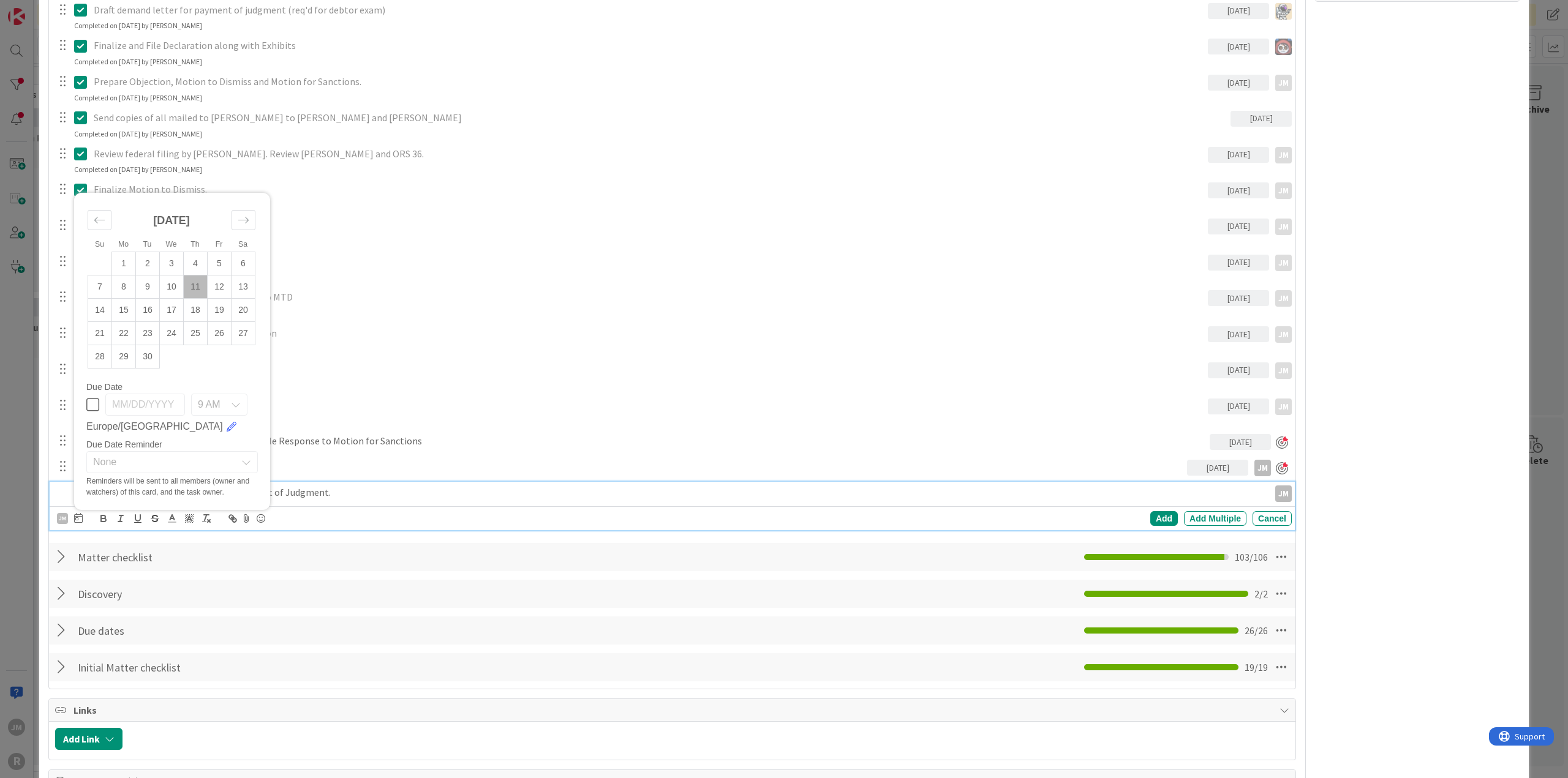
click at [198, 285] on td "11" at bounding box center [195, 288] width 24 height 24
click at [1153, 517] on div "Add" at bounding box center [1164, 518] width 28 height 15
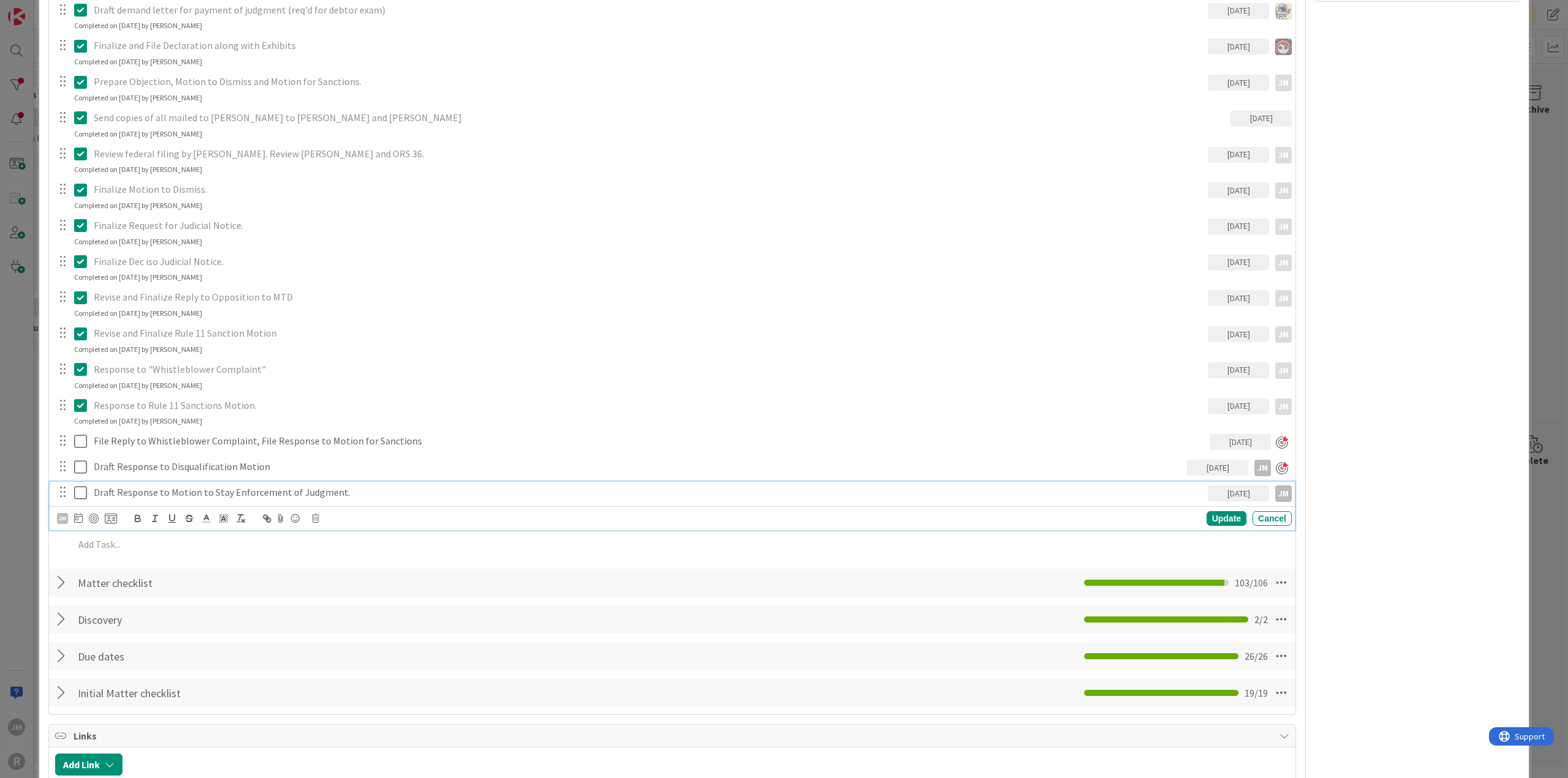
click at [147, 491] on p "Draft Response to Motion to Stay Enforcement of Judgment." at bounding box center [648, 493] width 1109 height 14
click at [92, 517] on div at bounding box center [94, 518] width 10 height 10
type textarea "x"
click at [1216, 521] on div "Update" at bounding box center [1226, 518] width 40 height 15
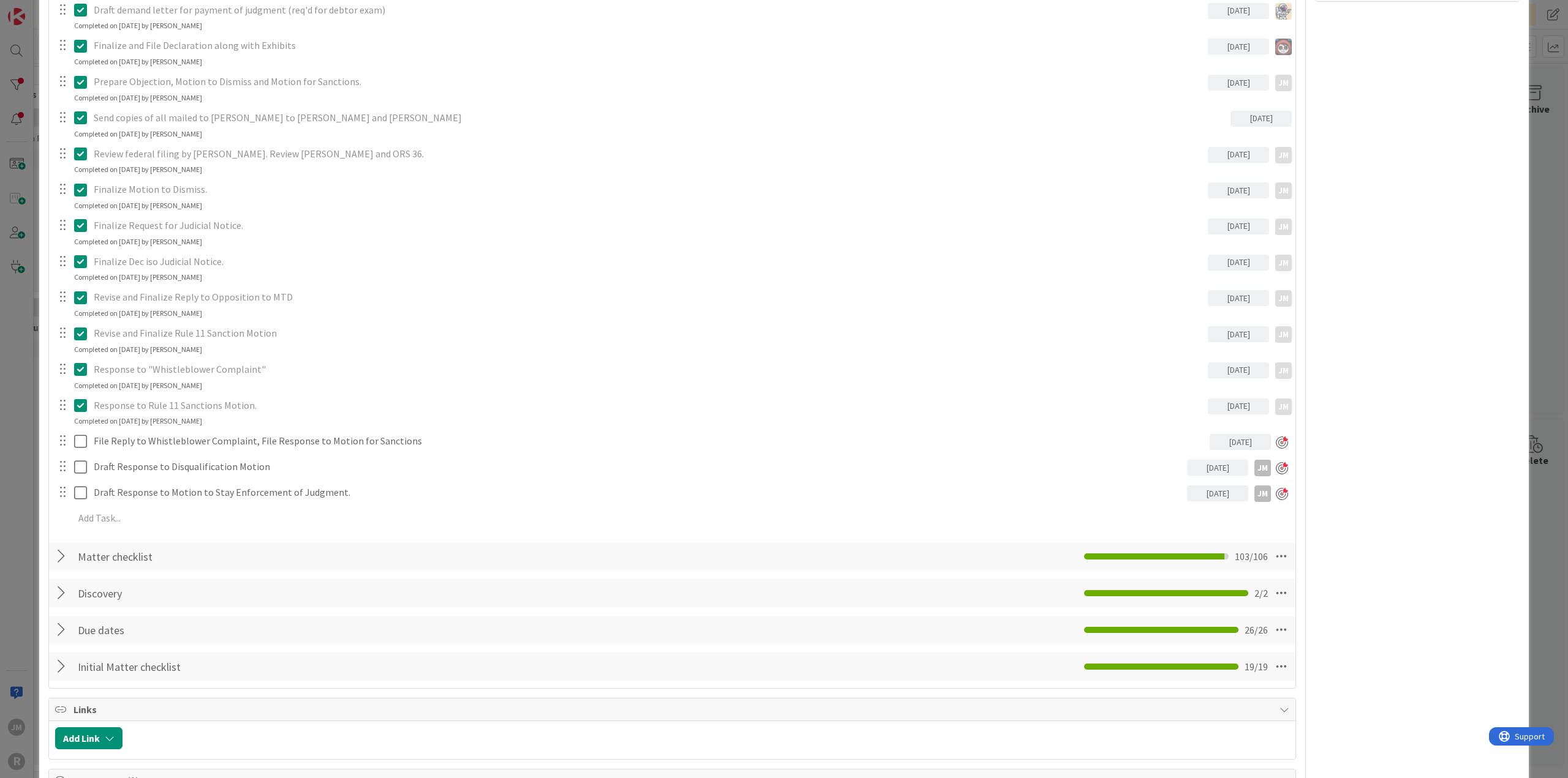
click at [7, 523] on div "ID 97 Litigation Matter Workflow (FL2) Post-Judgment Title 48 / 128 RareBrain v…" at bounding box center [784, 389] width 1568 height 778
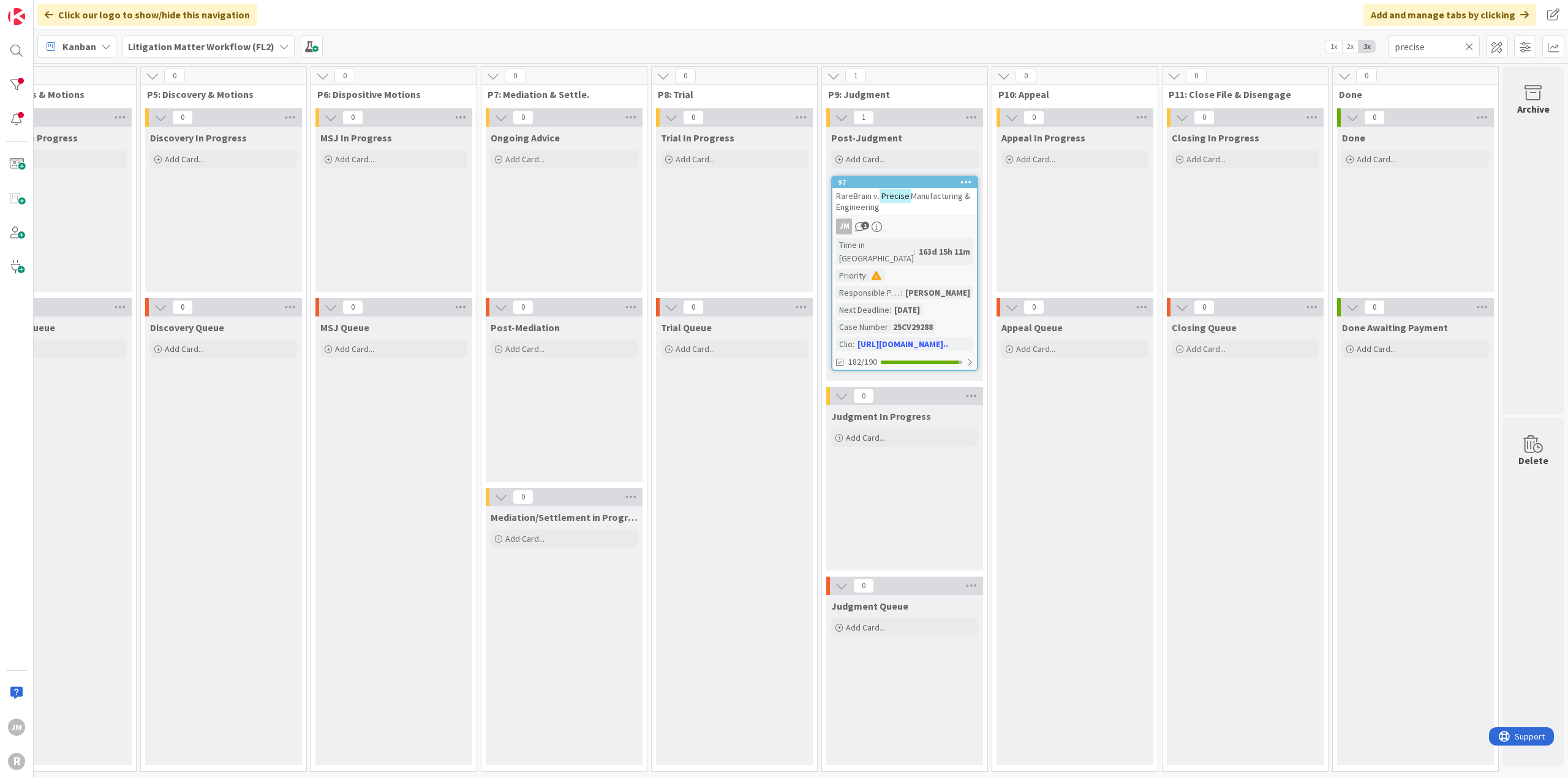
click at [106, 46] on icon at bounding box center [106, 46] width 10 height 10
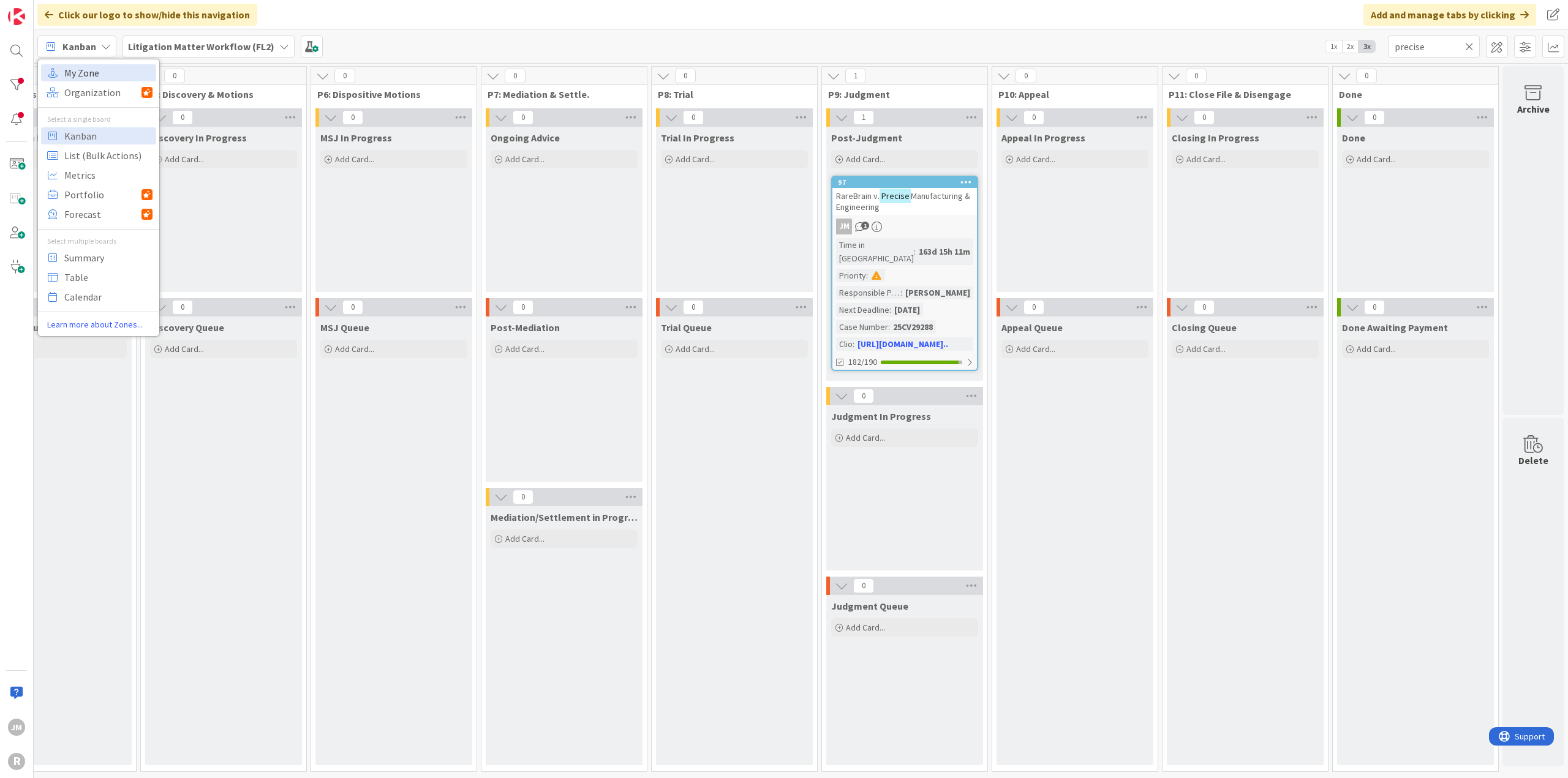
click at [95, 69] on span "My Zone" at bounding box center [108, 73] width 88 height 19
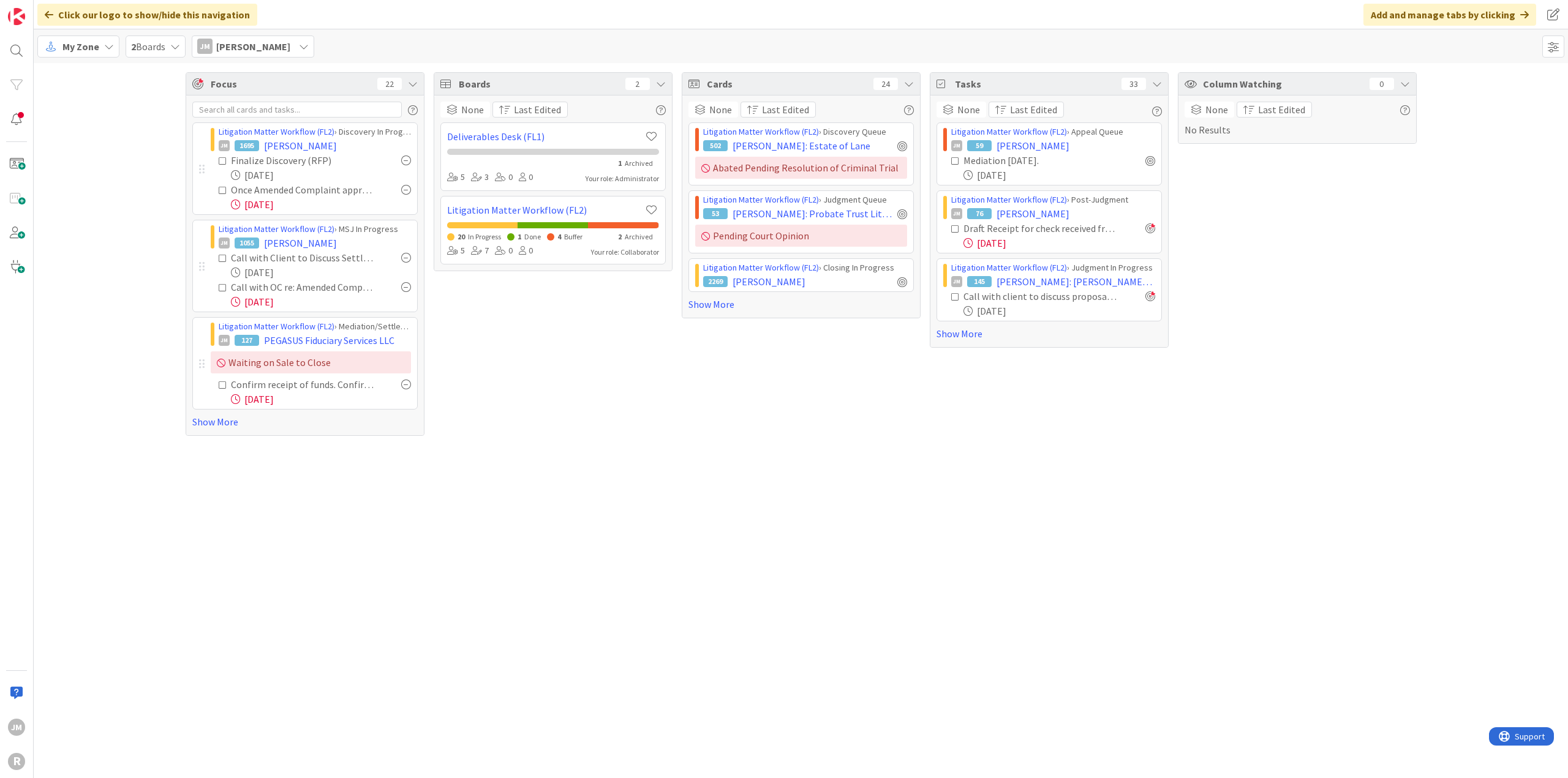
click at [121, 403] on div "Focus 22 Litigation Matter Workflow (FL2) › Discovery In Progress JM 1695 [PERS…" at bounding box center [801, 254] width 1534 height 382
click at [201, 420] on link "Show More" at bounding box center [304, 421] width 225 height 15
